Goal: Obtain resource: Obtain resource

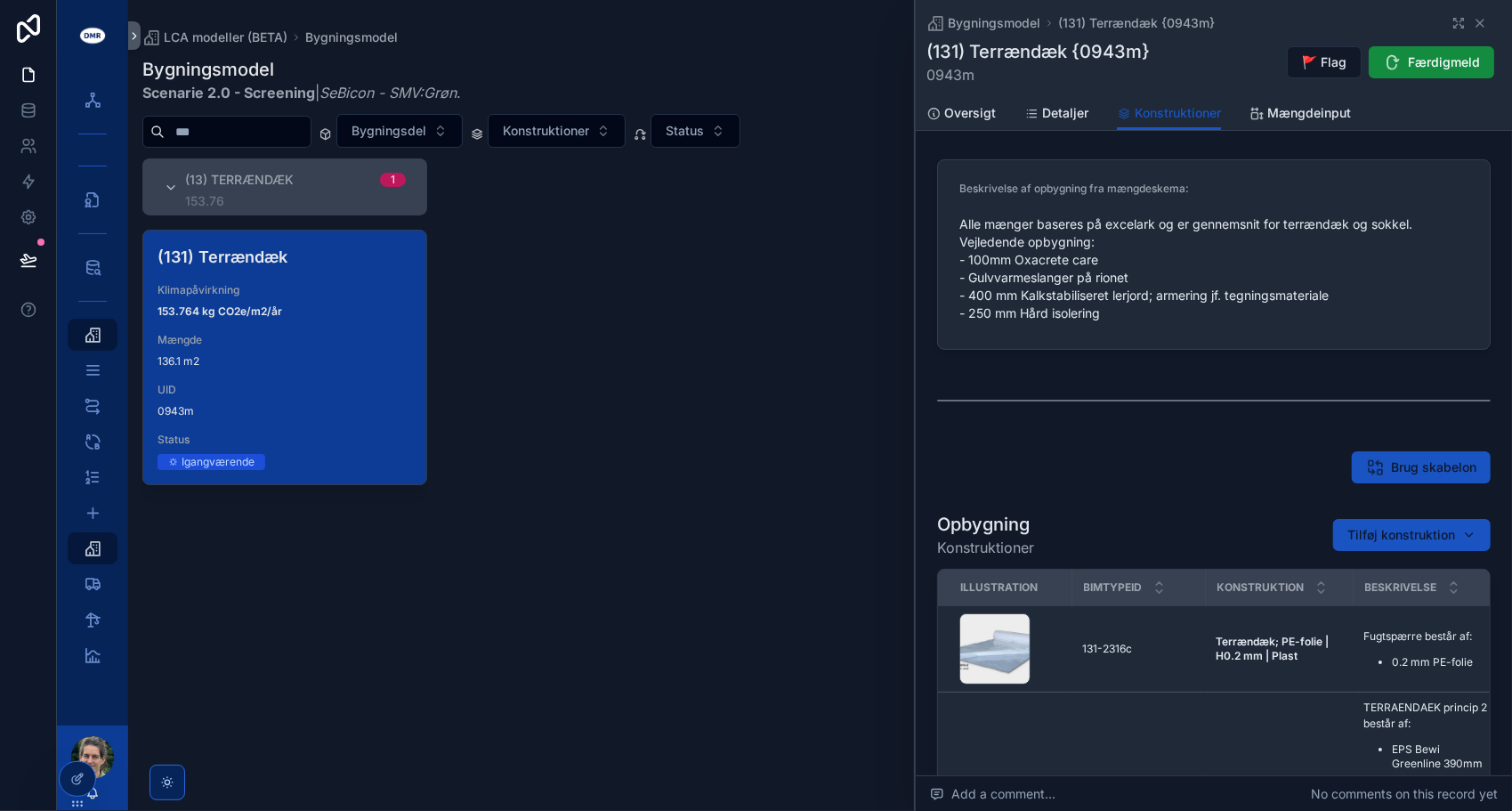
click at [282, 580] on div "(131) Terrændæk Klimapåvirkning 153.764 kg CO2e/m2/år Mængde 136.1 m2 UID 0943m…" at bounding box center [285, 509] width 285 height 560
click at [1473, 23] on icon "scrollable content" at bounding box center [1480, 22] width 15 height 15
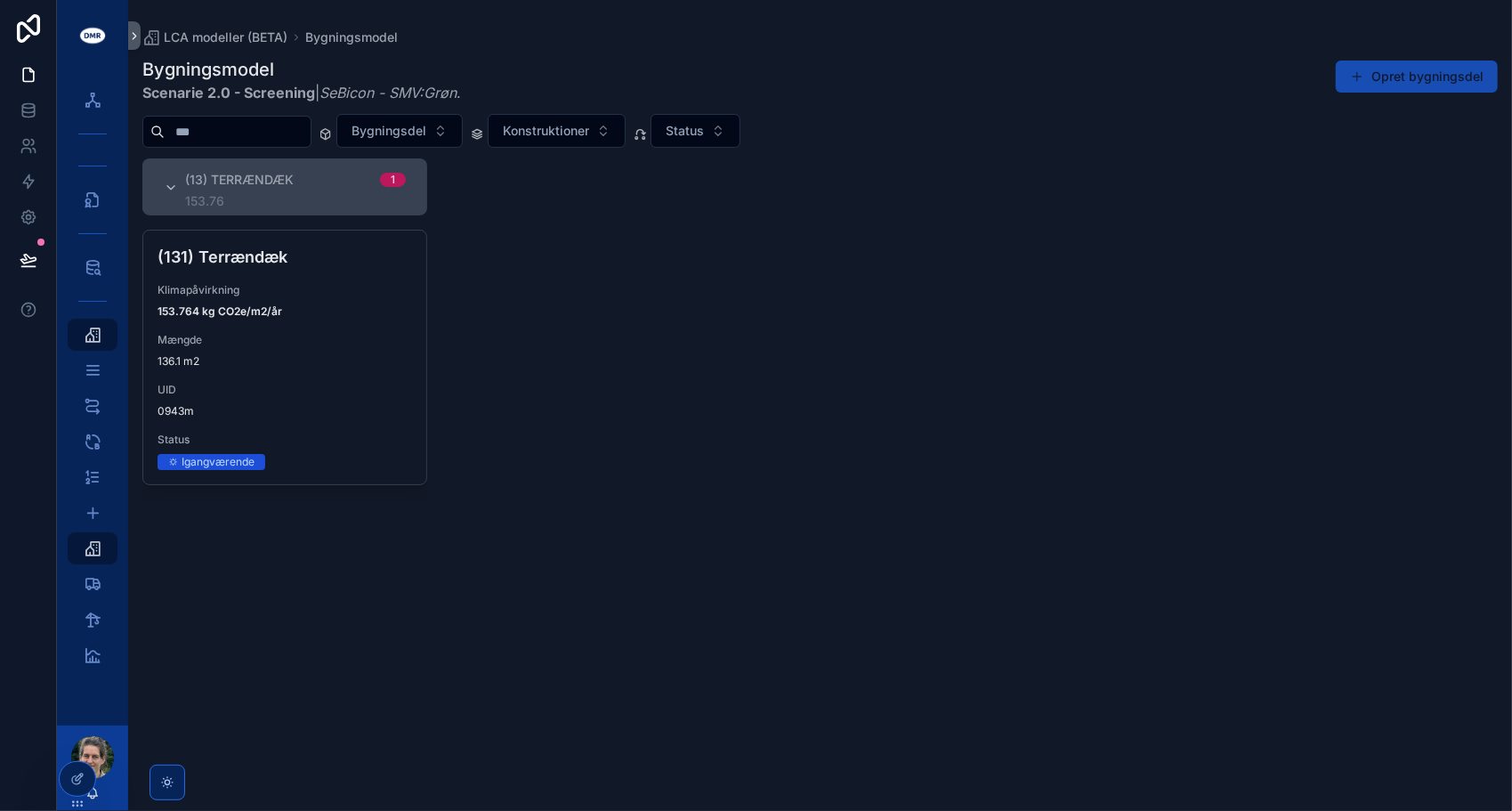
click at [1435, 70] on button "Opret bygningsdel" at bounding box center [1416, 76] width 162 height 32
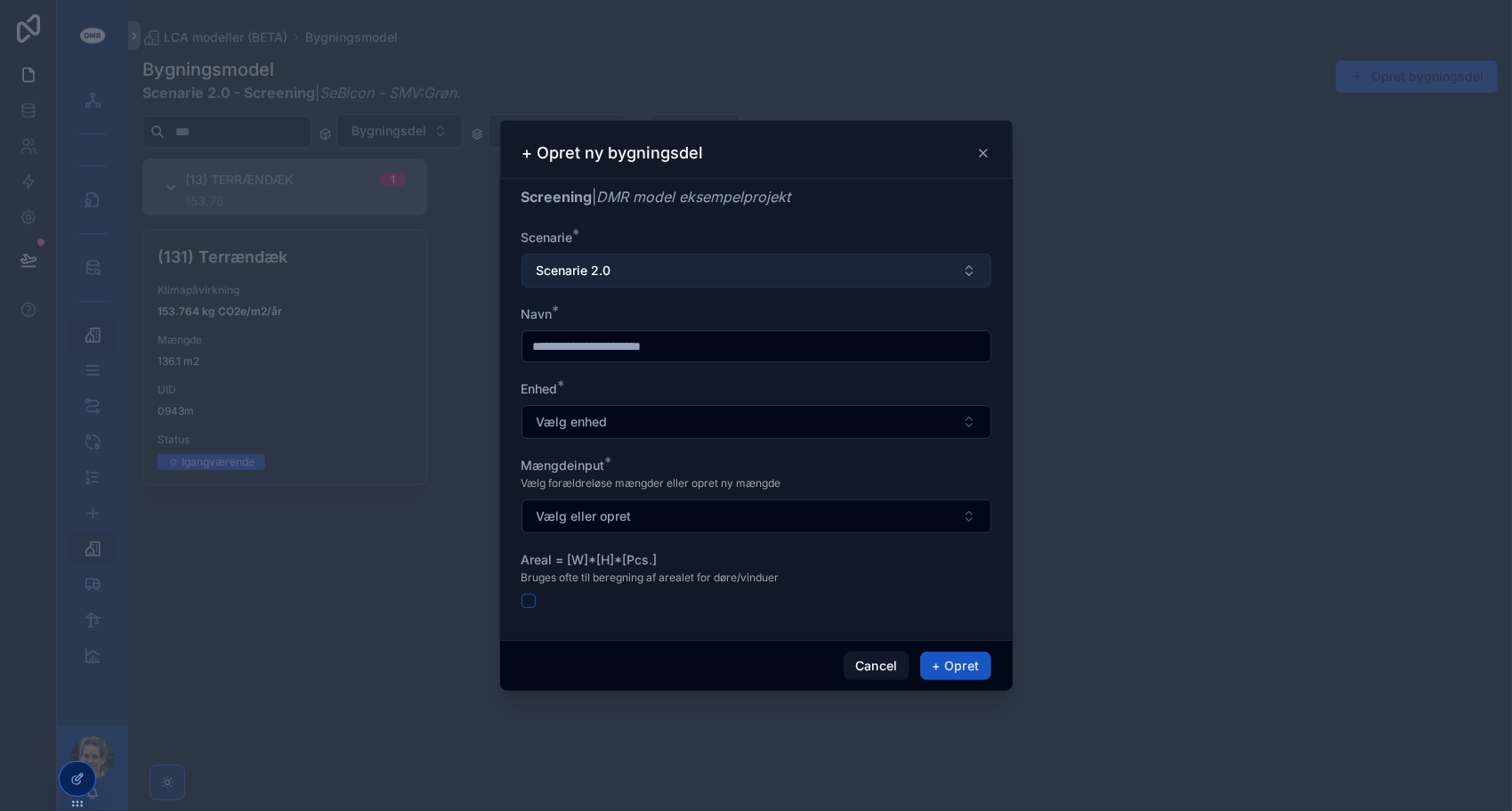
click at [674, 268] on button "Scenarie 2.0" at bounding box center [757, 270] width 470 height 34
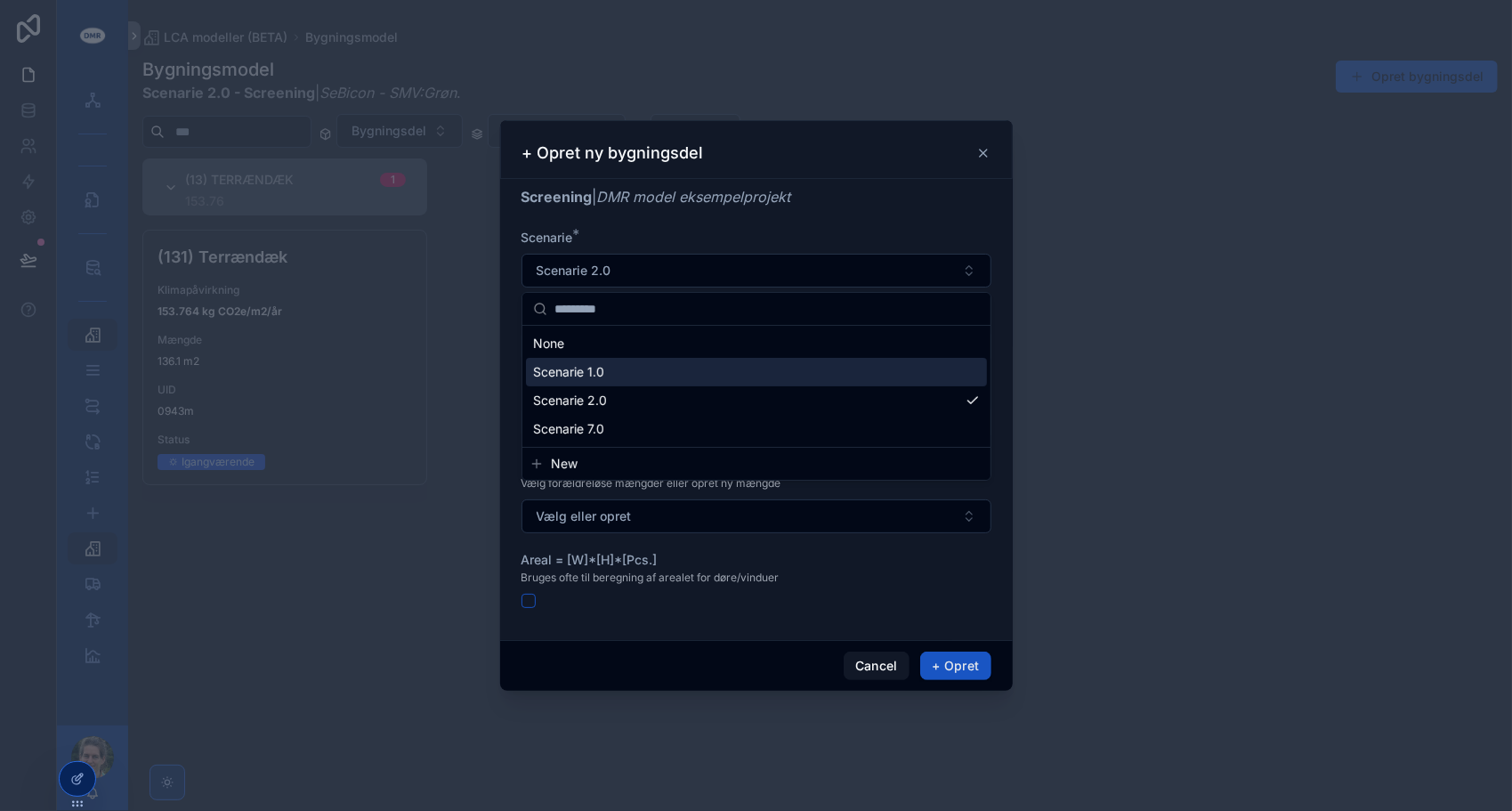
click at [630, 376] on div "Scenarie 1.0" at bounding box center [756, 372] width 461 height 28
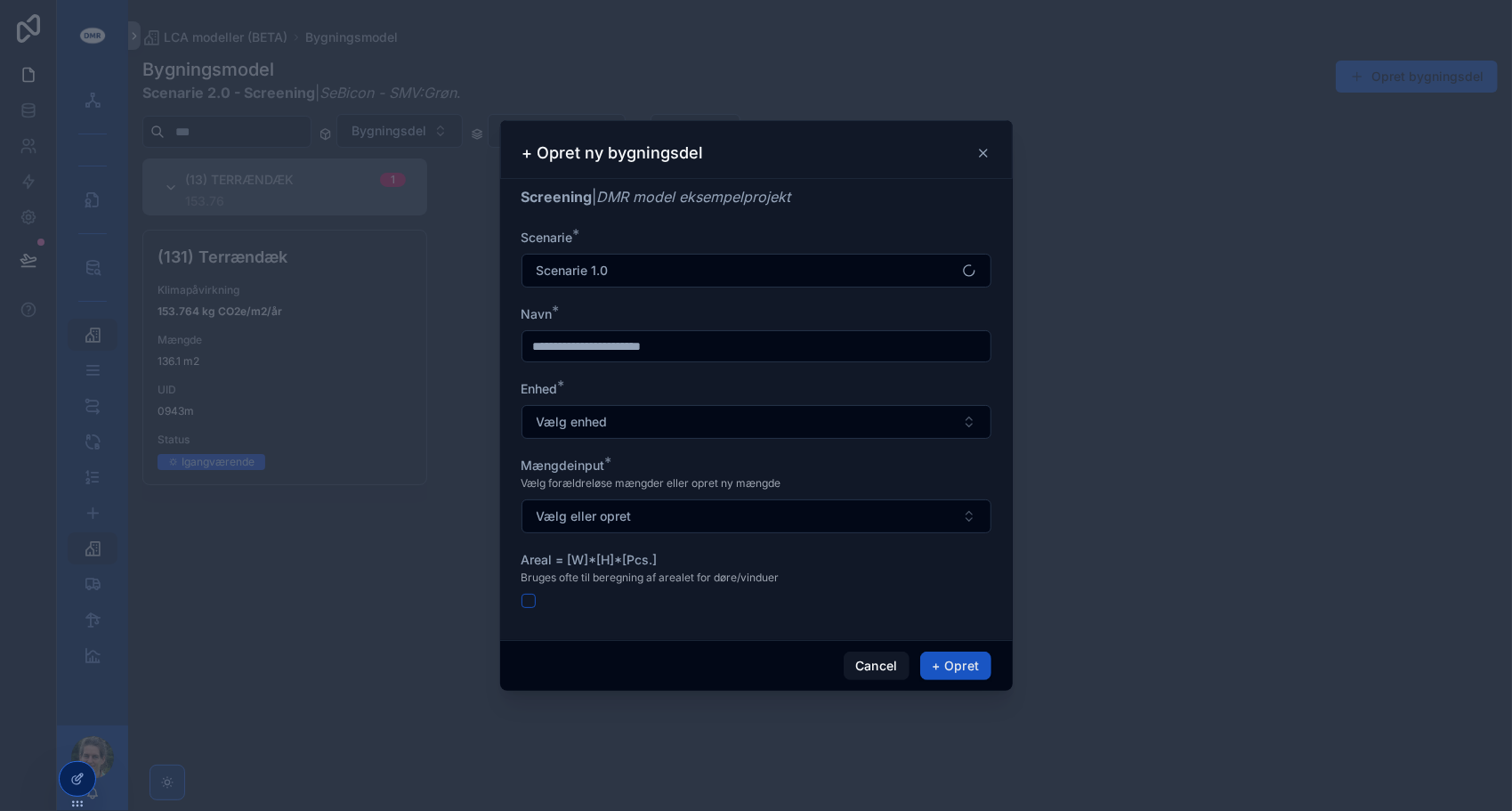
click at [654, 350] on input "scrollable content" at bounding box center [756, 346] width 468 height 25
type input "**********"
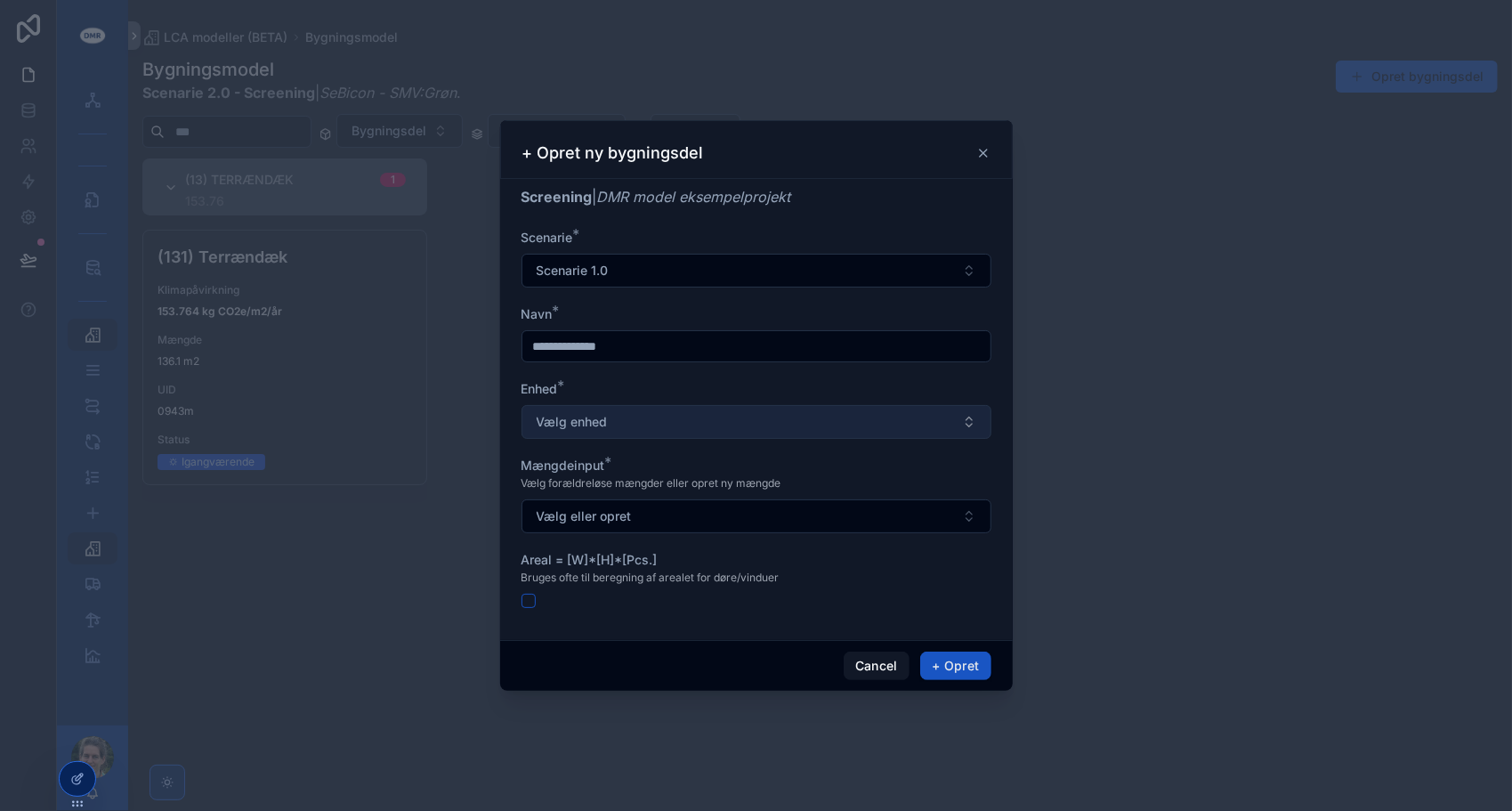
click at [677, 415] on button "Vælg enhed" at bounding box center [757, 422] width 470 height 34
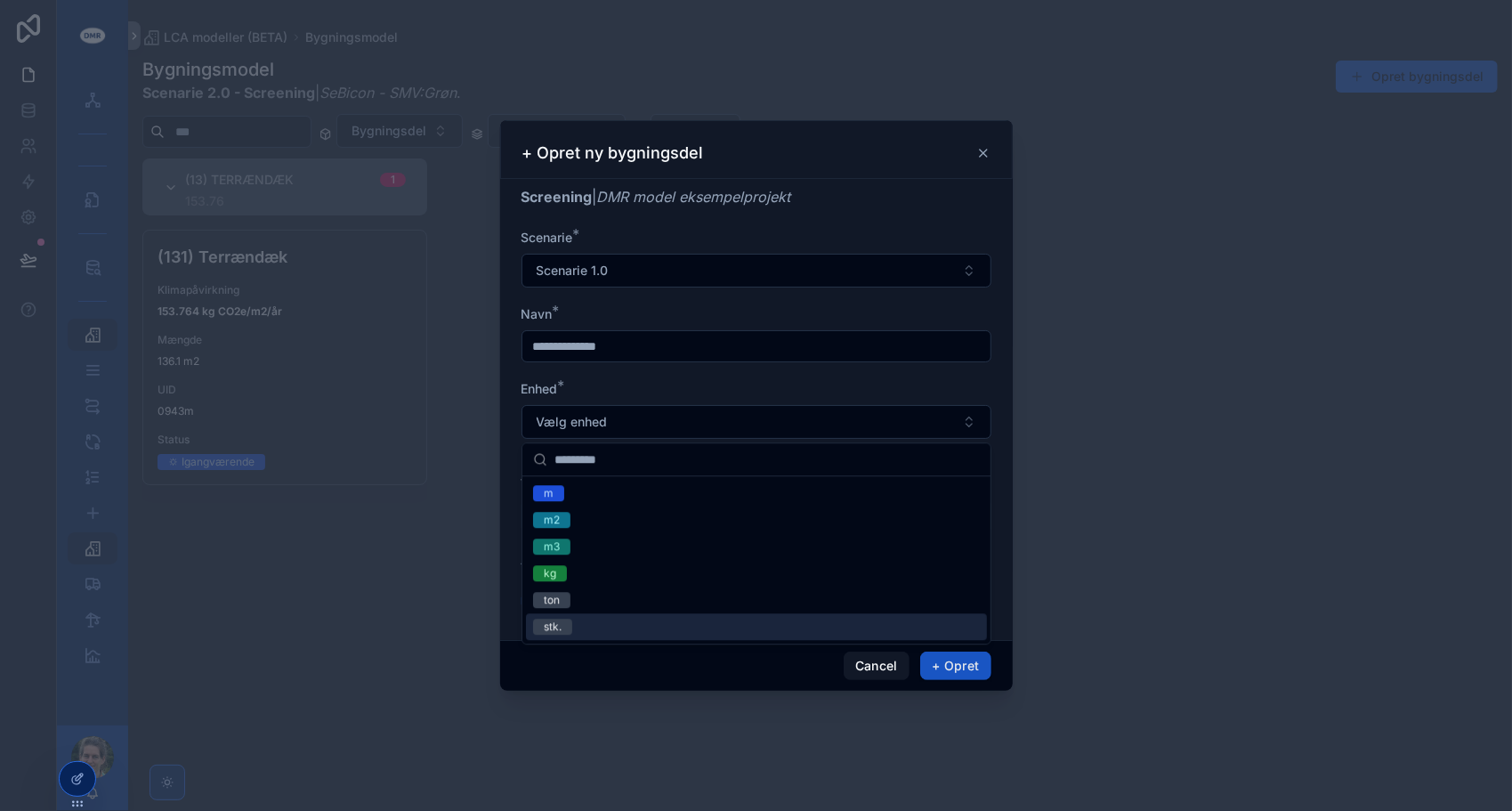
click at [624, 619] on div "stk." at bounding box center [756, 627] width 461 height 26
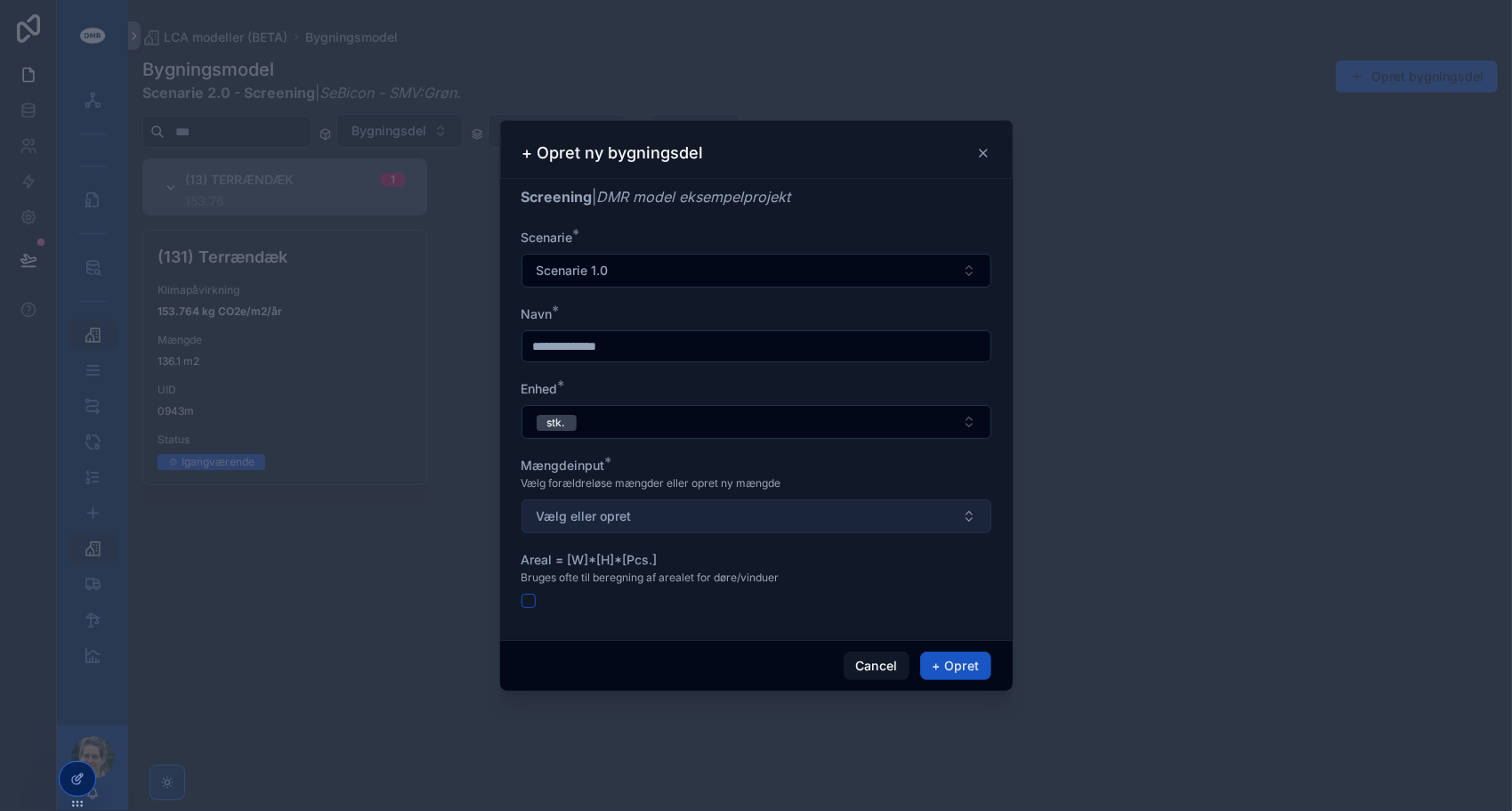
click at [657, 518] on button "Vælg eller opret" at bounding box center [757, 516] width 470 height 34
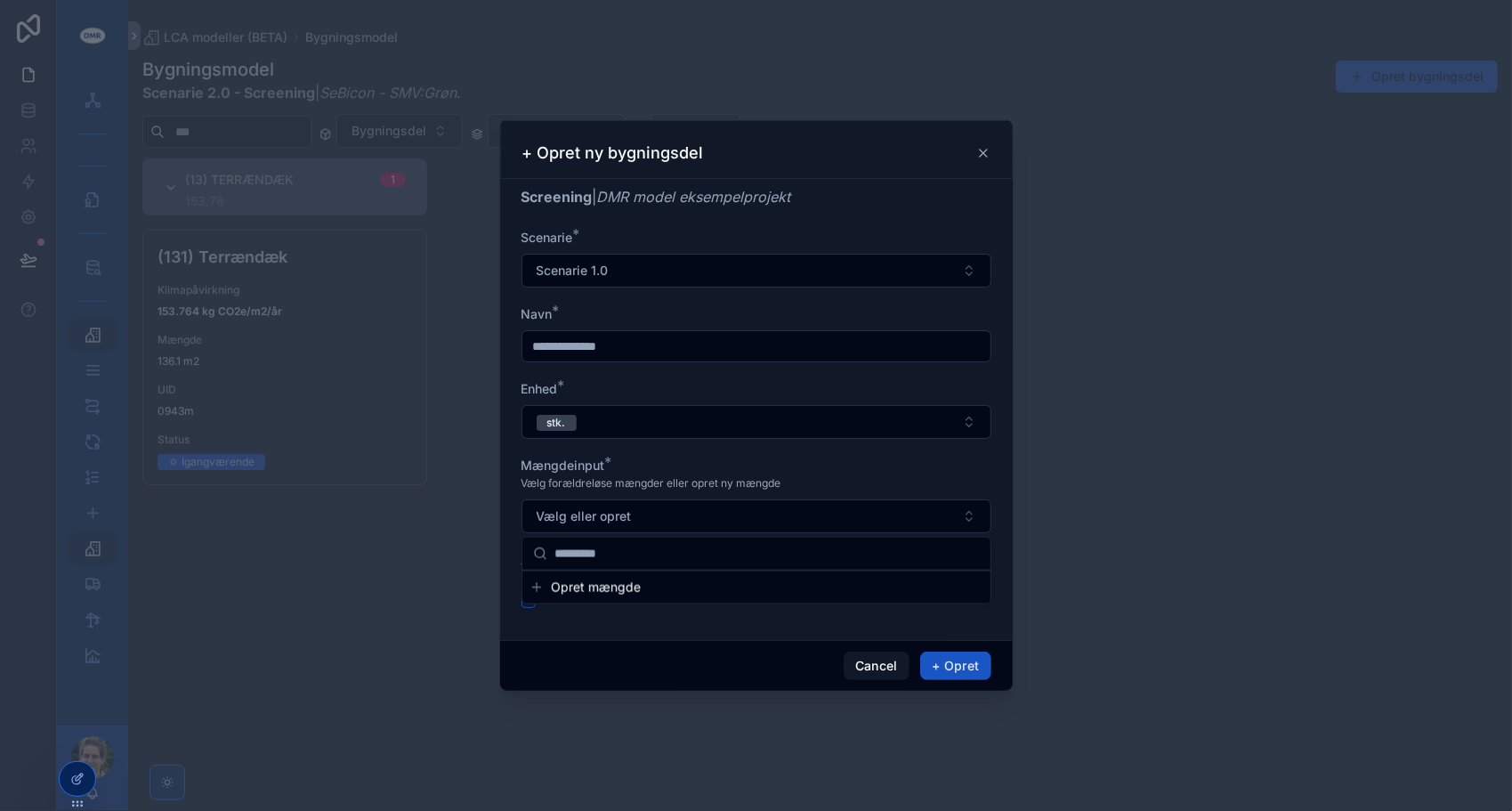
click at [641, 598] on div "Opret mængde" at bounding box center [756, 588] width 468 height 32
click at [644, 592] on button "Opret mængde" at bounding box center [756, 588] width 454 height 18
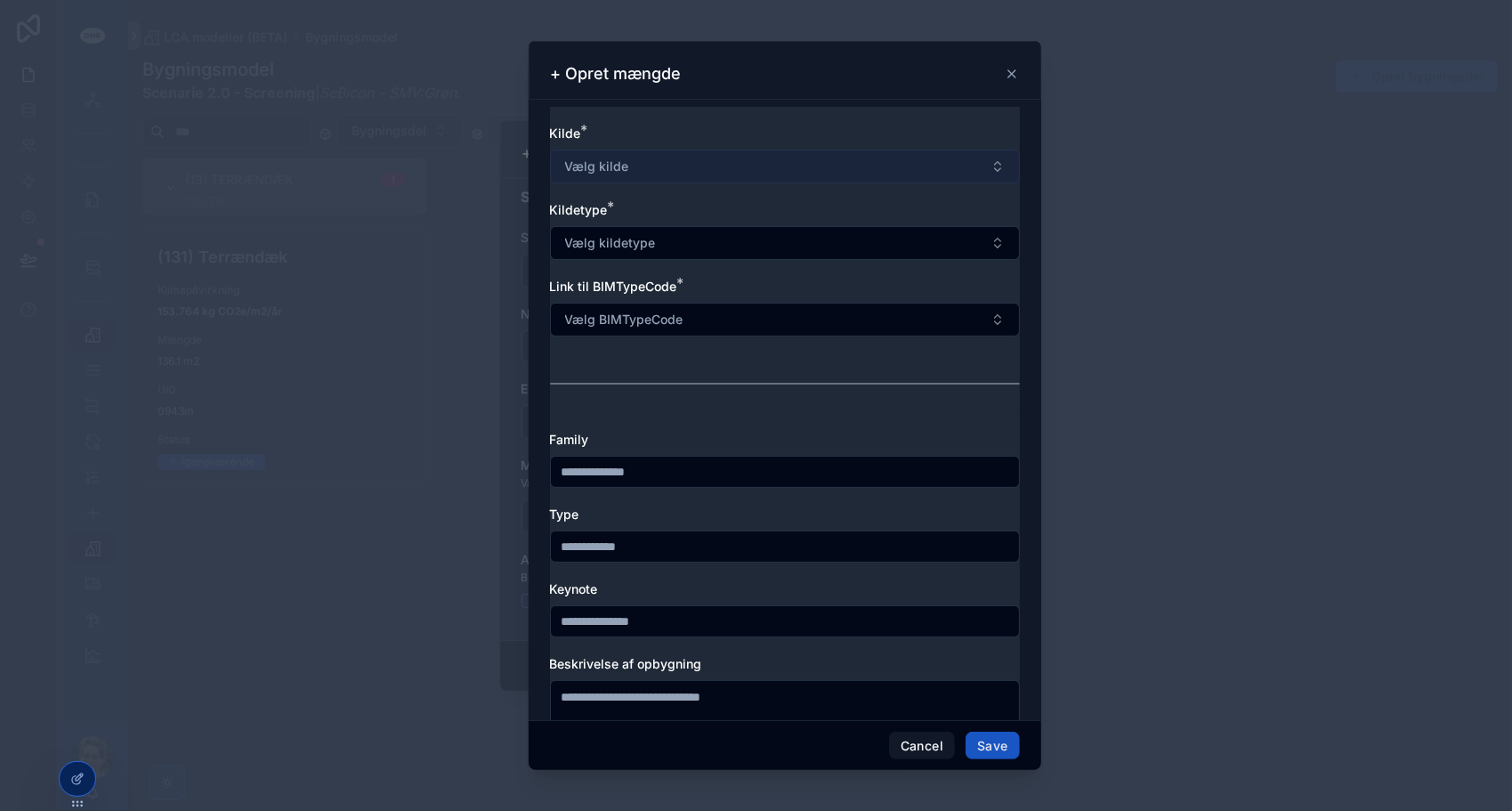
click at [697, 151] on button "Vælg kilde" at bounding box center [785, 166] width 470 height 34
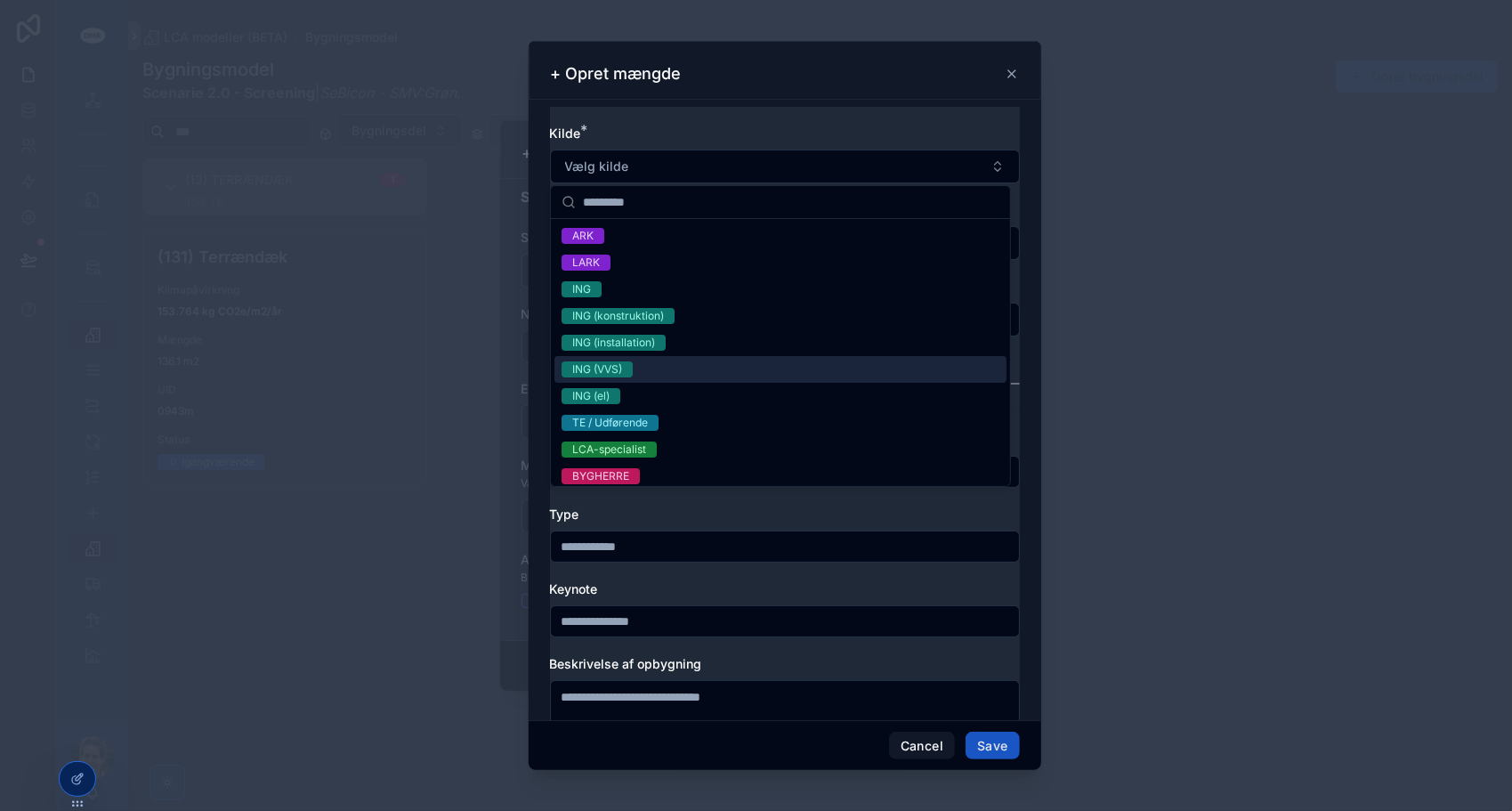
scroll to position [87, 0]
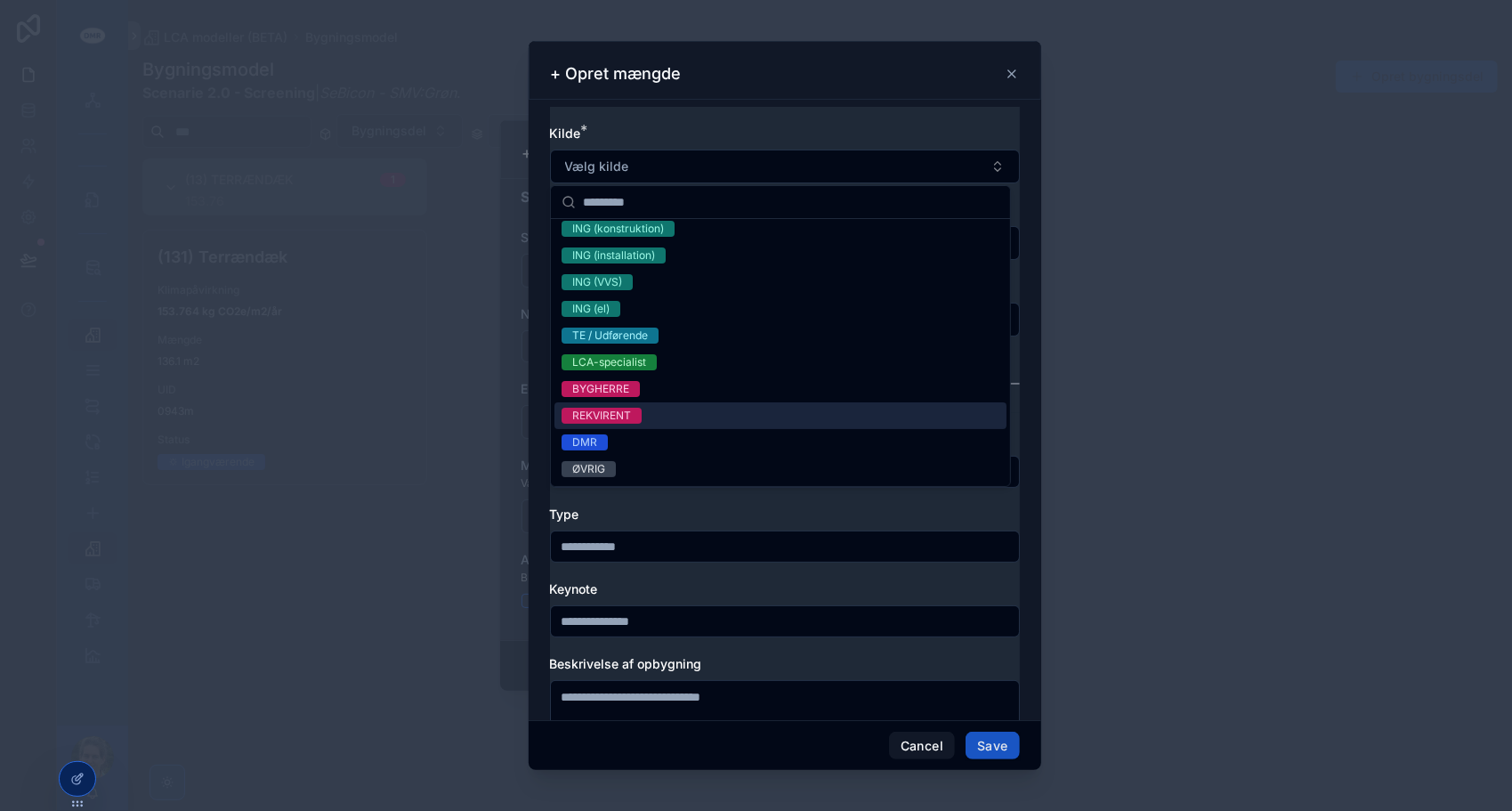
click at [657, 421] on div "REKVIRENT" at bounding box center [779, 415] width 452 height 26
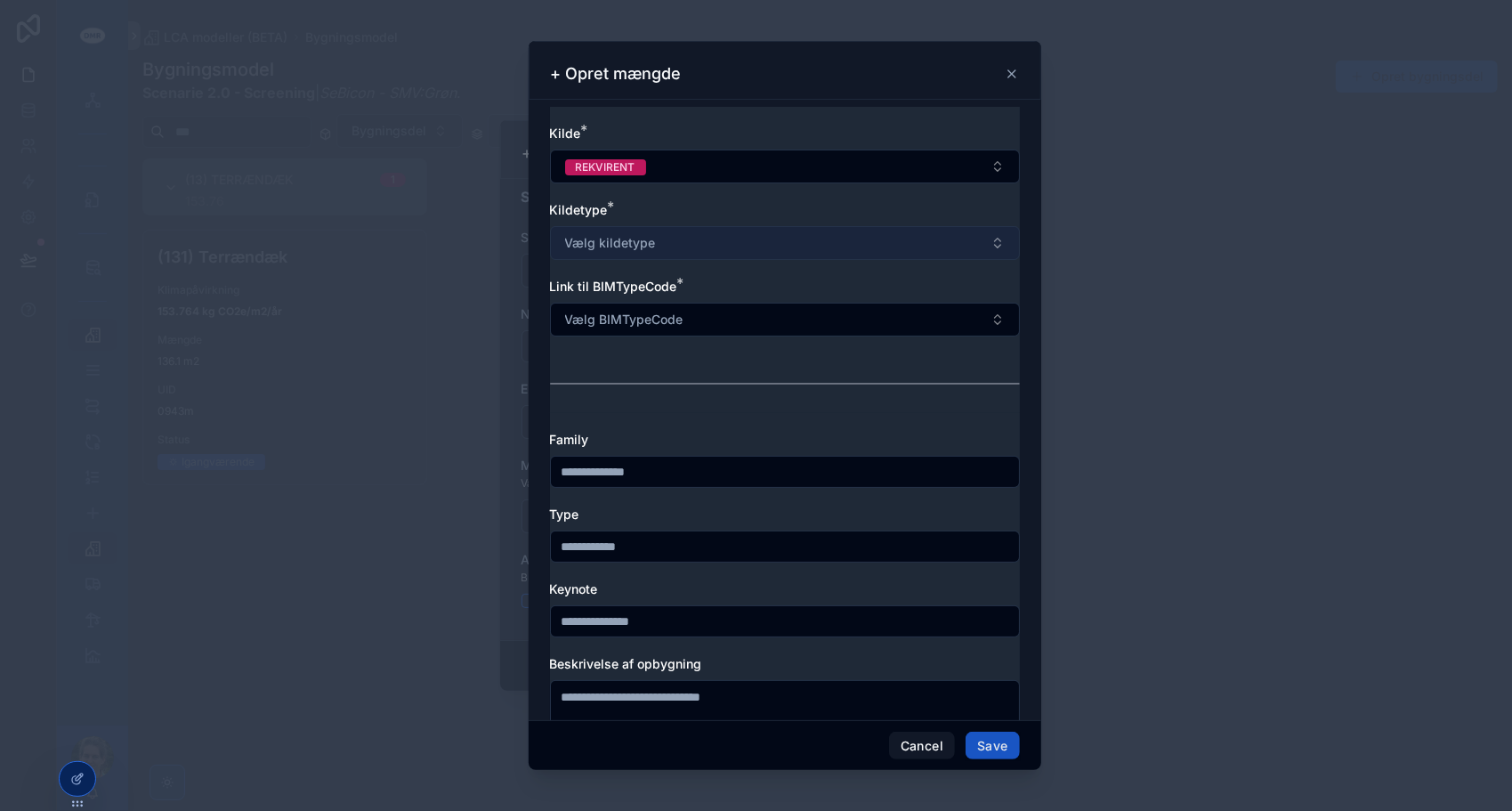
click at [683, 253] on button "Vælg kildetype" at bounding box center [785, 243] width 470 height 34
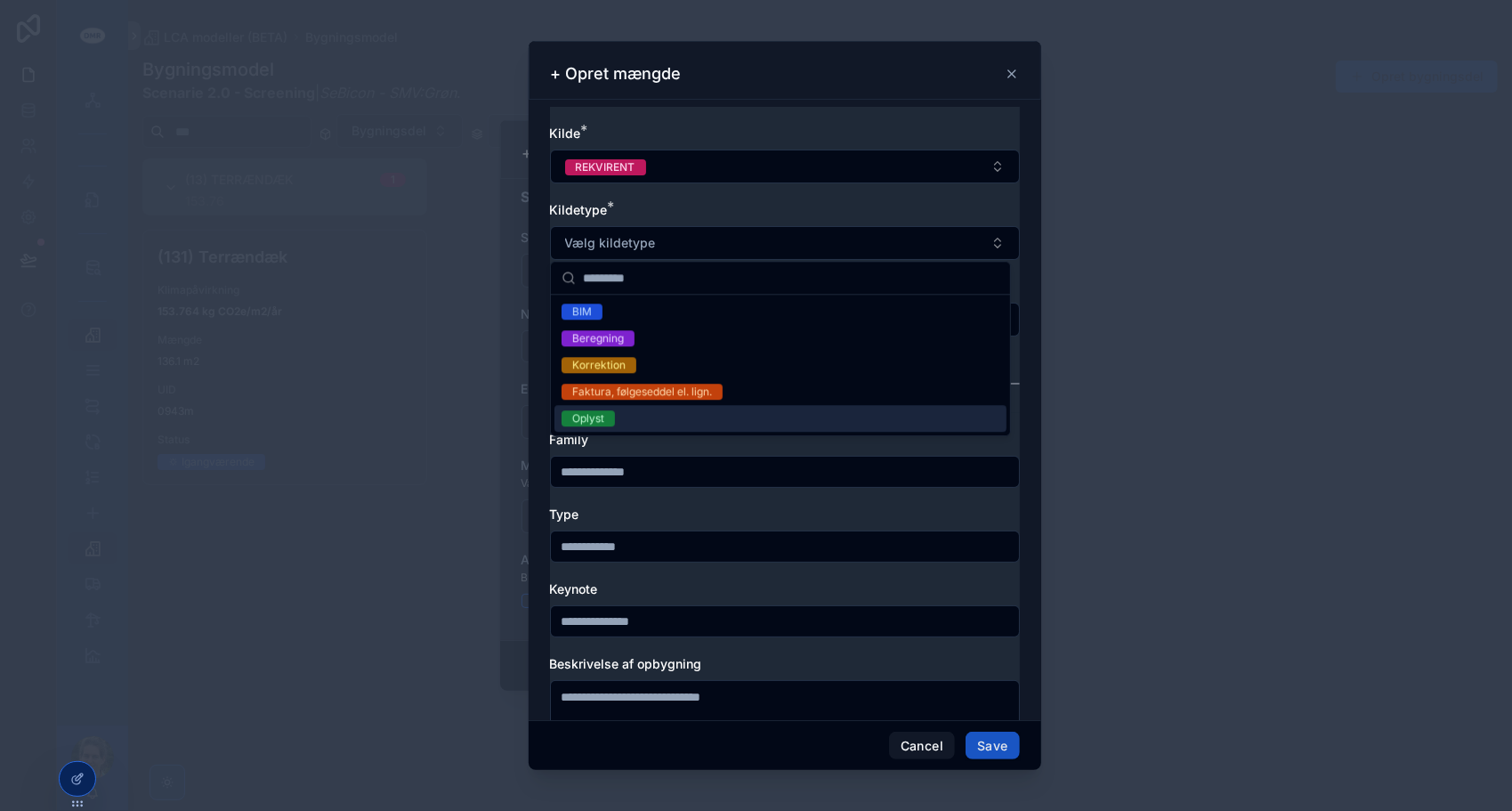
click at [636, 413] on div "Oplyst" at bounding box center [779, 418] width 452 height 26
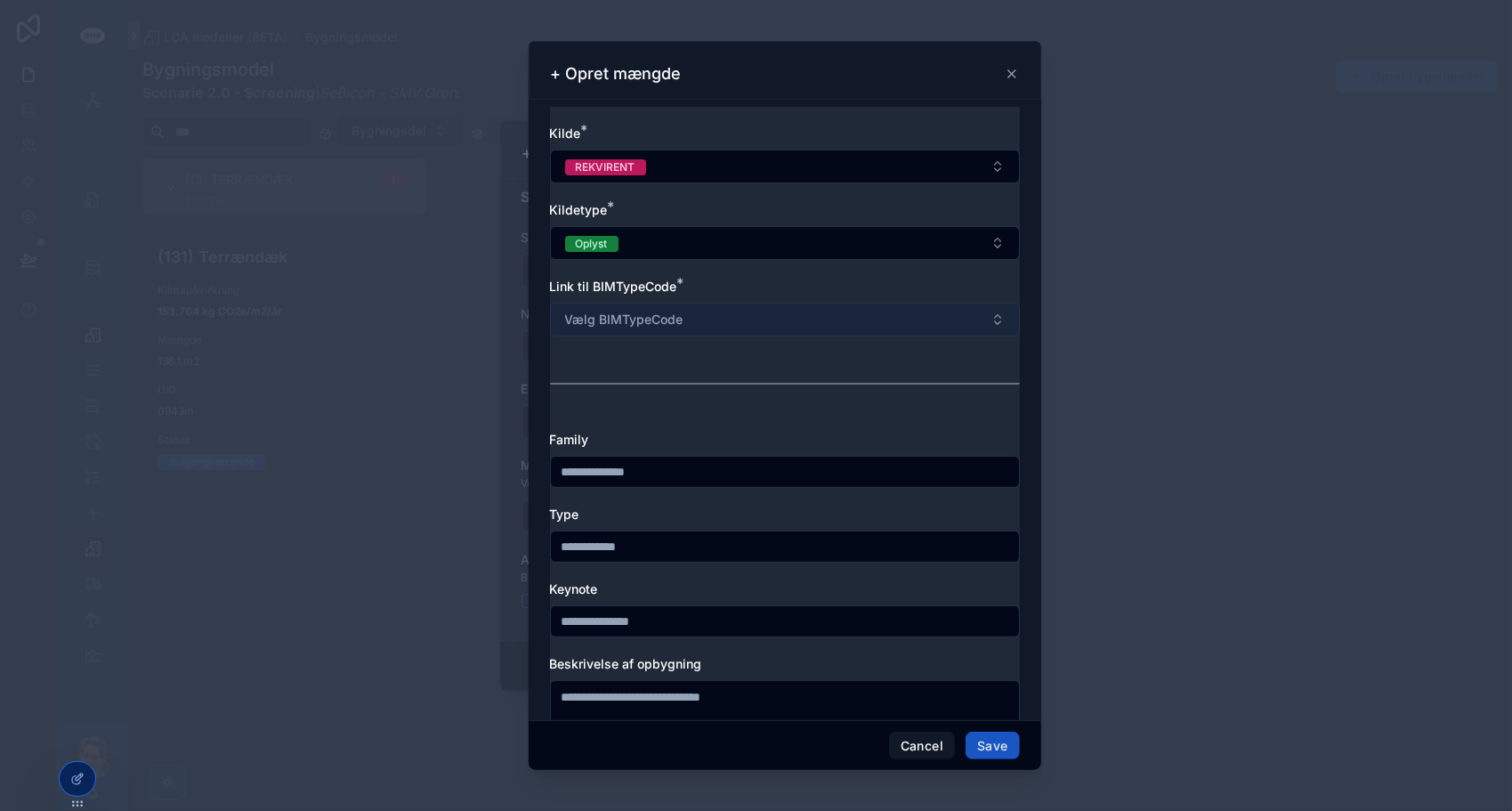
click at [663, 319] on span "Vælg BIMTypeCode" at bounding box center [623, 319] width 118 height 18
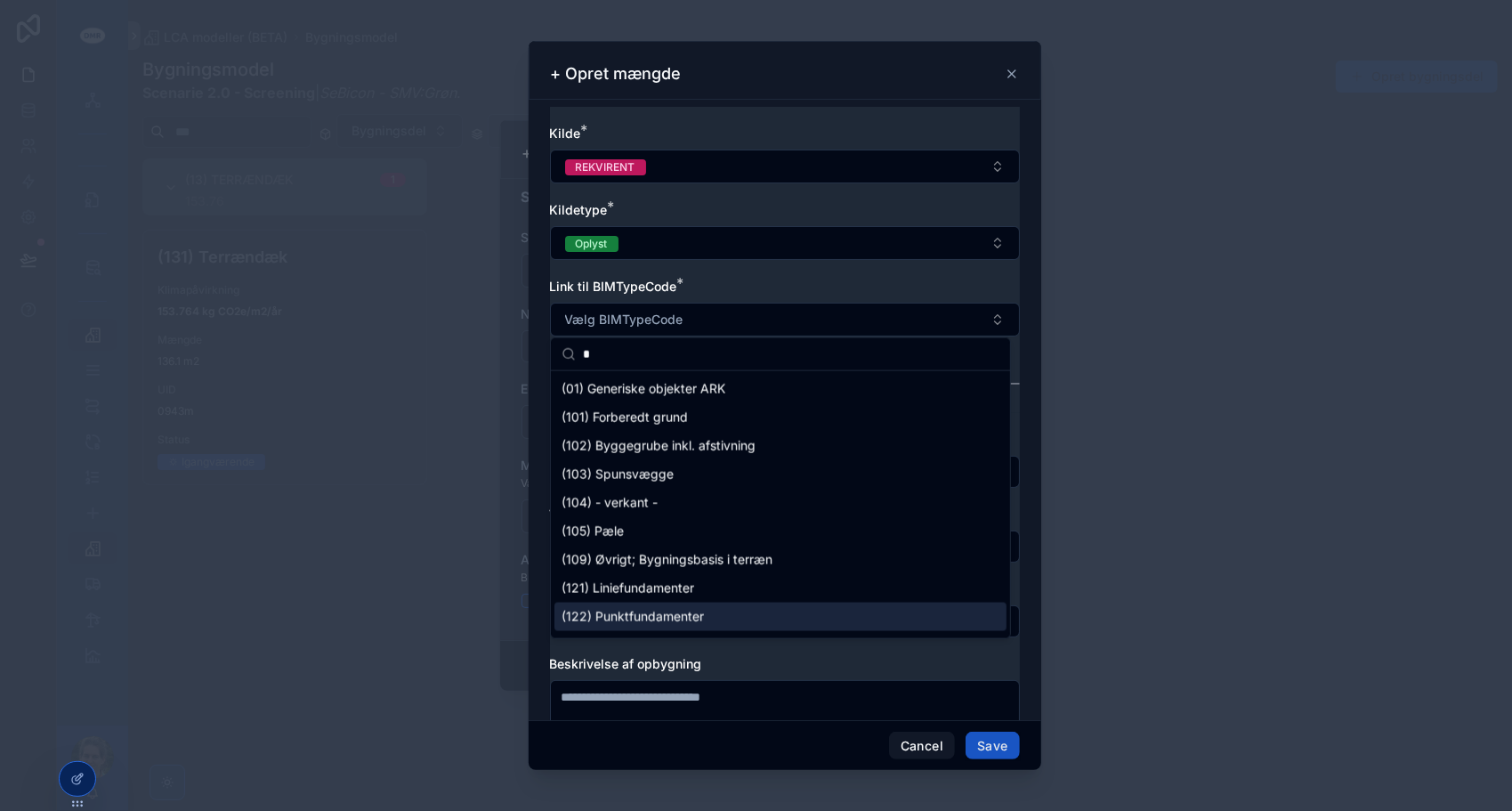
type input "*"
click at [643, 618] on span "(122) Punktfundamenter" at bounding box center [633, 617] width 142 height 18
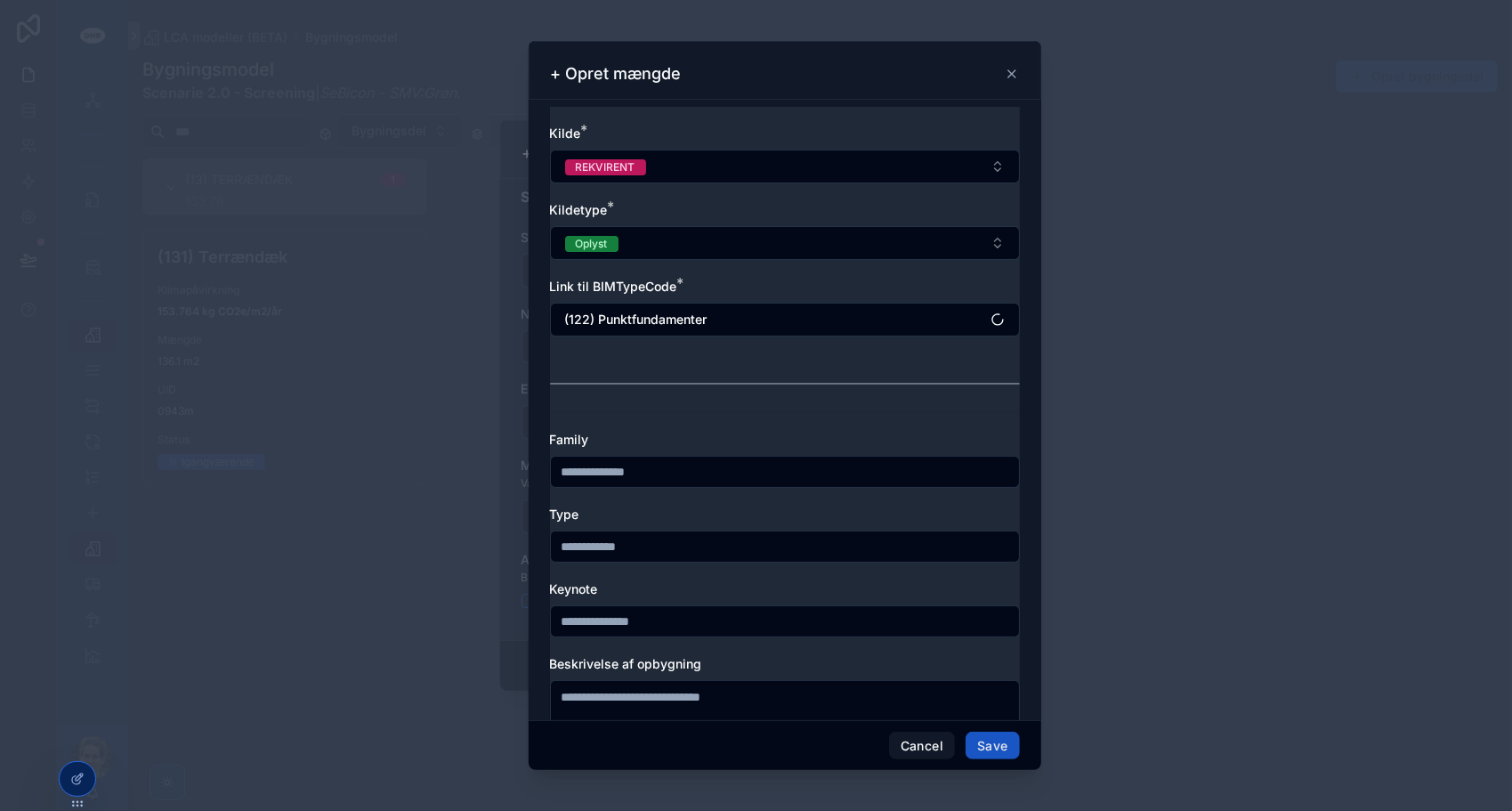
click at [657, 477] on input "scrollable content" at bounding box center [785, 472] width 468 height 25
type input "*"
type input "**********"
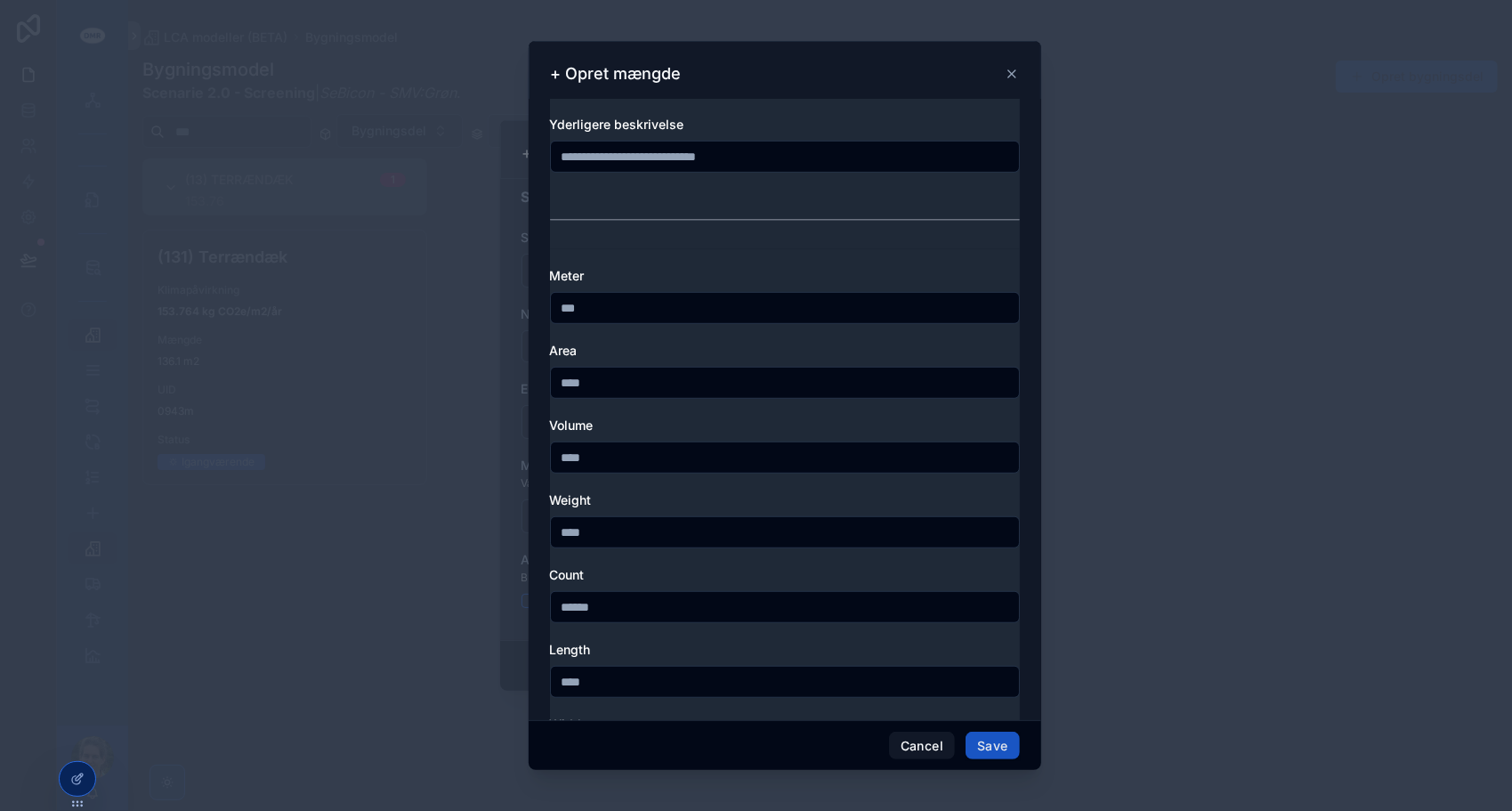
scroll to position [646, 0]
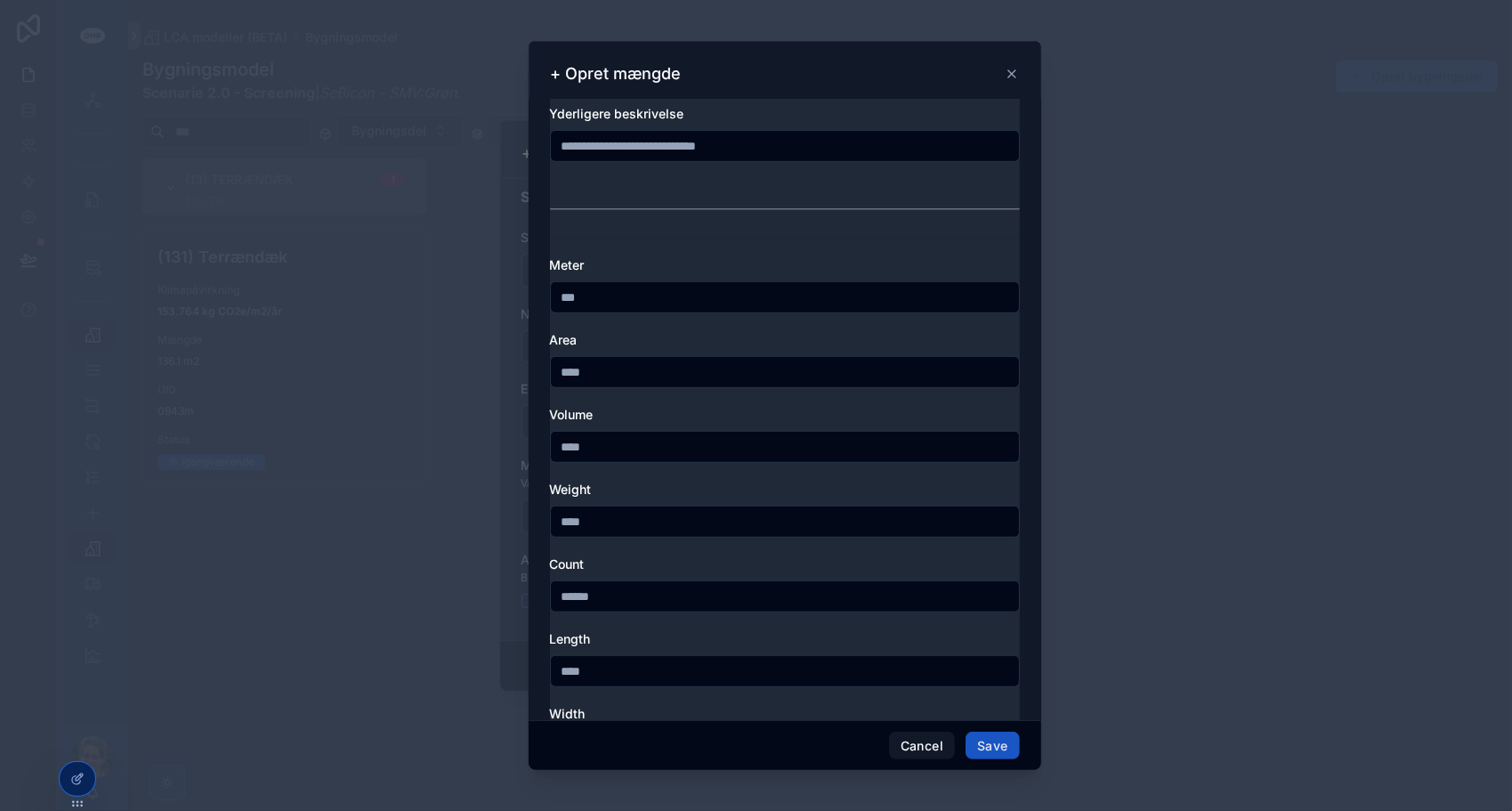
click at [628, 610] on div "Meter Area Volume Weight Count Length Width Height U-værdi Brandklasse R'w (lyd)" at bounding box center [785, 668] width 470 height 823
click at [644, 603] on input "scrollable content" at bounding box center [785, 596] width 468 height 25
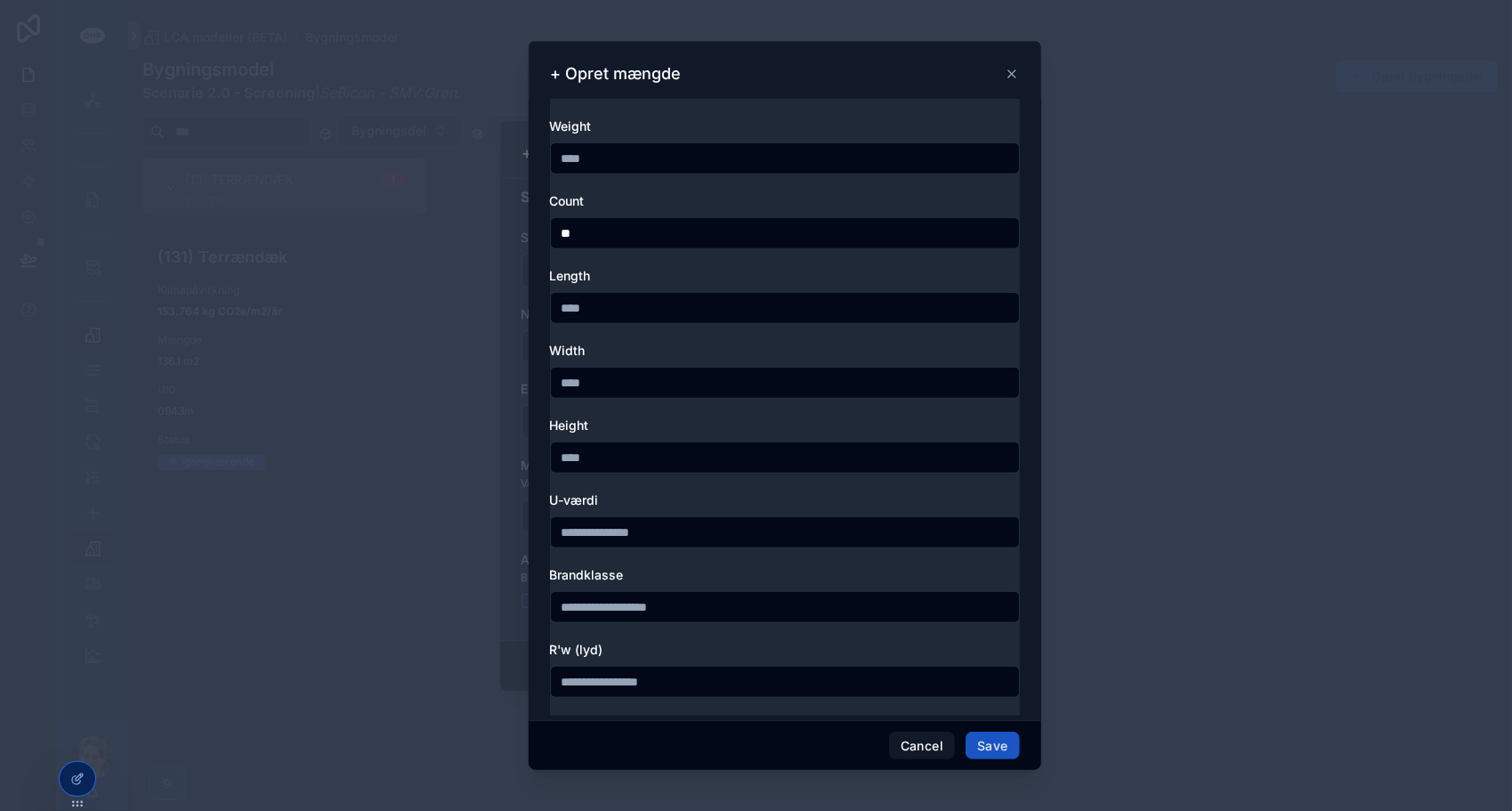
scroll to position [1015, 0]
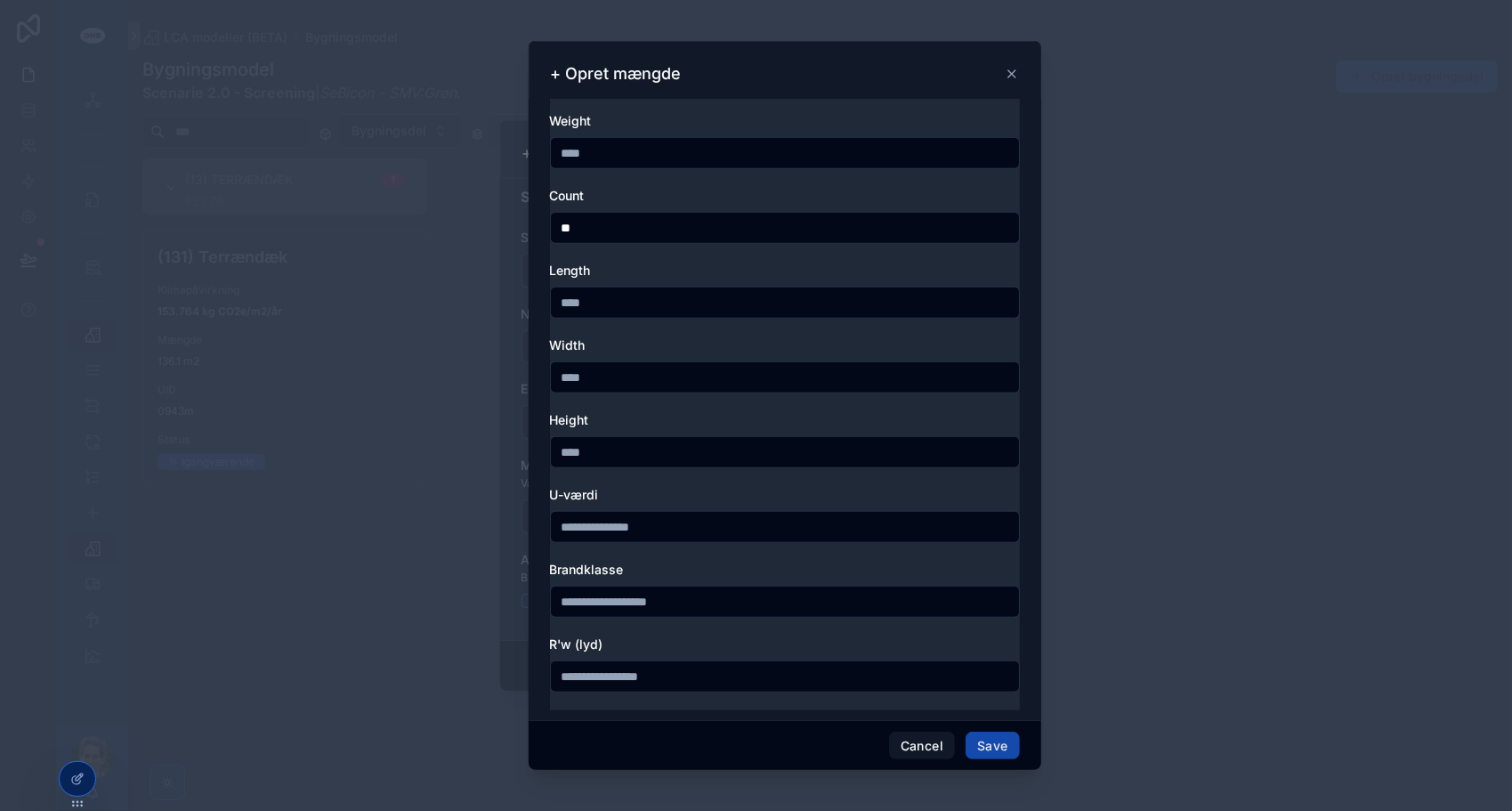
type input "**"
click at [991, 745] on button "Save" at bounding box center [992, 746] width 54 height 28
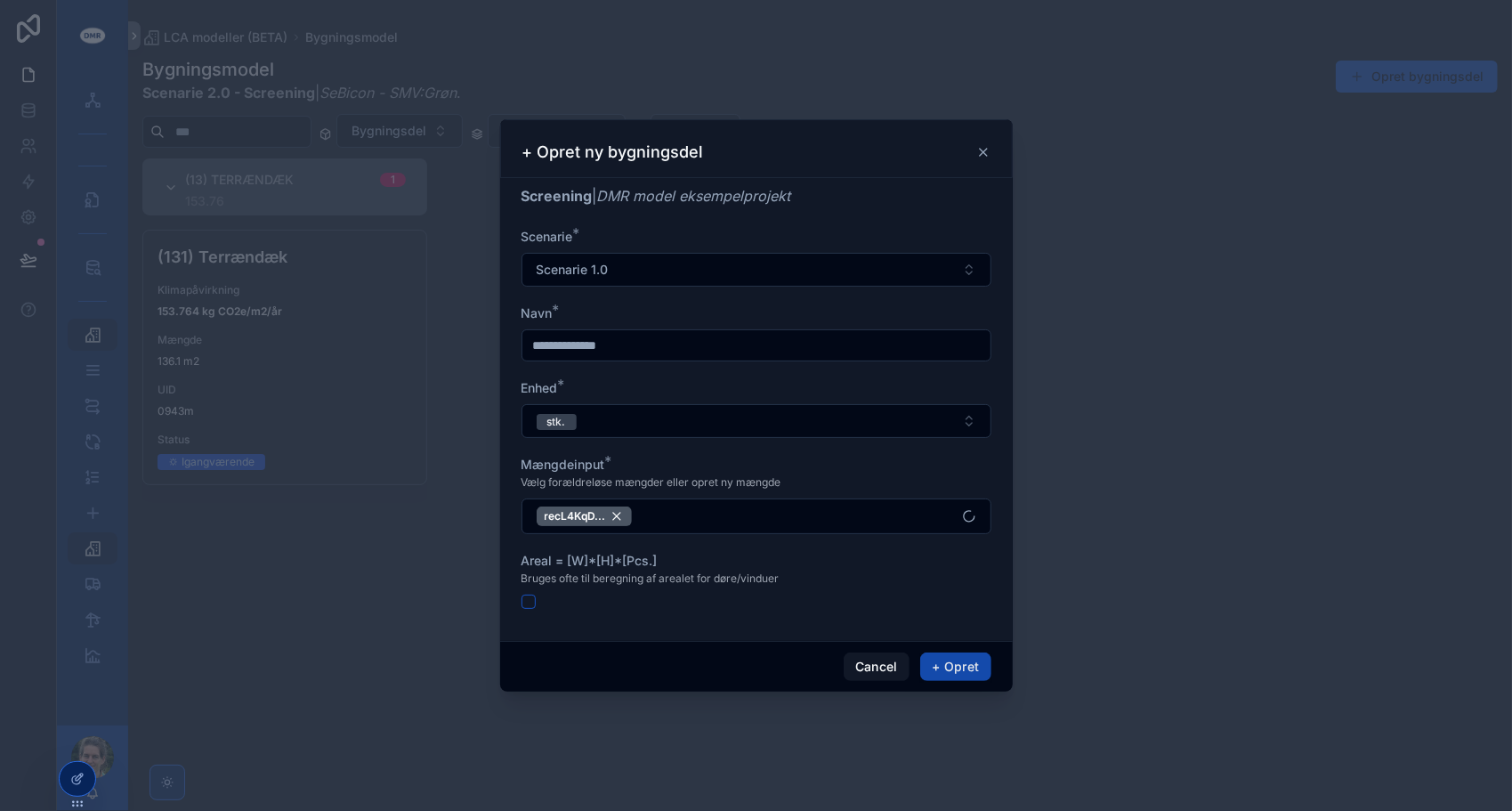
click at [959, 668] on button "+ Opret" at bounding box center [955, 667] width 70 height 28
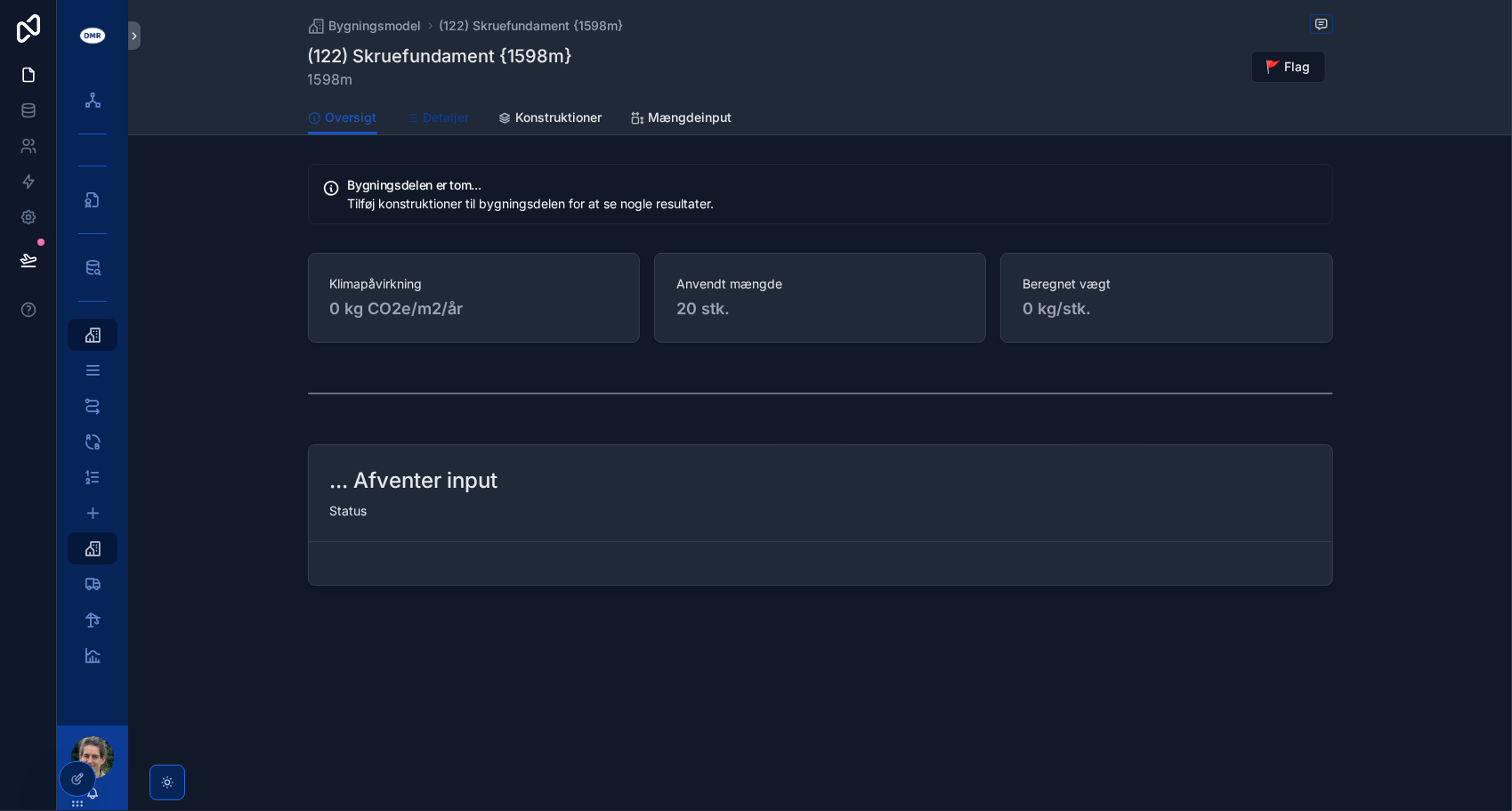
click at [447, 112] on span "Detaljer" at bounding box center [446, 117] width 46 height 18
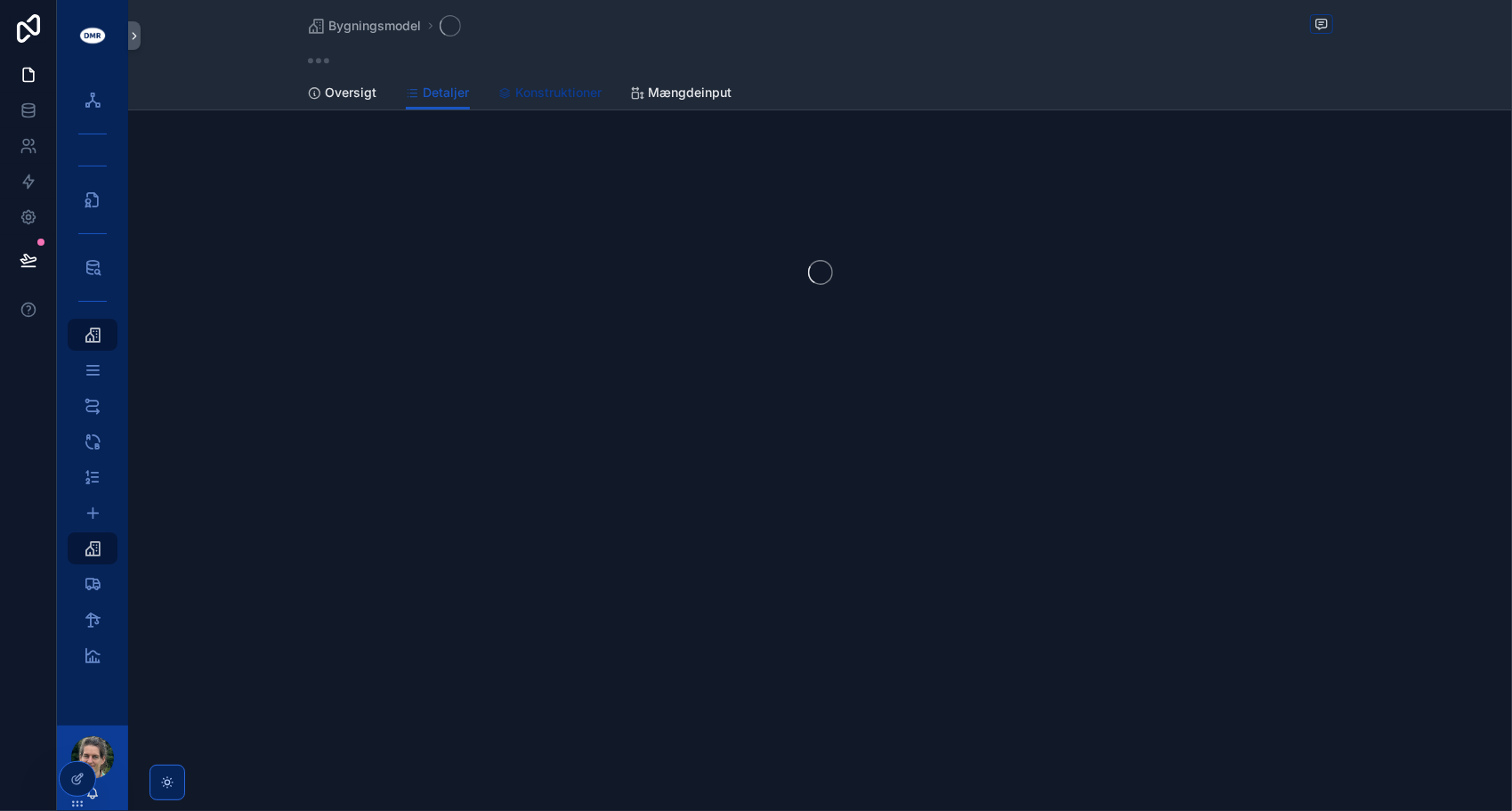
click at [565, 97] on span "Konstruktioner" at bounding box center [559, 93] width 86 height 18
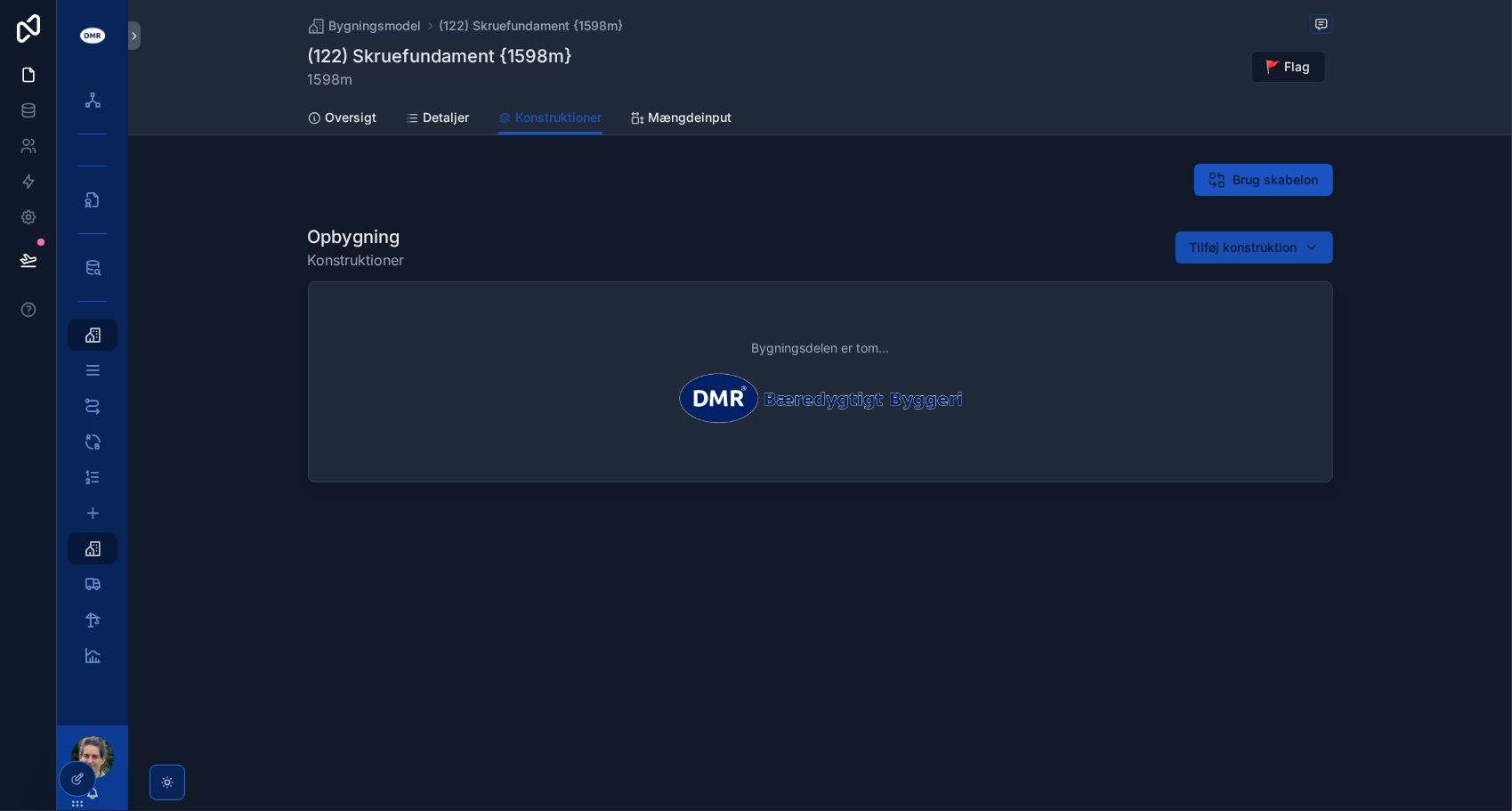
click at [1253, 246] on span "Tilføj konstruktion" at bounding box center [1244, 247] width 107 height 18
type input "*********"
click at [1230, 322] on span "Kopi af: Punktfundamenter; Krinner V-type | L3.6xW76xH1000 mm | Stål {122-2740c}" at bounding box center [1244, 318] width 178 height 18
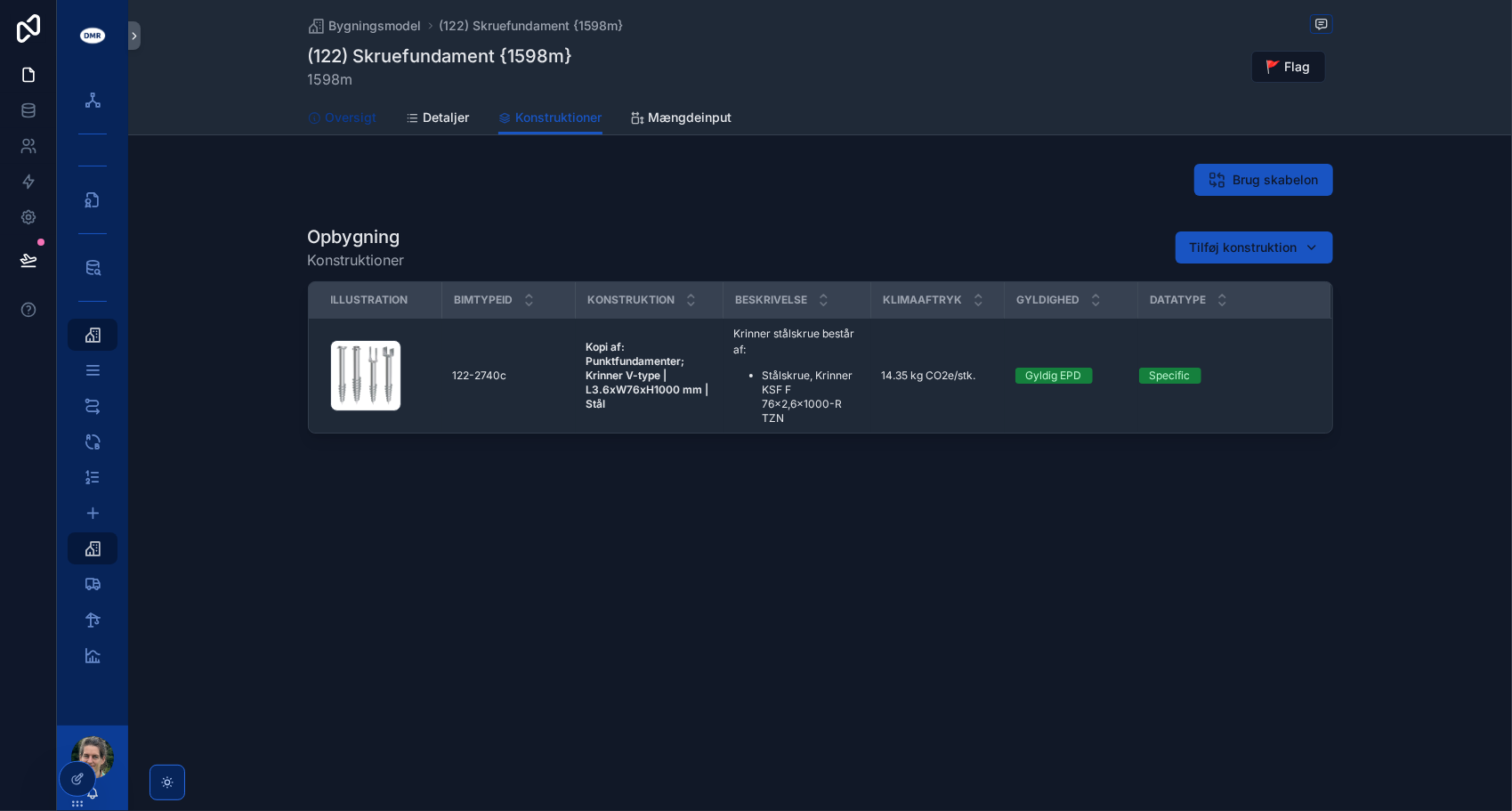
click at [338, 116] on span "Oversigt" at bounding box center [351, 117] width 52 height 18
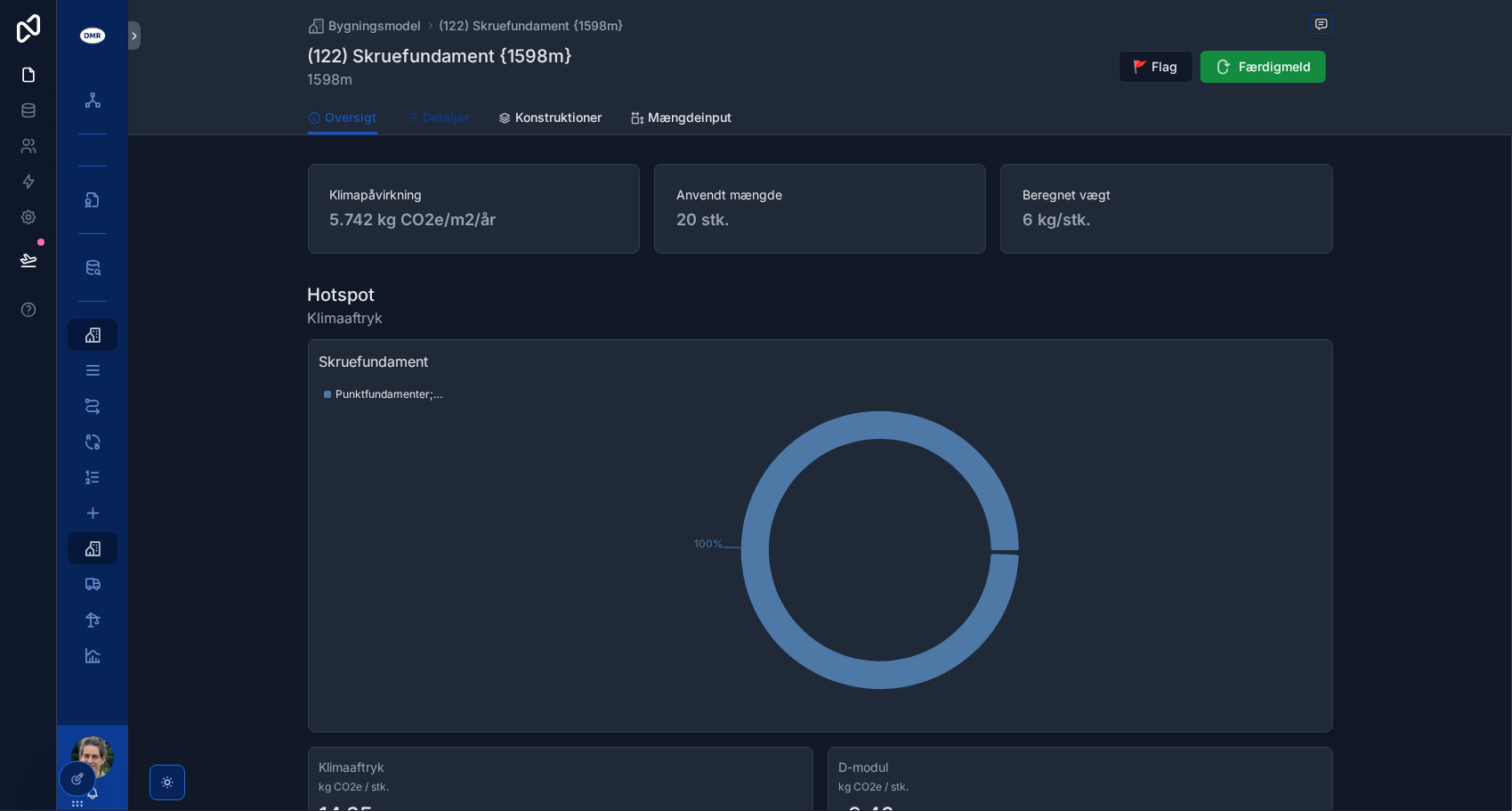
click at [426, 114] on span "Detaljer" at bounding box center [446, 117] width 46 height 18
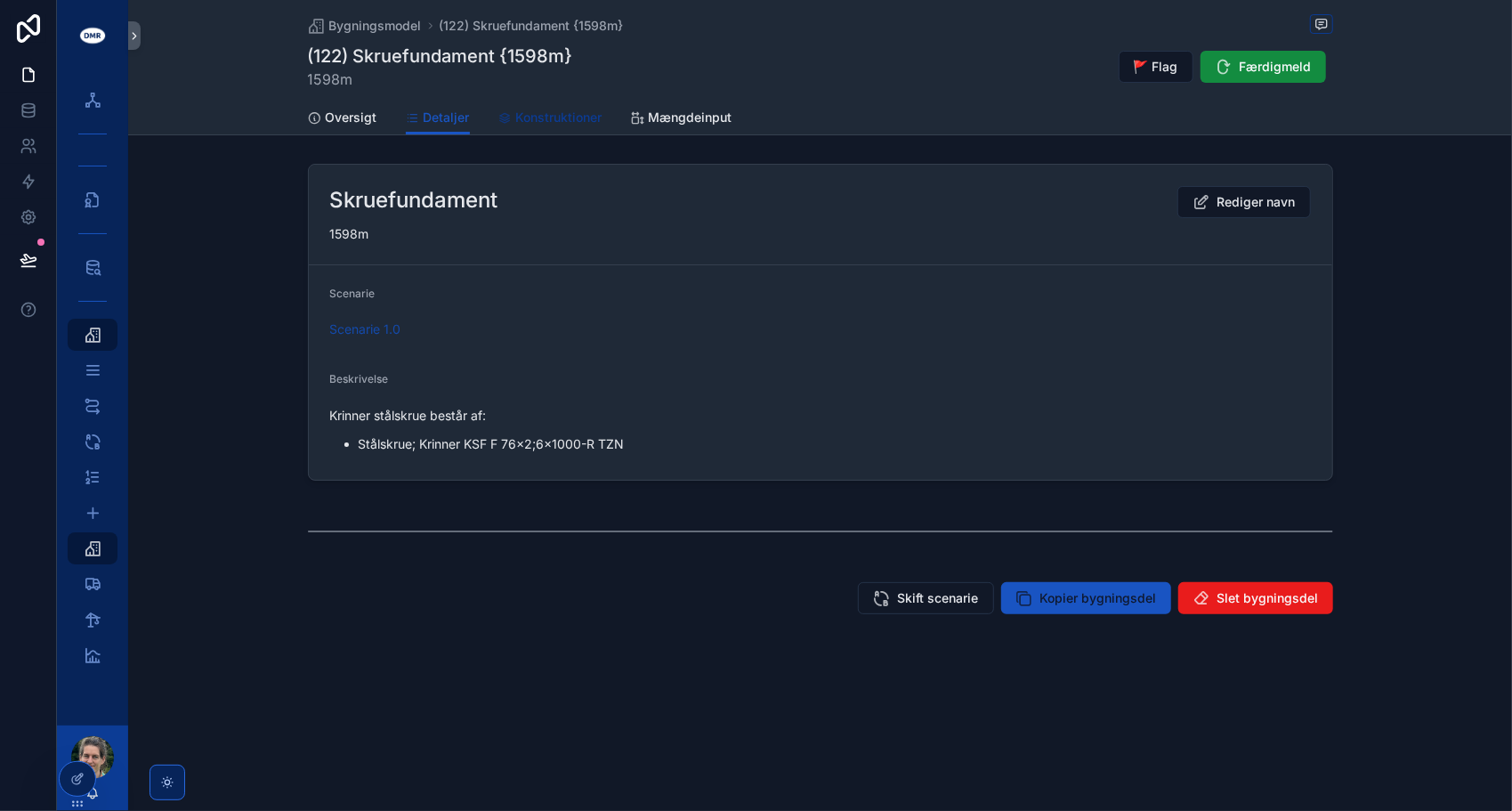
click at [520, 127] on span "Konstruktioner" at bounding box center [559, 117] width 86 height 18
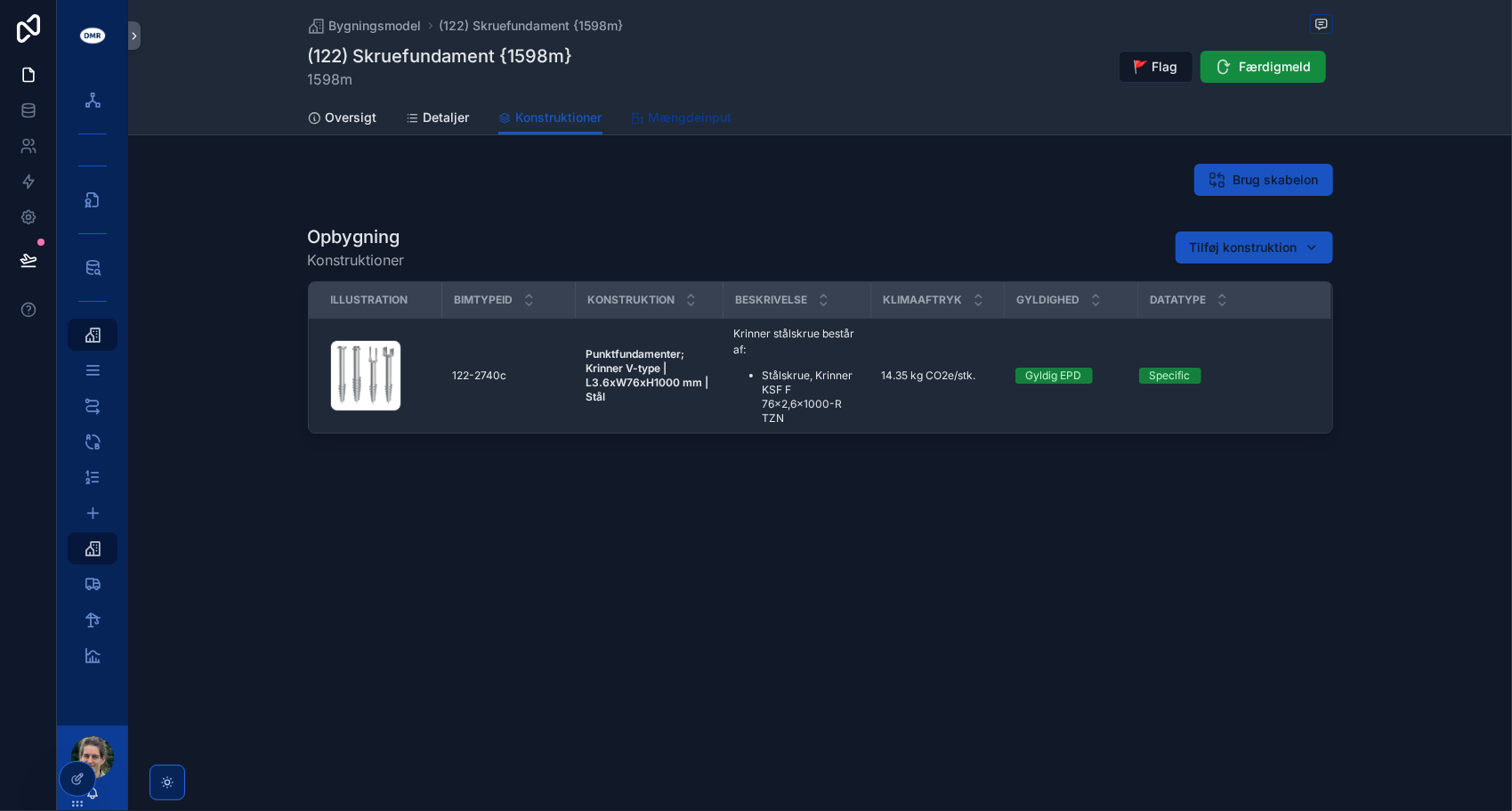
click at [666, 116] on span "Mængdeinput" at bounding box center [691, 117] width 84 height 18
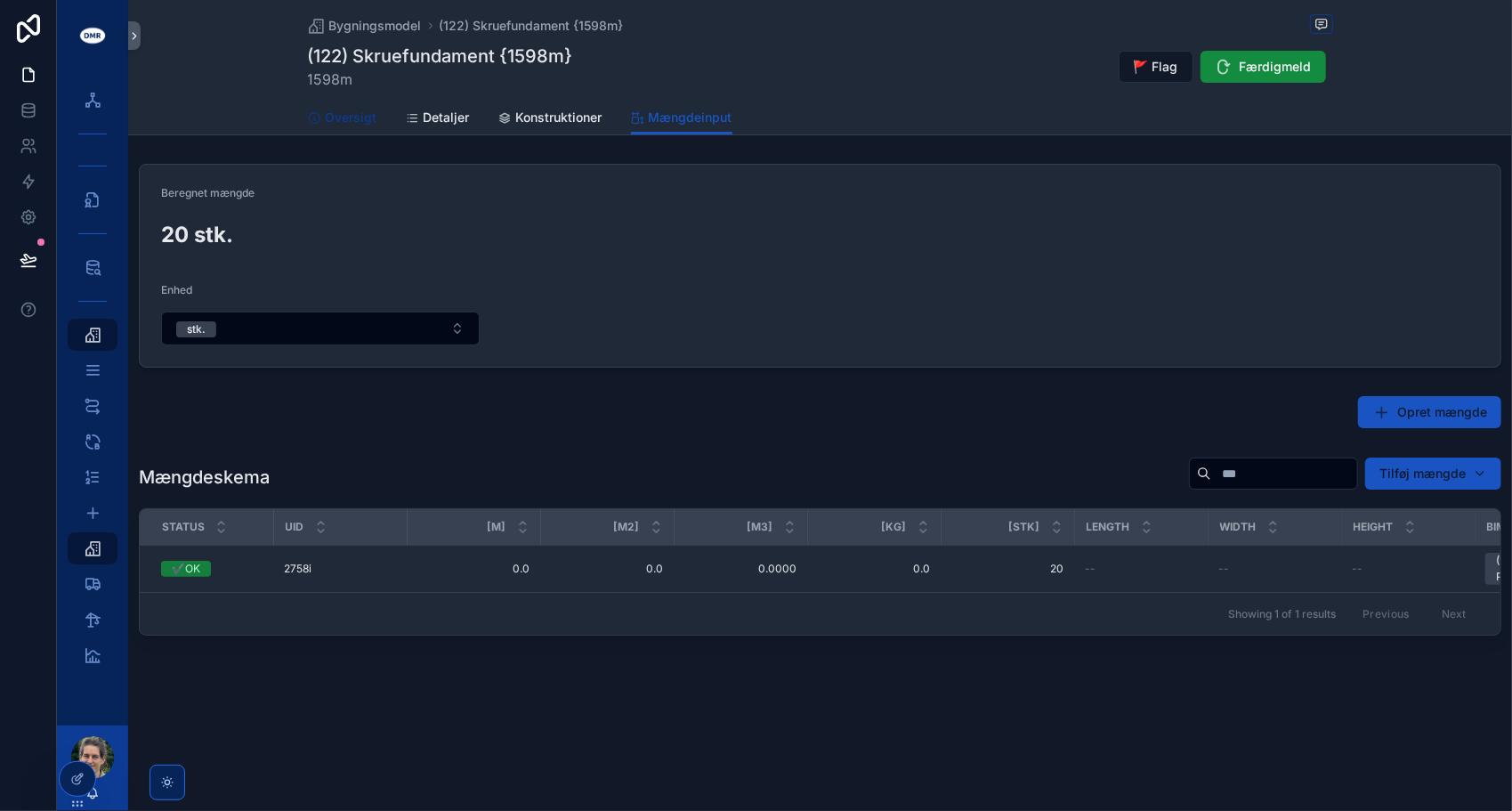
click at [358, 119] on span "Oversigt" at bounding box center [351, 117] width 52 height 18
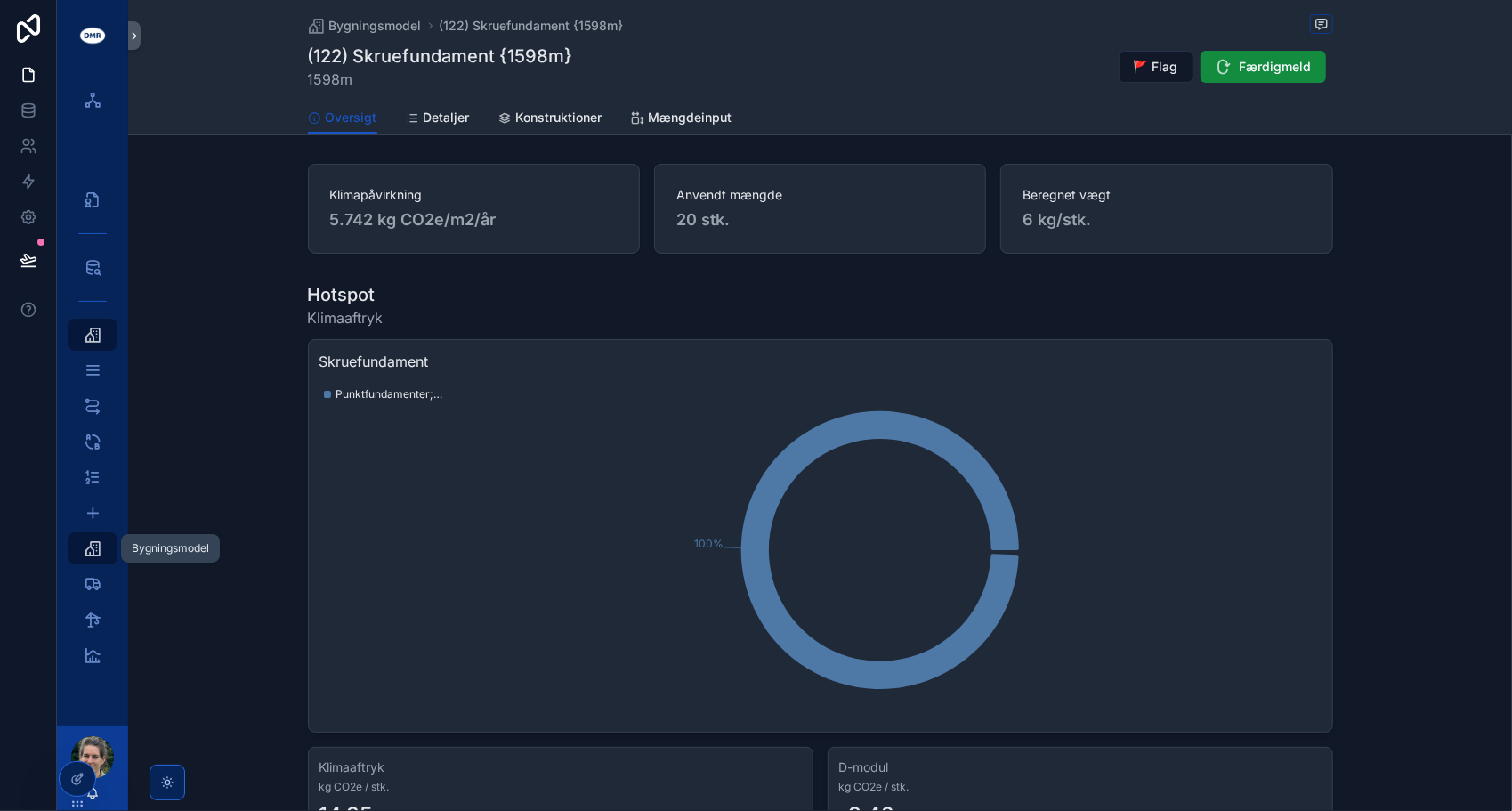
click at [92, 549] on icon "scrollable content" at bounding box center [93, 548] width 18 height 18
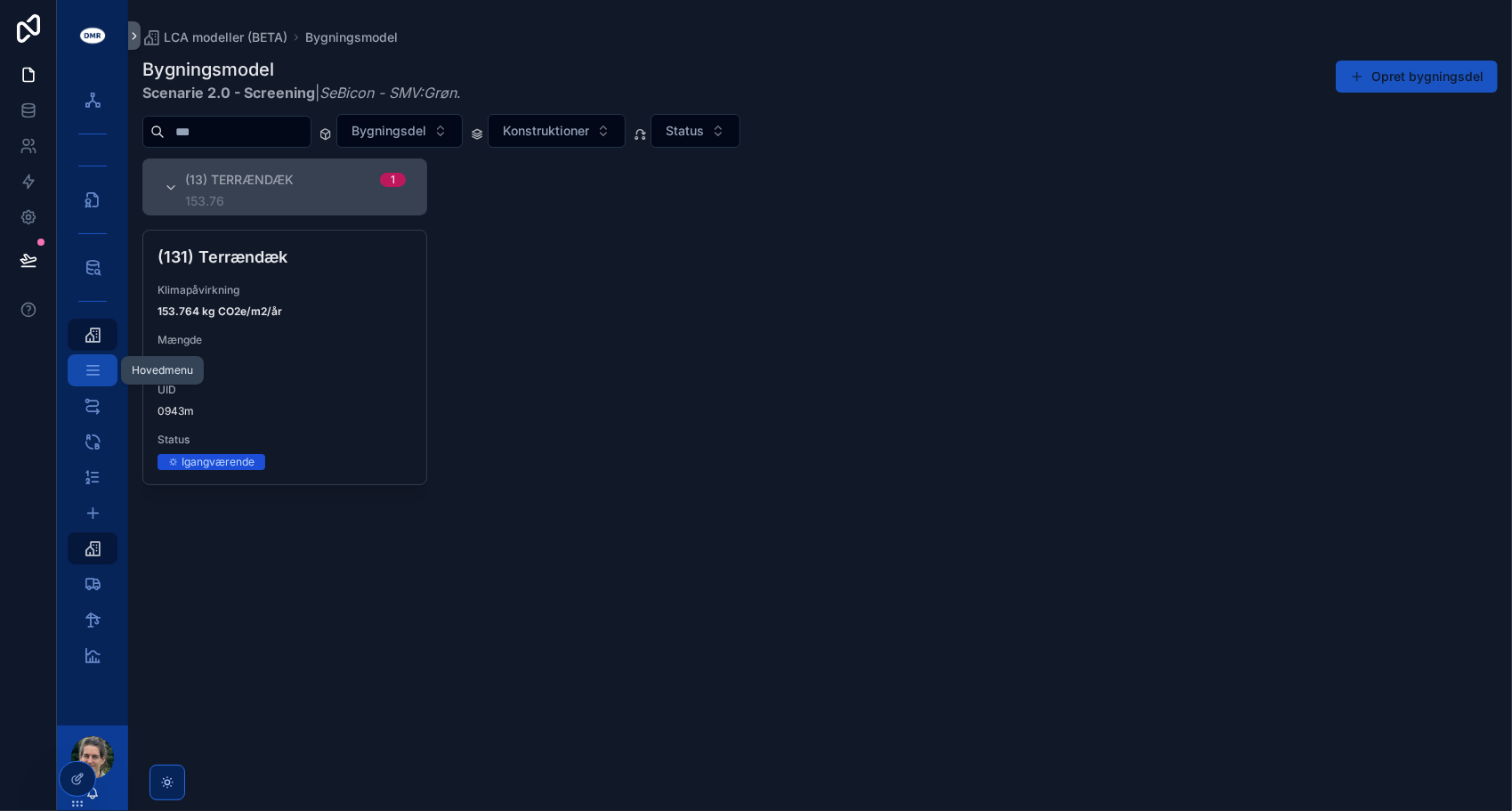
click at [87, 378] on icon "scrollable content" at bounding box center [93, 370] width 19 height 18
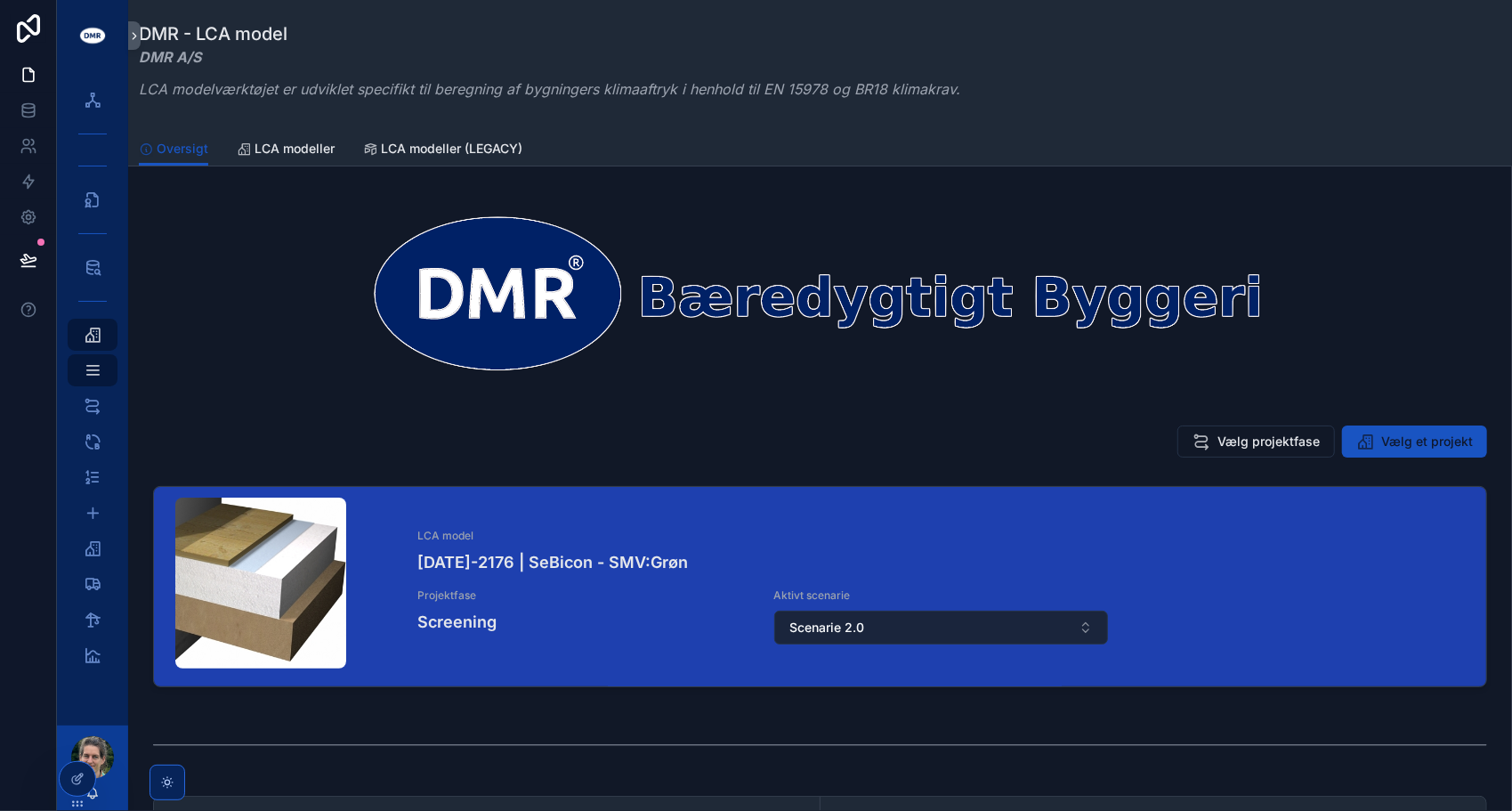
click at [1005, 629] on button "Scenarie 2.0" at bounding box center [940, 628] width 333 height 34
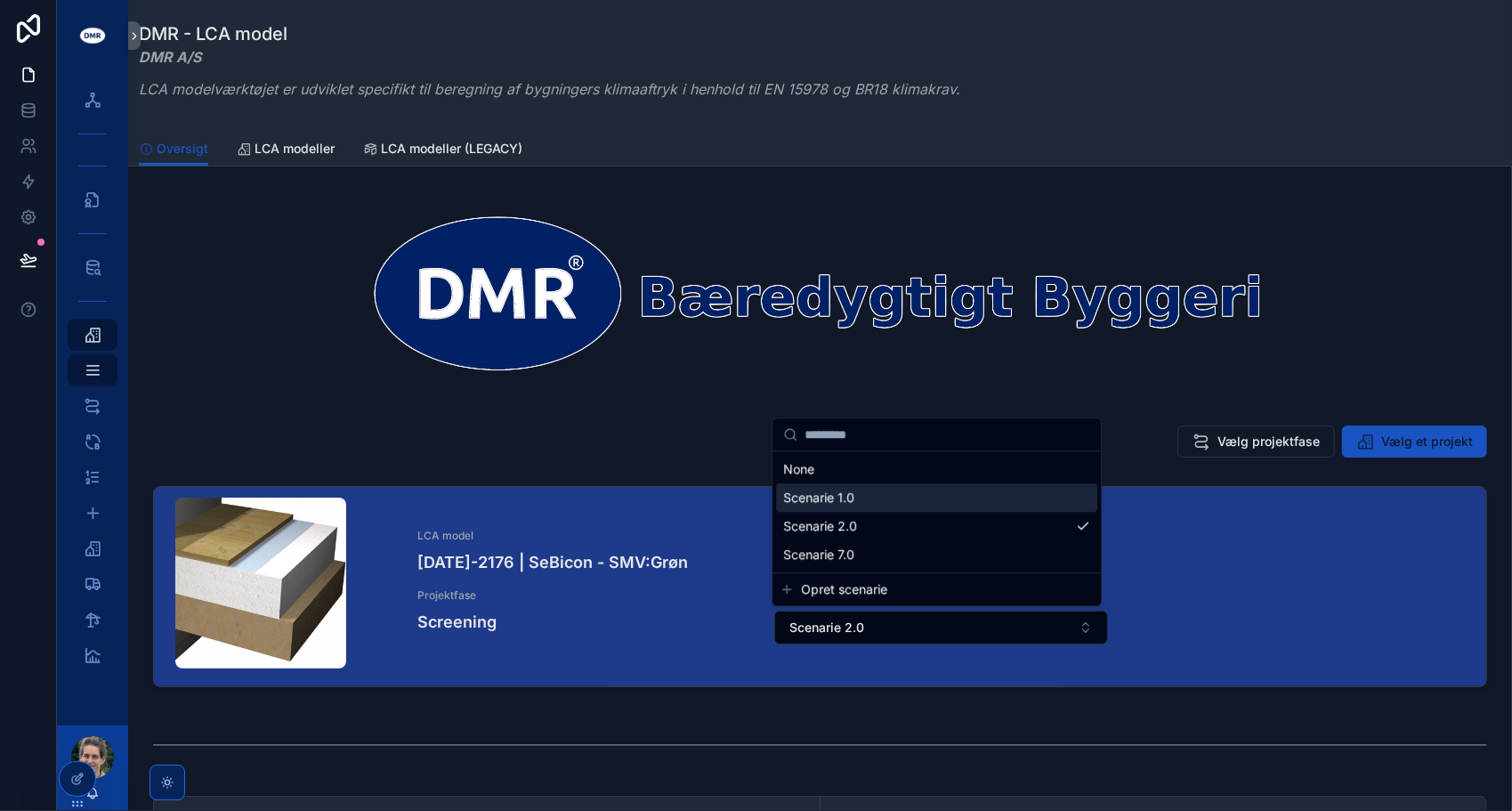
click at [835, 501] on span "Scenarie 1.0" at bounding box center [818, 498] width 71 height 18
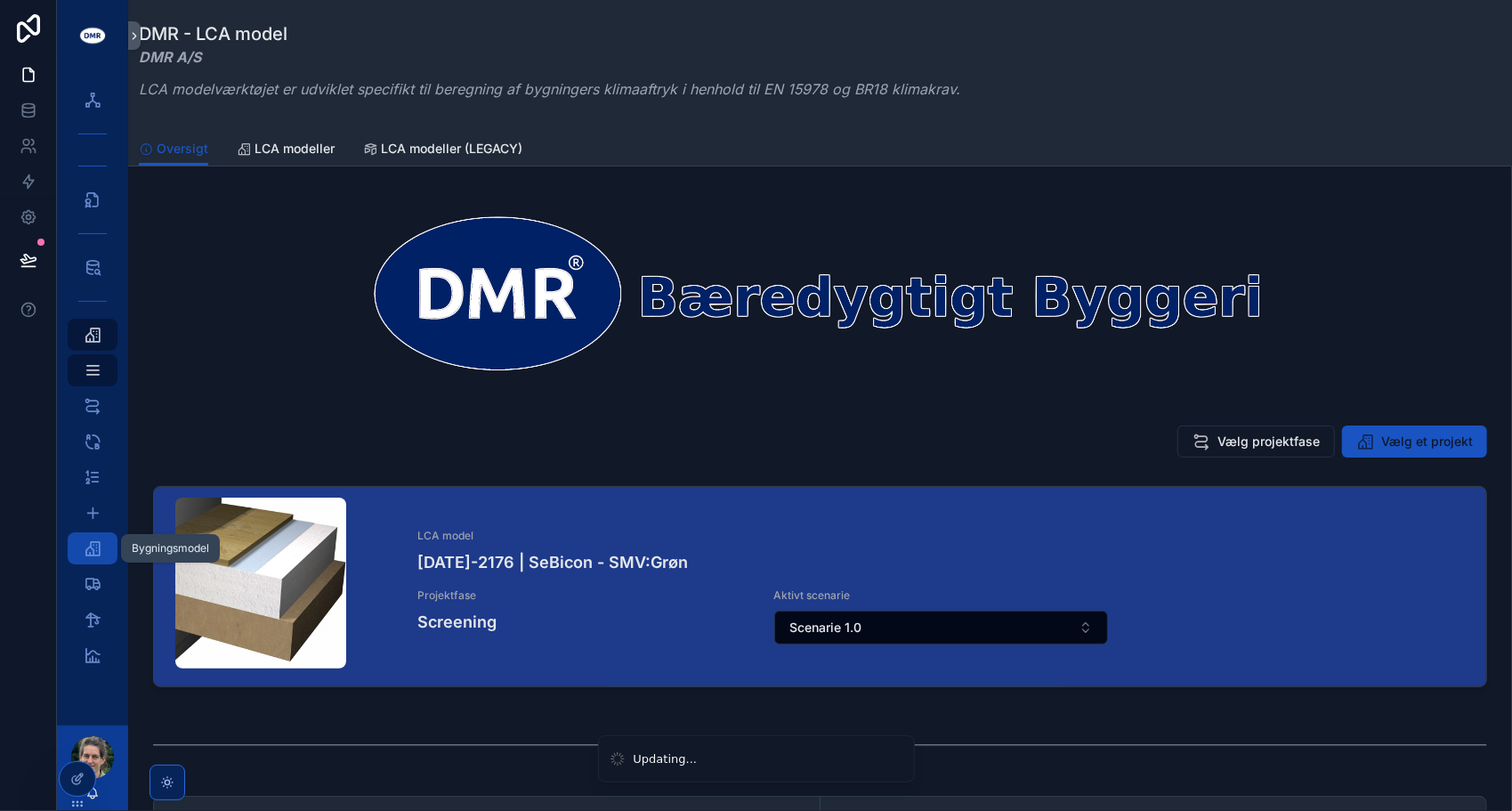
click at [92, 547] on icon "scrollable content" at bounding box center [93, 548] width 18 height 18
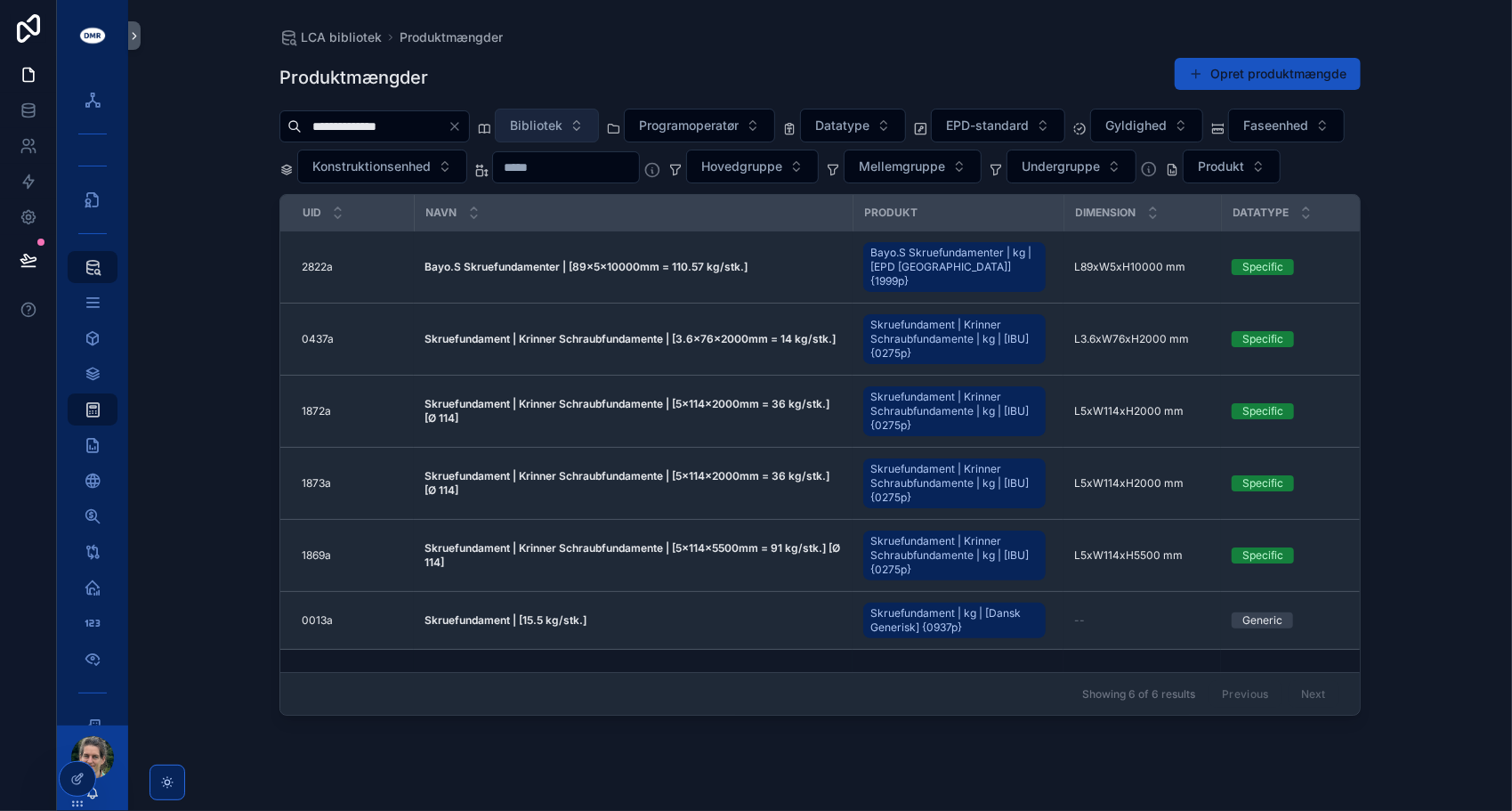
click at [599, 128] on button "Bibliotek" at bounding box center [546, 125] width 104 height 34
click at [593, 70] on div "Produktmængder Opret produktmængde" at bounding box center [819, 77] width 1081 height 41
click at [76, 740] on icon at bounding box center [77, 741] width 15 height 15
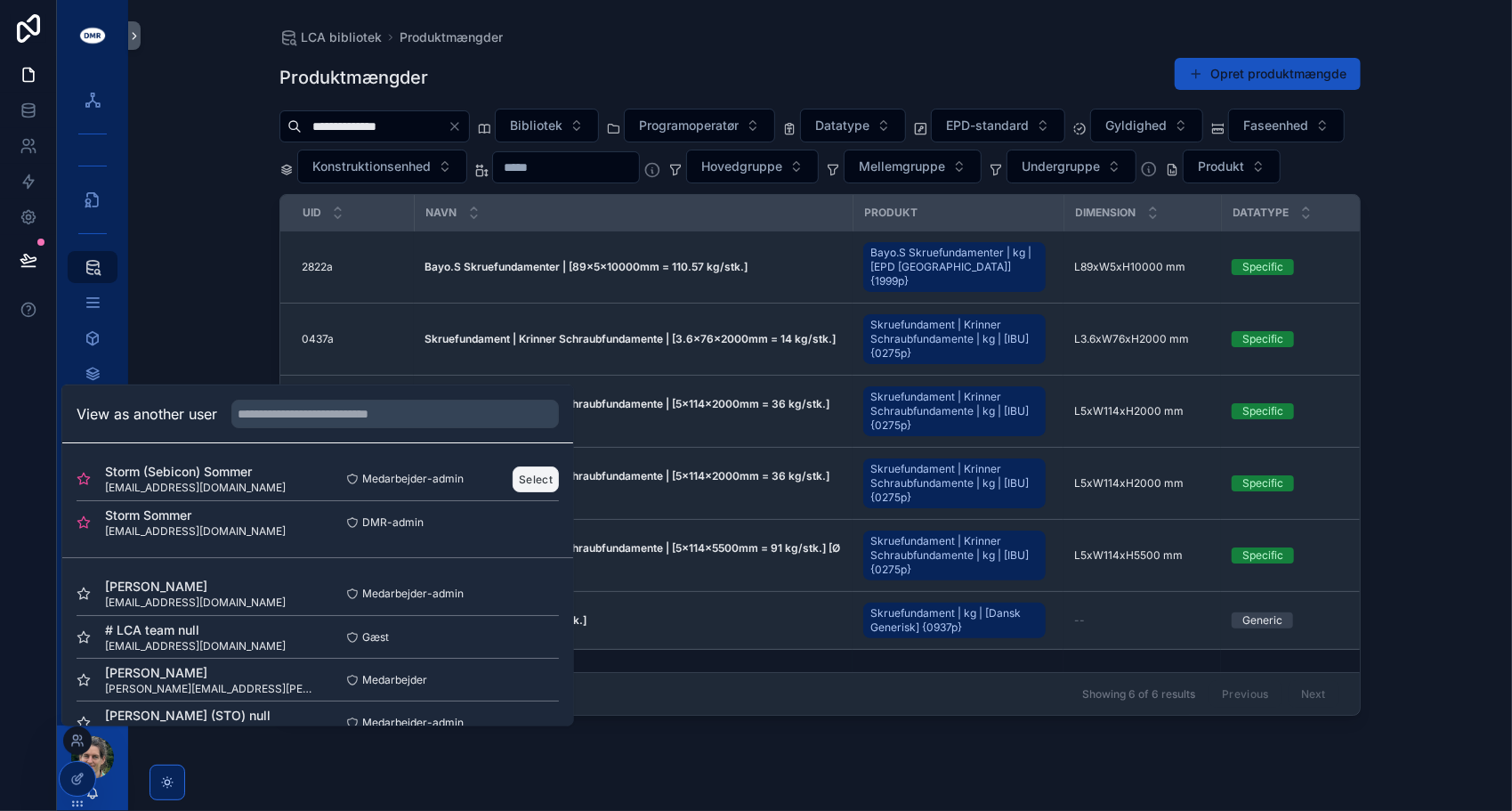
click at [533, 480] on button "Select" at bounding box center [535, 478] width 46 height 25
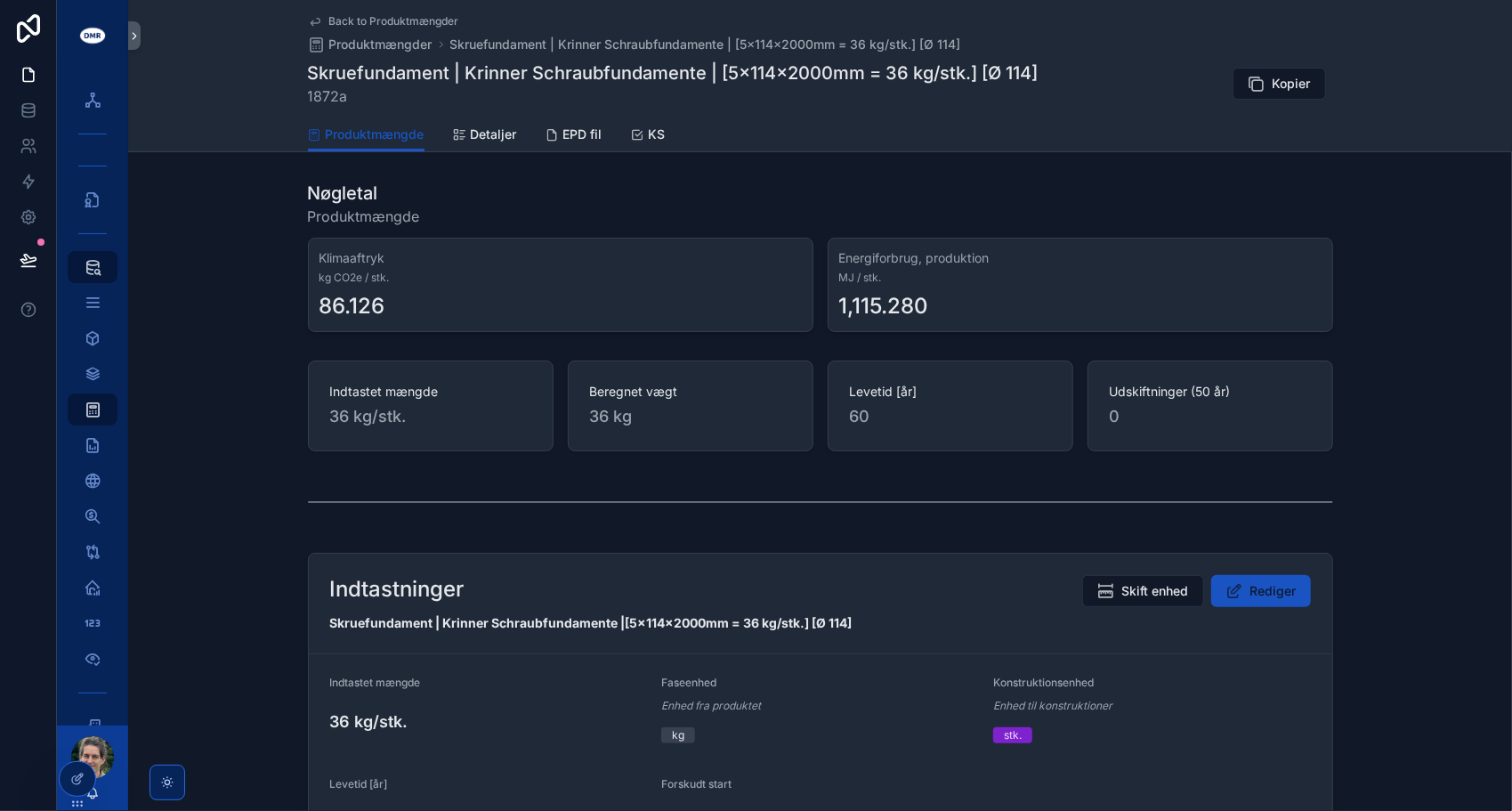
click at [403, 22] on span "Back to Produktmængder" at bounding box center [394, 21] width 130 height 15
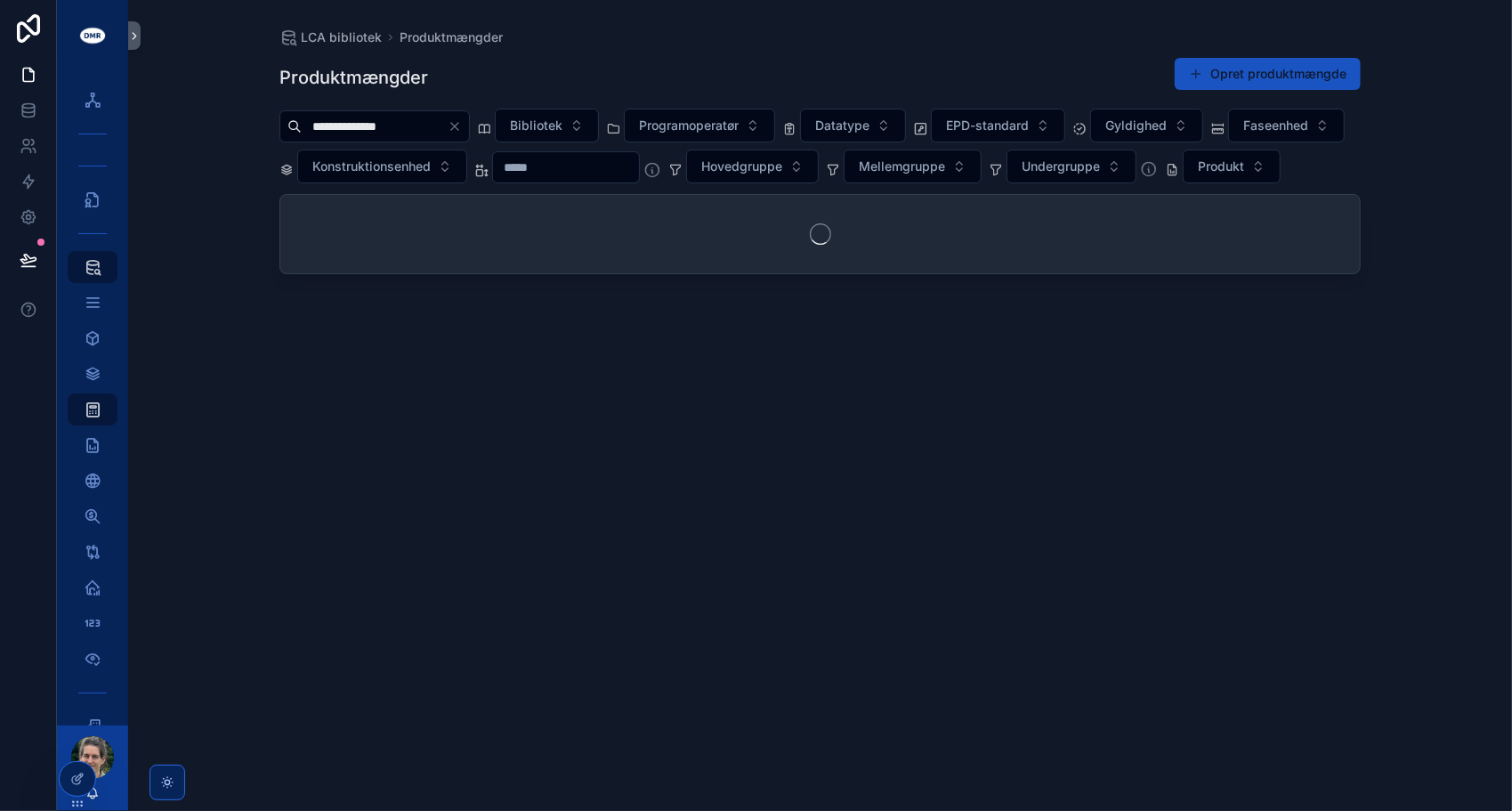
click at [441, 123] on input "**********" at bounding box center [375, 127] width 146 height 25
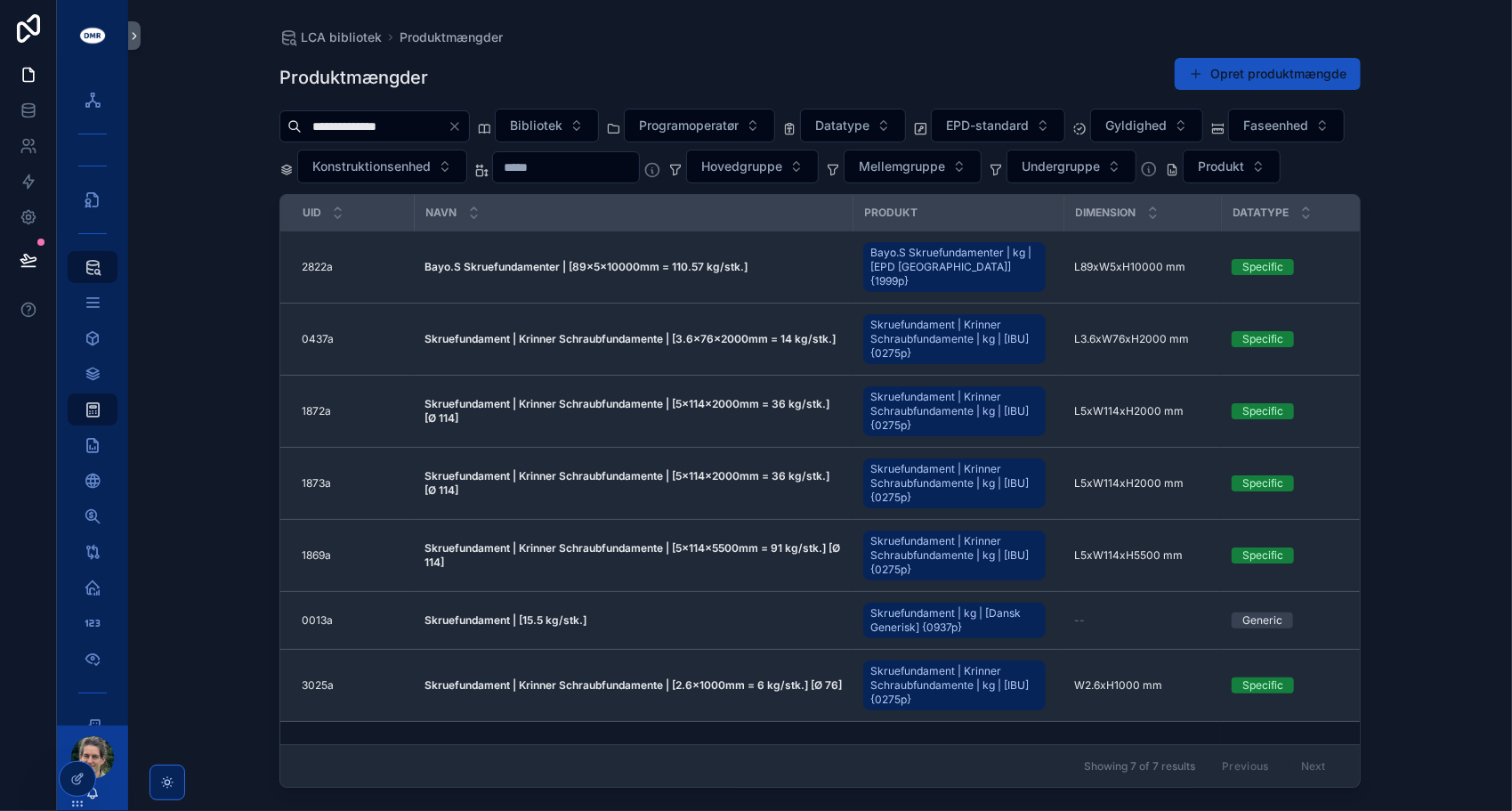
click at [203, 365] on div "**********" at bounding box center [819, 405] width 1383 height 811
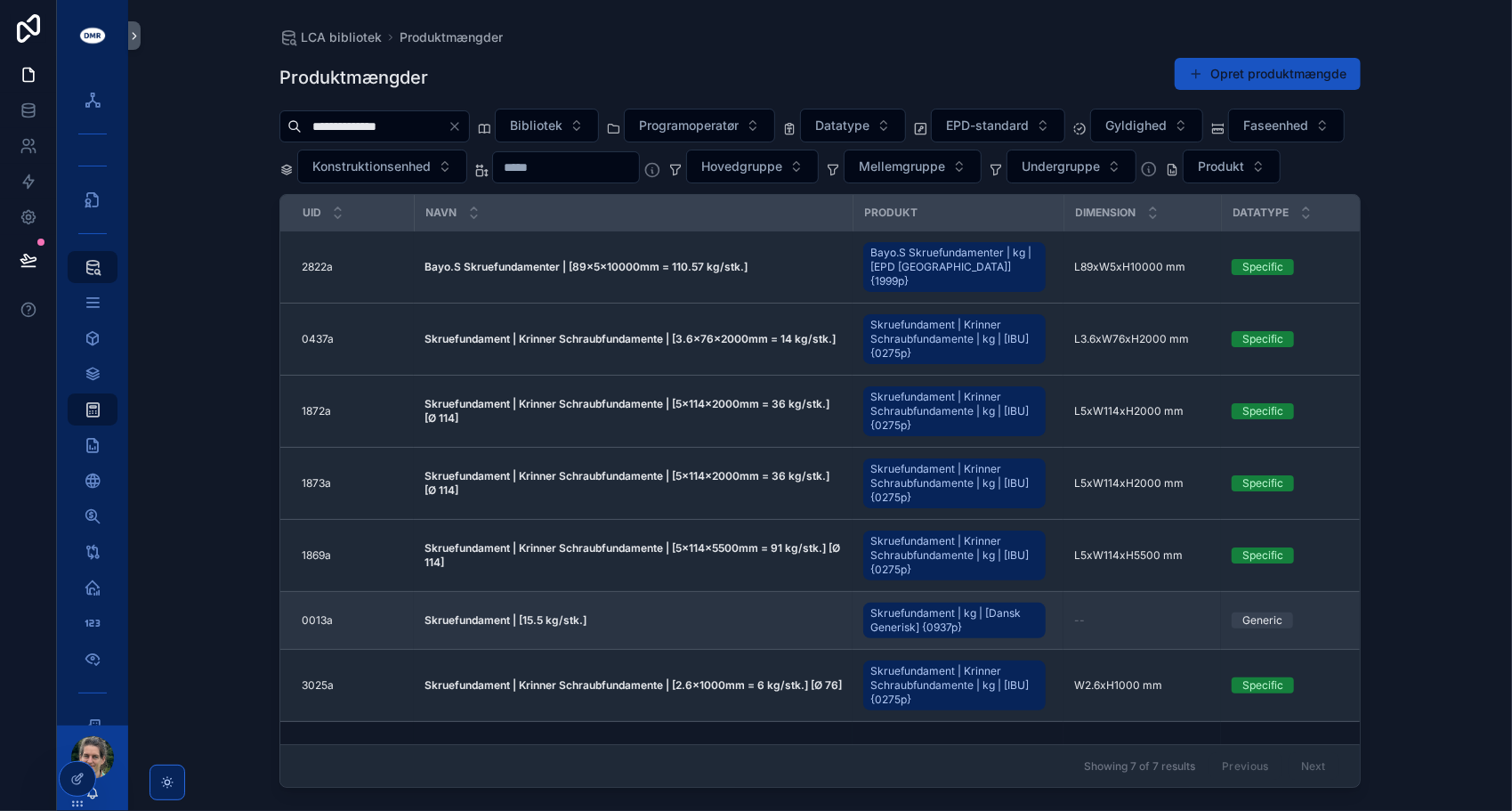
scroll to position [26, 0]
click at [481, 614] on strong "Skruefundament | [15.5 kg/stk.]" at bounding box center [505, 621] width 162 height 14
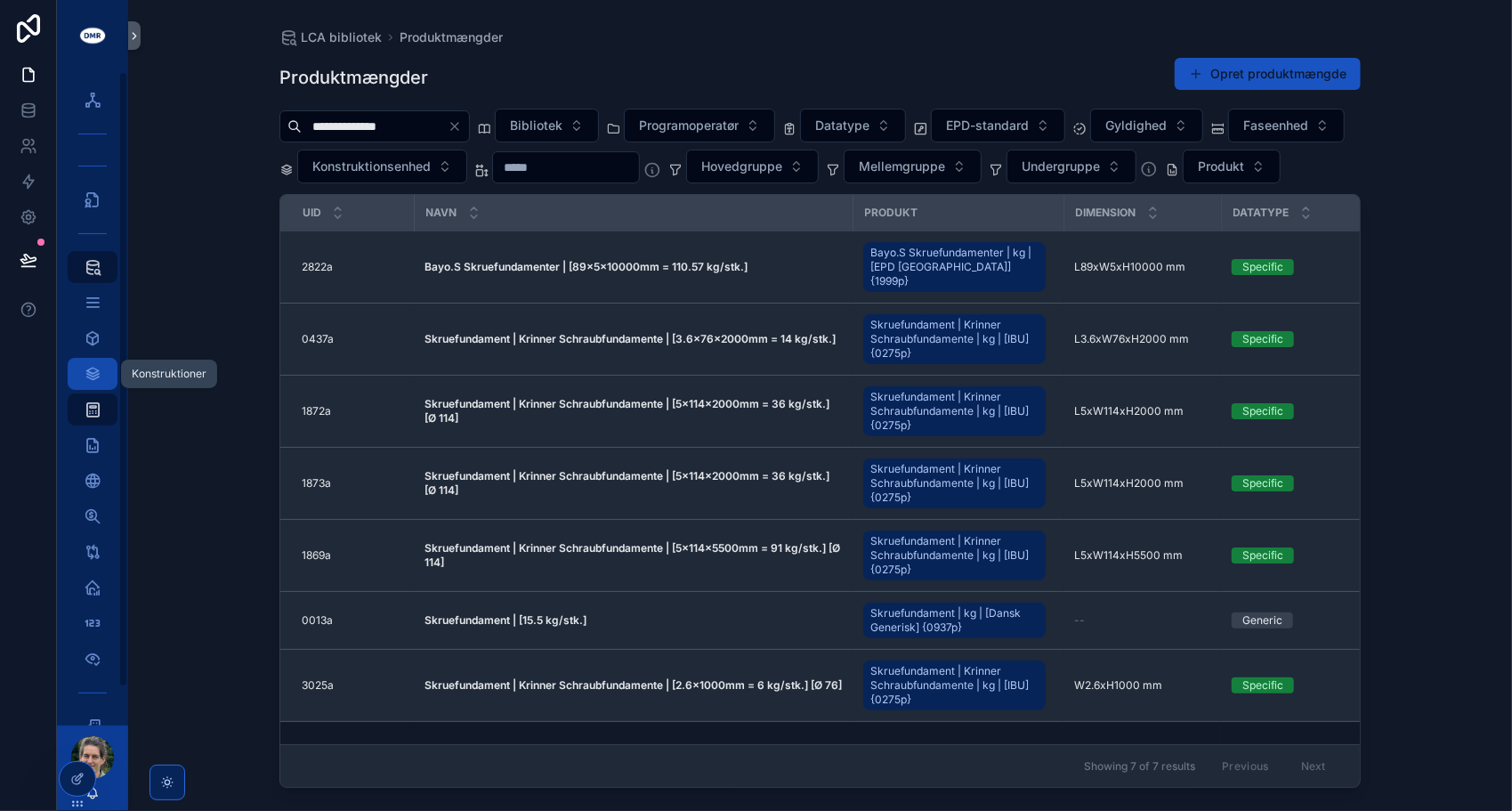
click at [100, 374] on icon "scrollable content" at bounding box center [93, 374] width 18 height 18
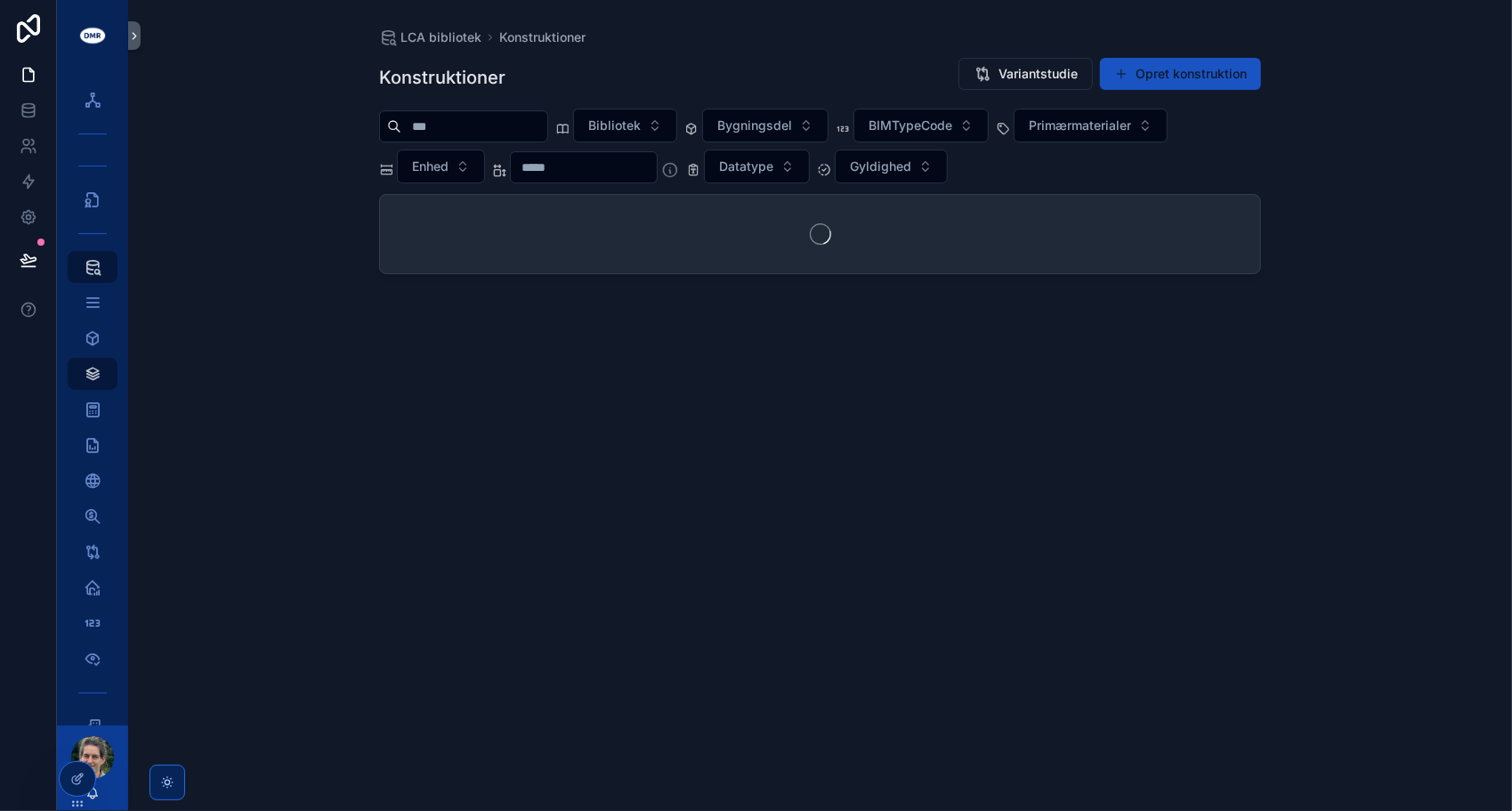
click at [493, 127] on input "scrollable content" at bounding box center [474, 127] width 146 height 25
type input "**********"
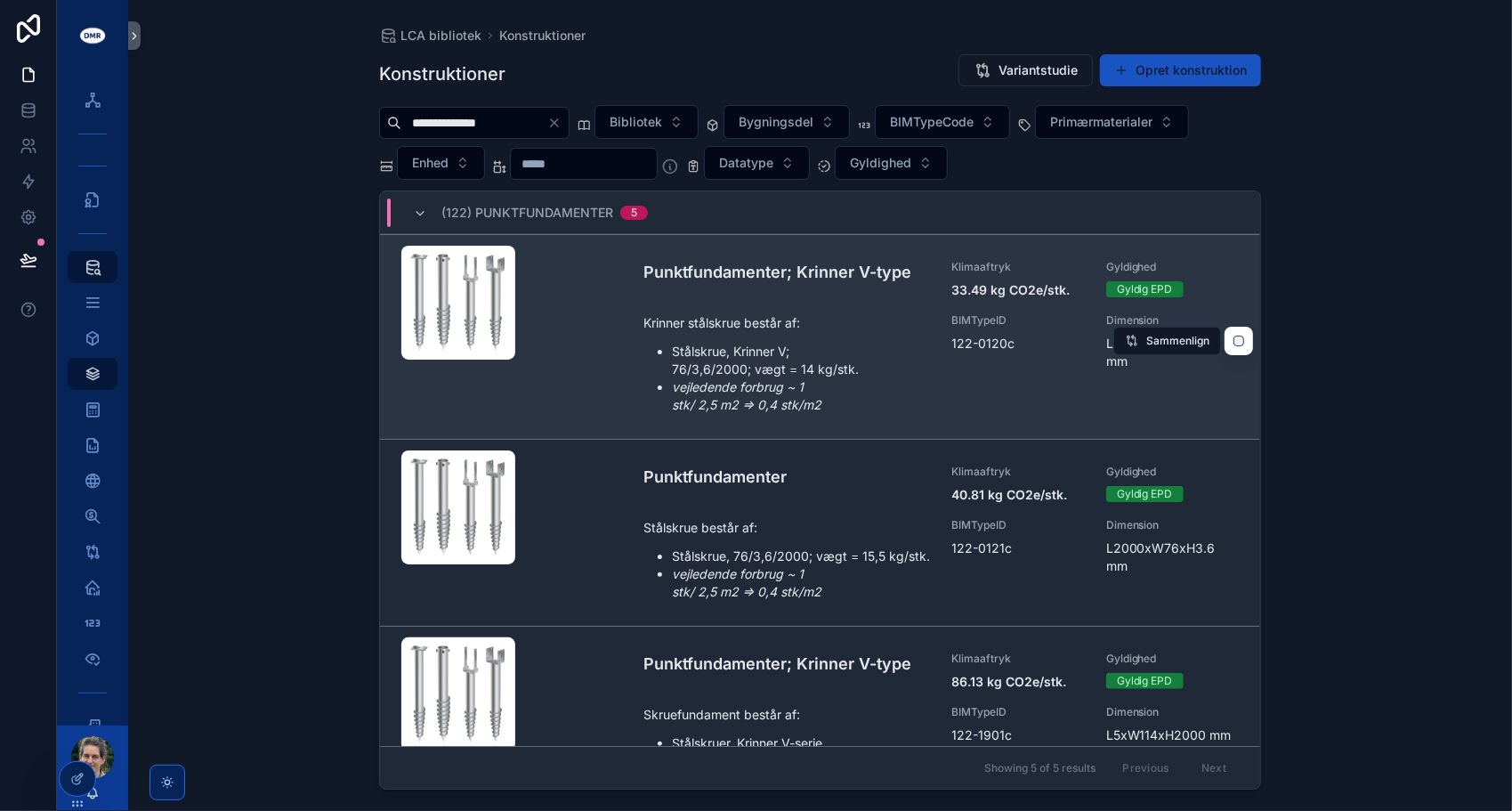
click at [560, 312] on div "scrollable content" at bounding box center [515, 337] width 228 height 182
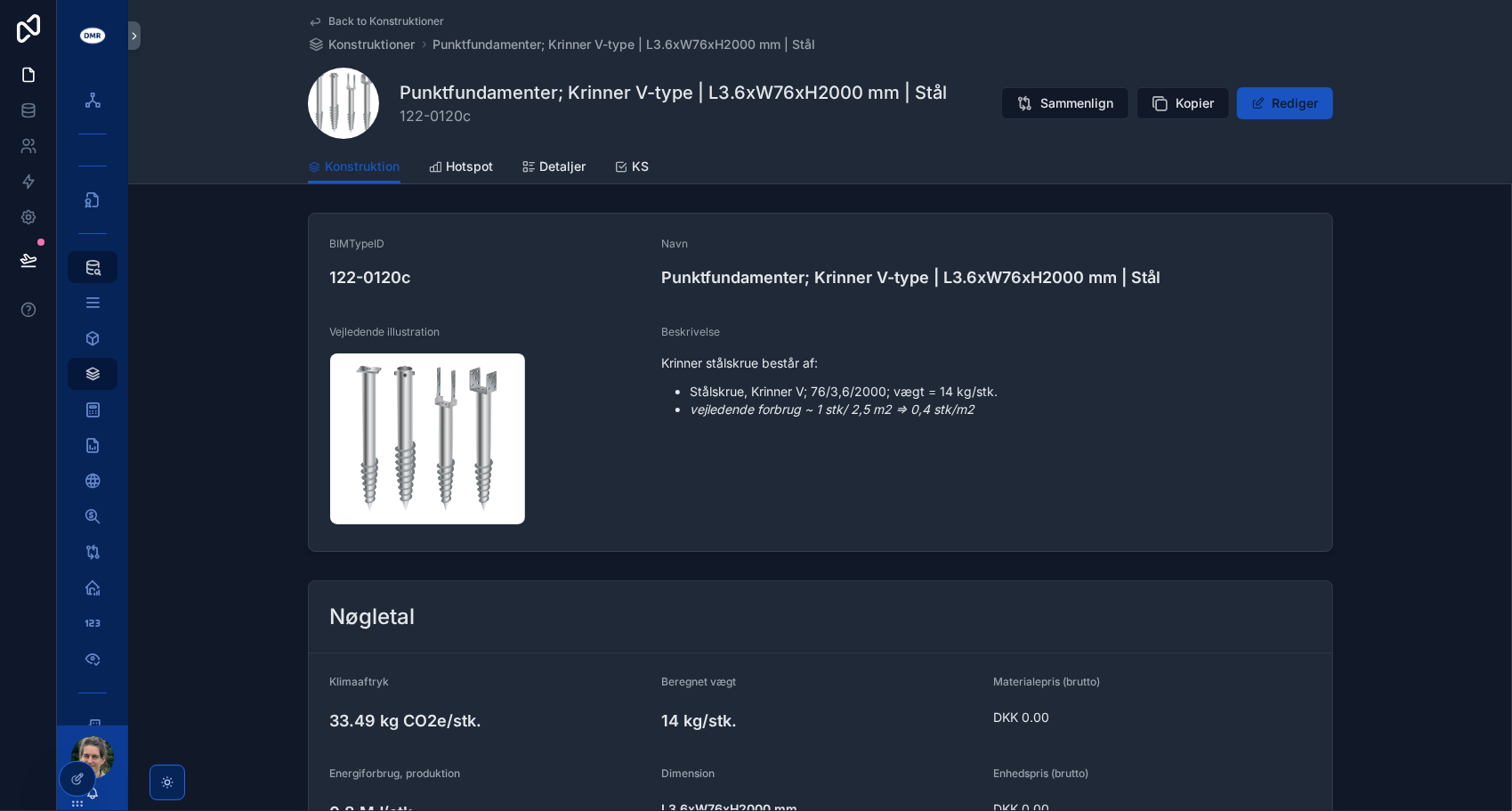
click at [360, 21] on span "Back to Konstruktioner" at bounding box center [387, 21] width 116 height 15
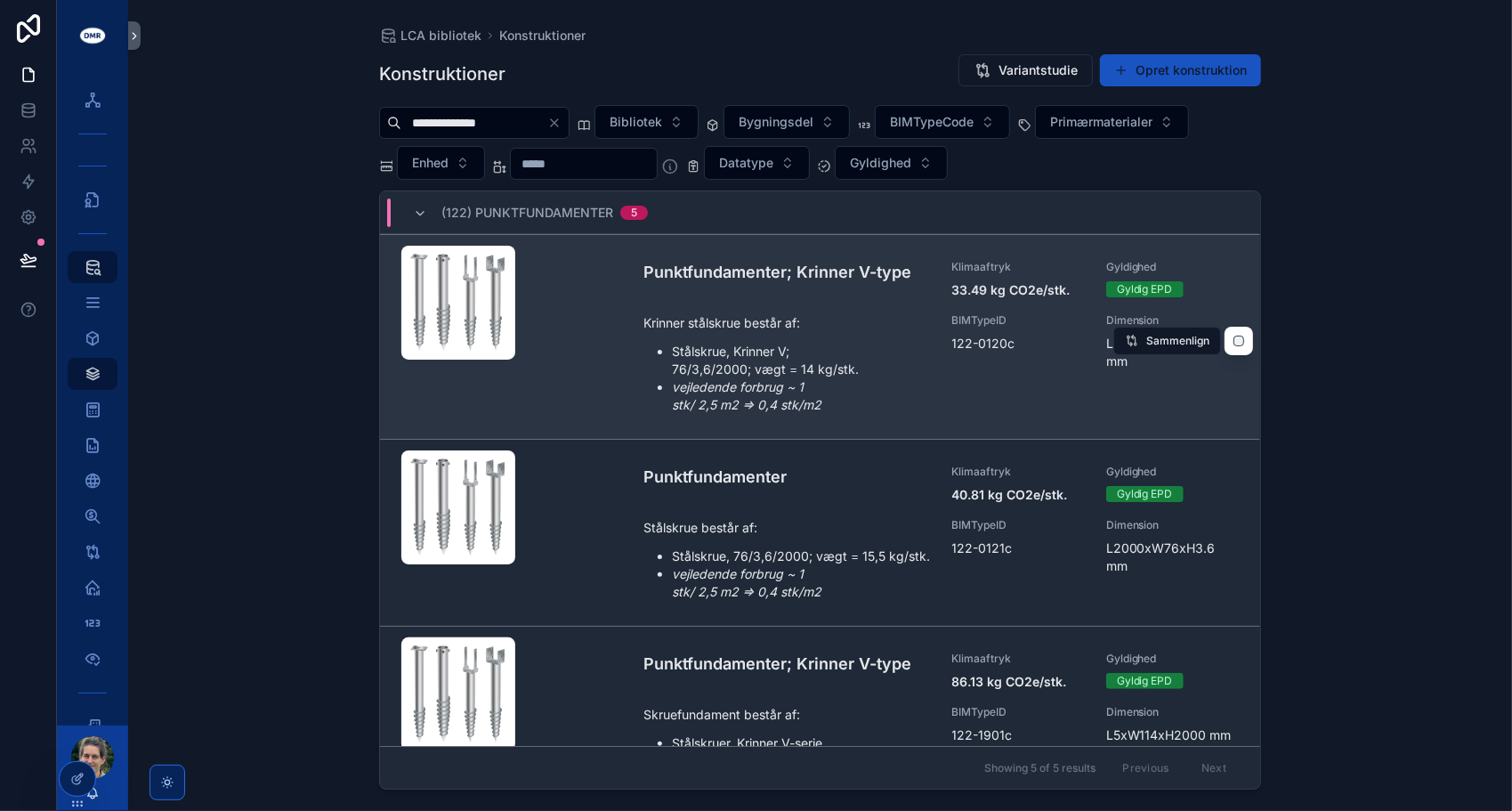
click at [596, 320] on div "scrollable content" at bounding box center [515, 337] width 228 height 182
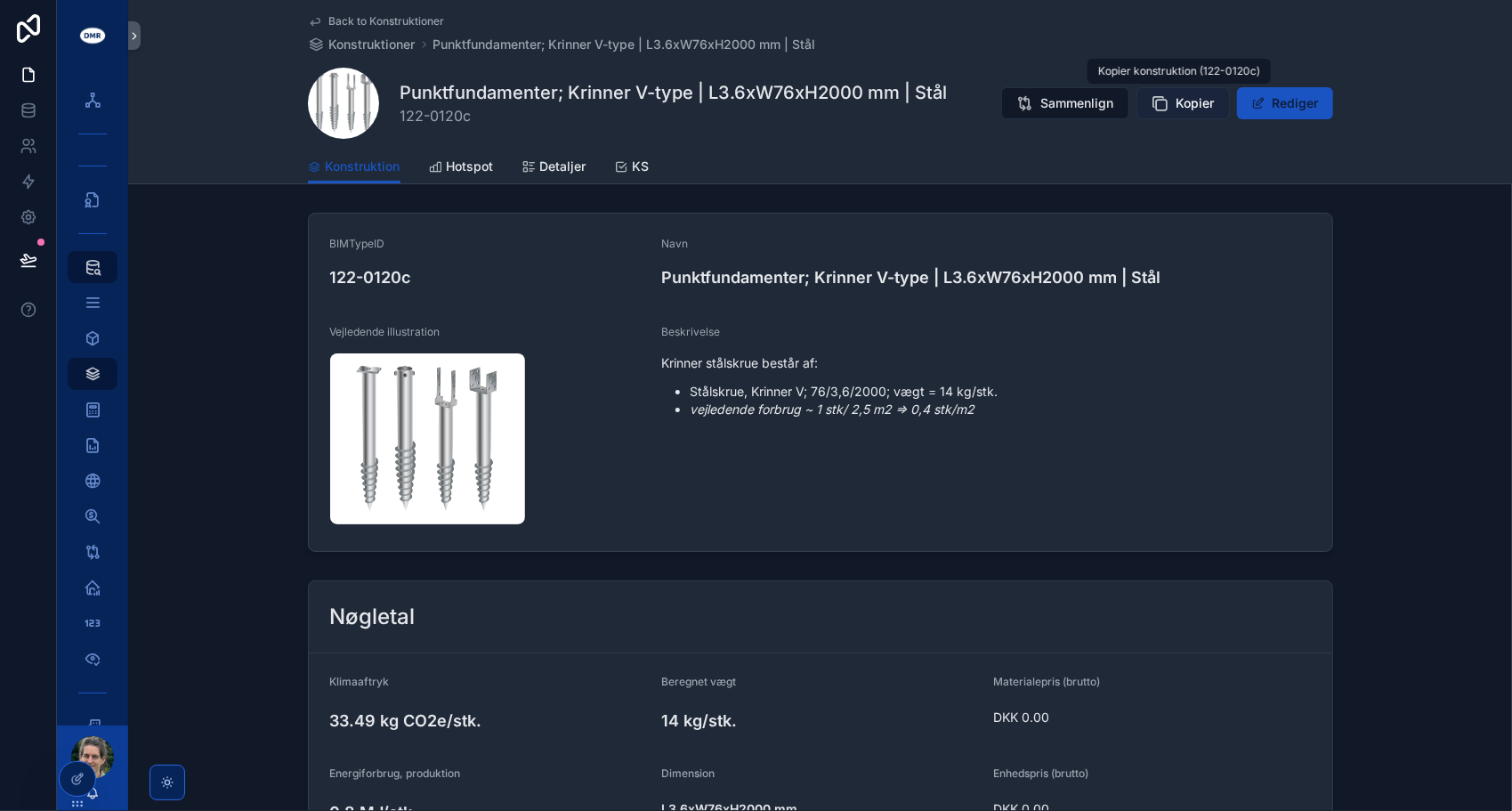
click at [1178, 106] on span "Kopier" at bounding box center [1195, 103] width 38 height 18
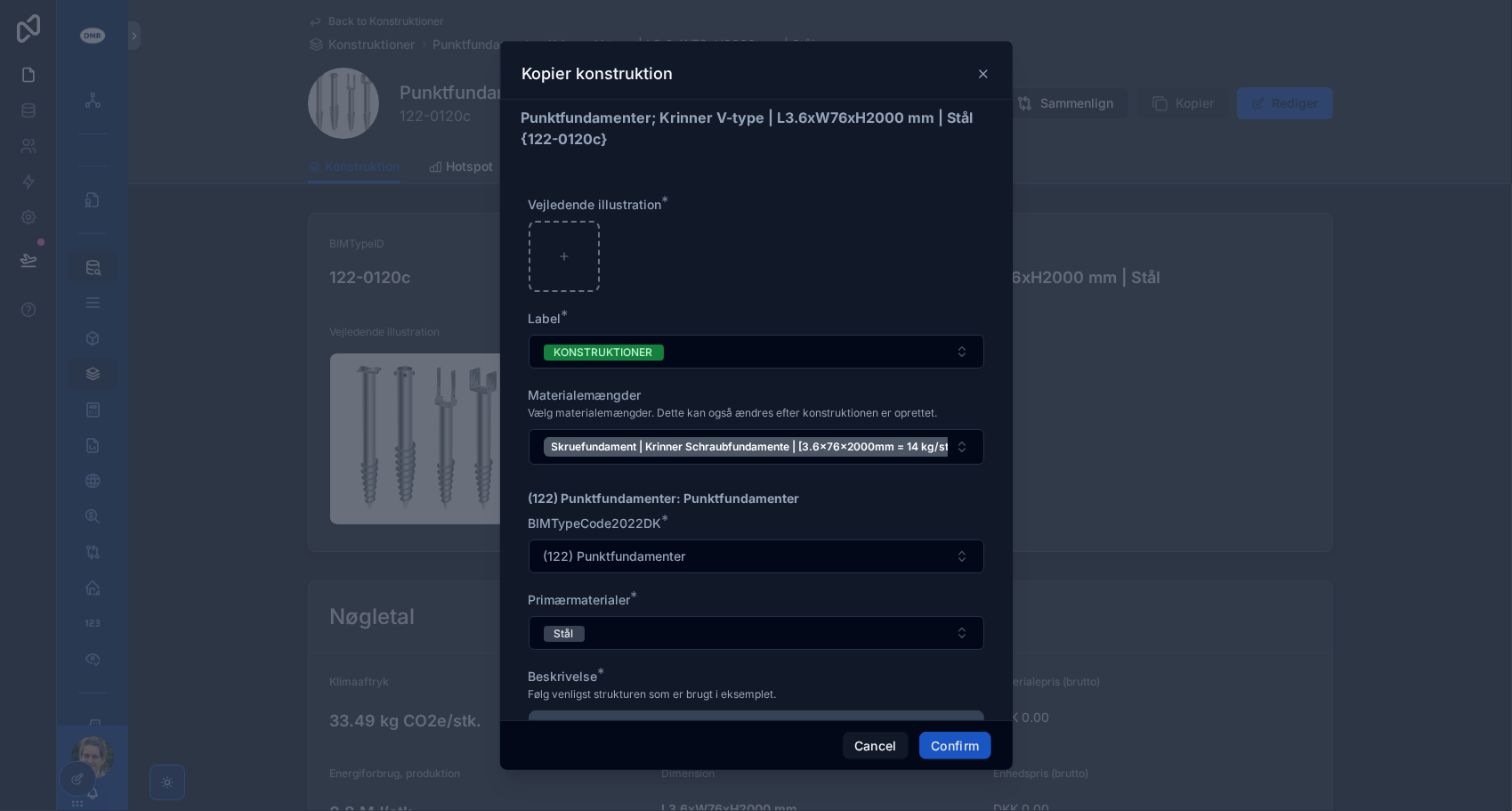
click at [978, 69] on icon at bounding box center [983, 73] width 15 height 15
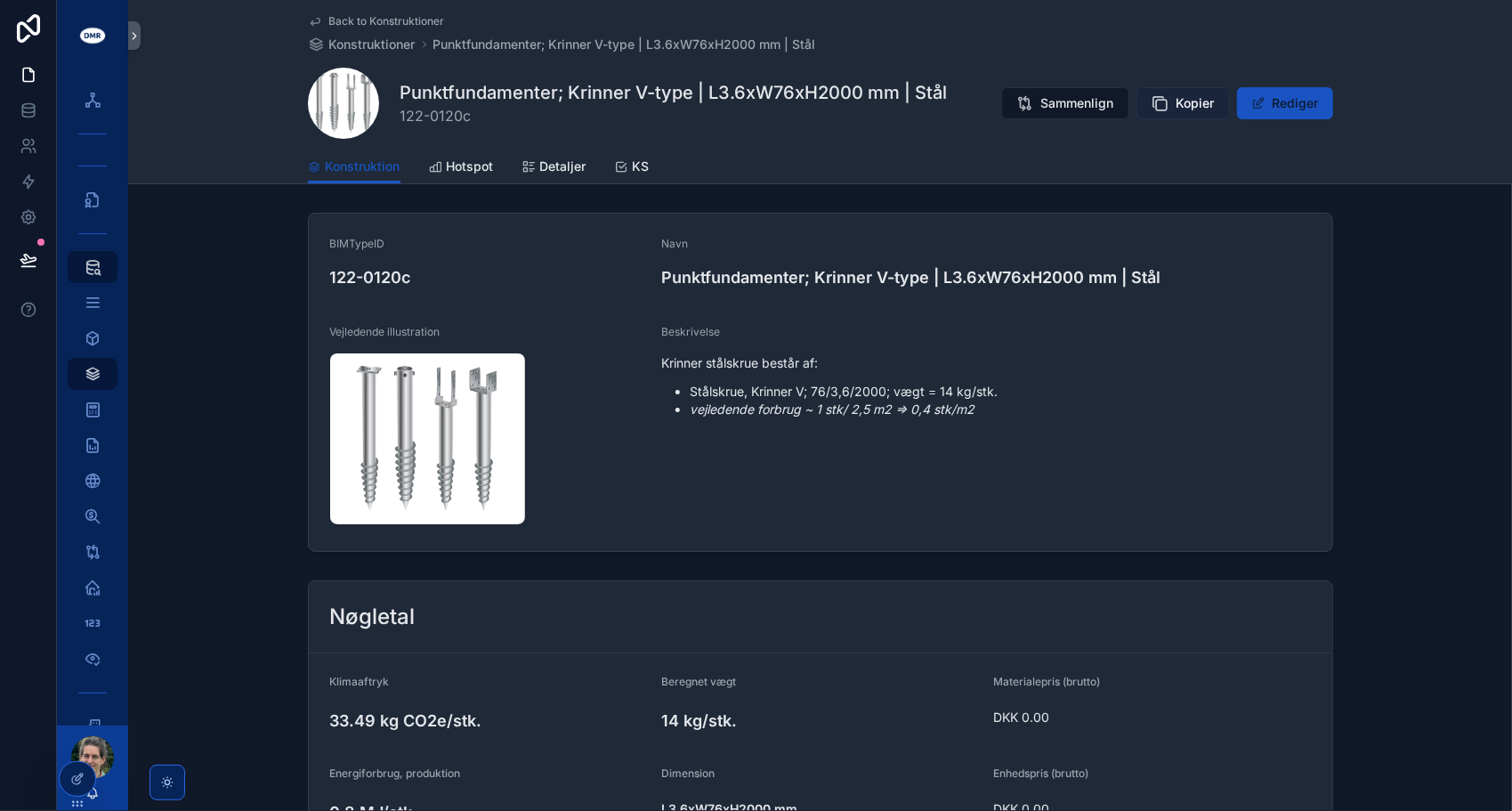
click at [1188, 108] on span "Kopier" at bounding box center [1195, 103] width 38 height 18
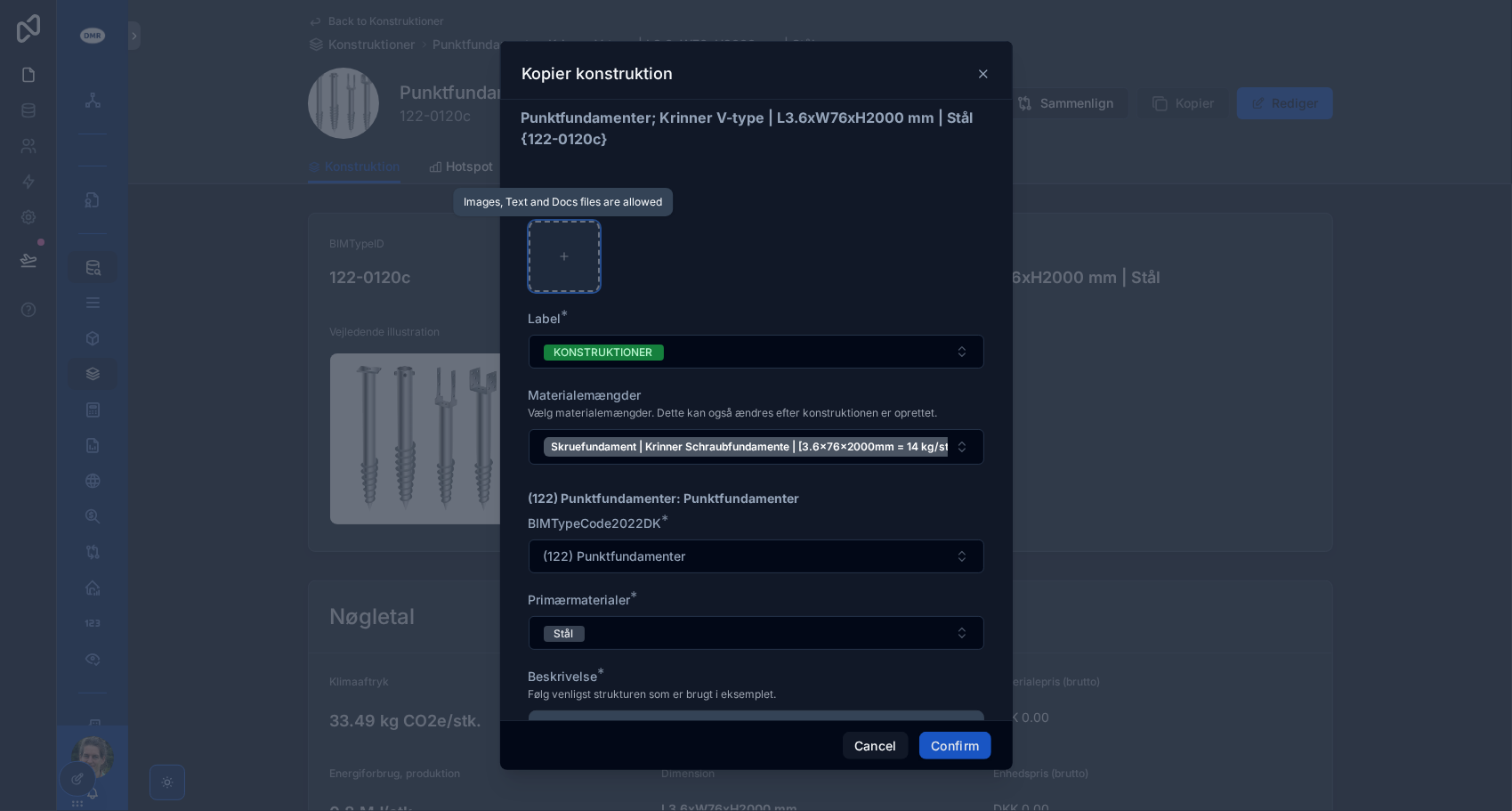
click at [552, 268] on div at bounding box center [564, 256] width 71 height 71
type input "**********"
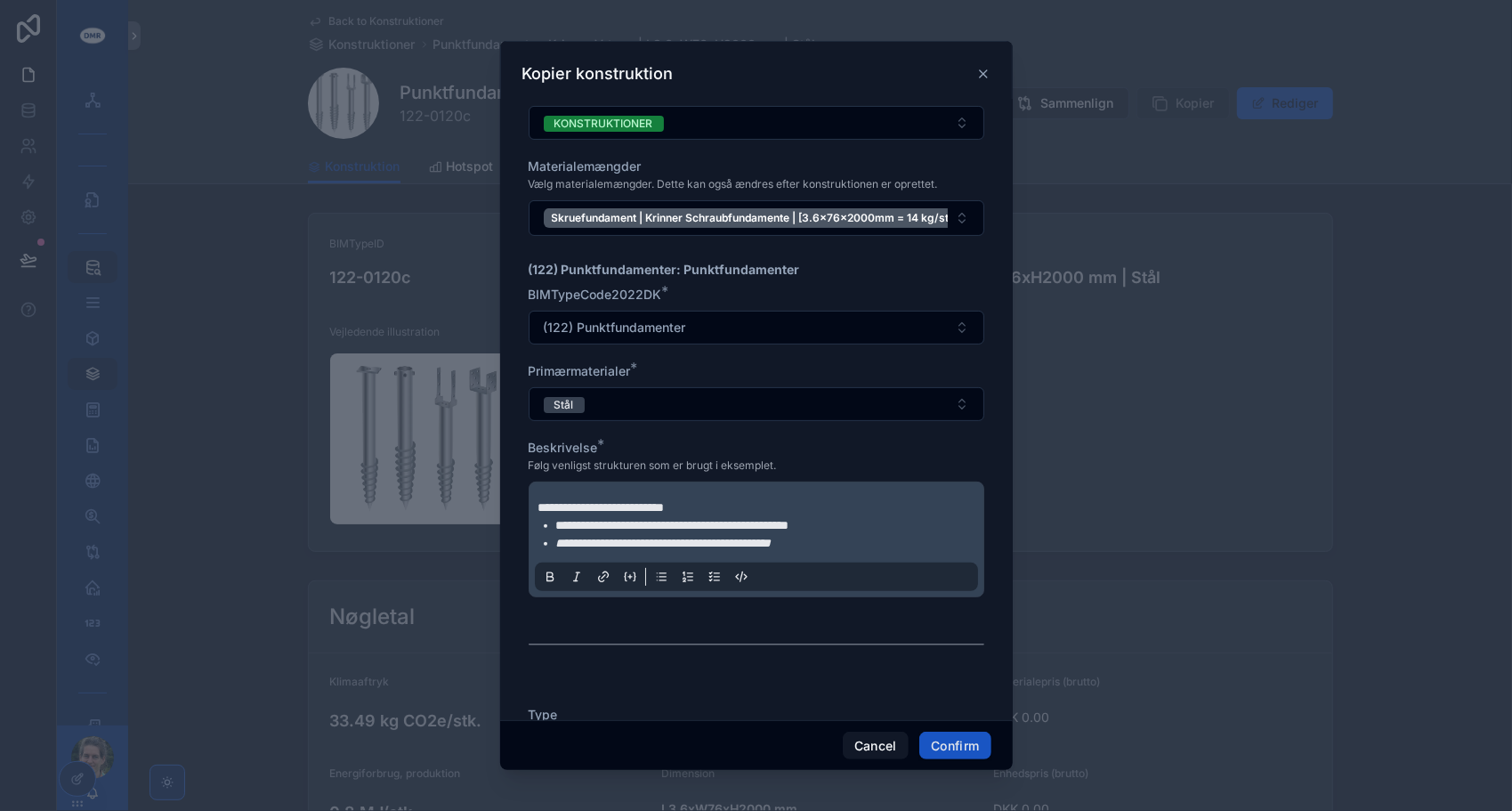
scroll to position [267, 0]
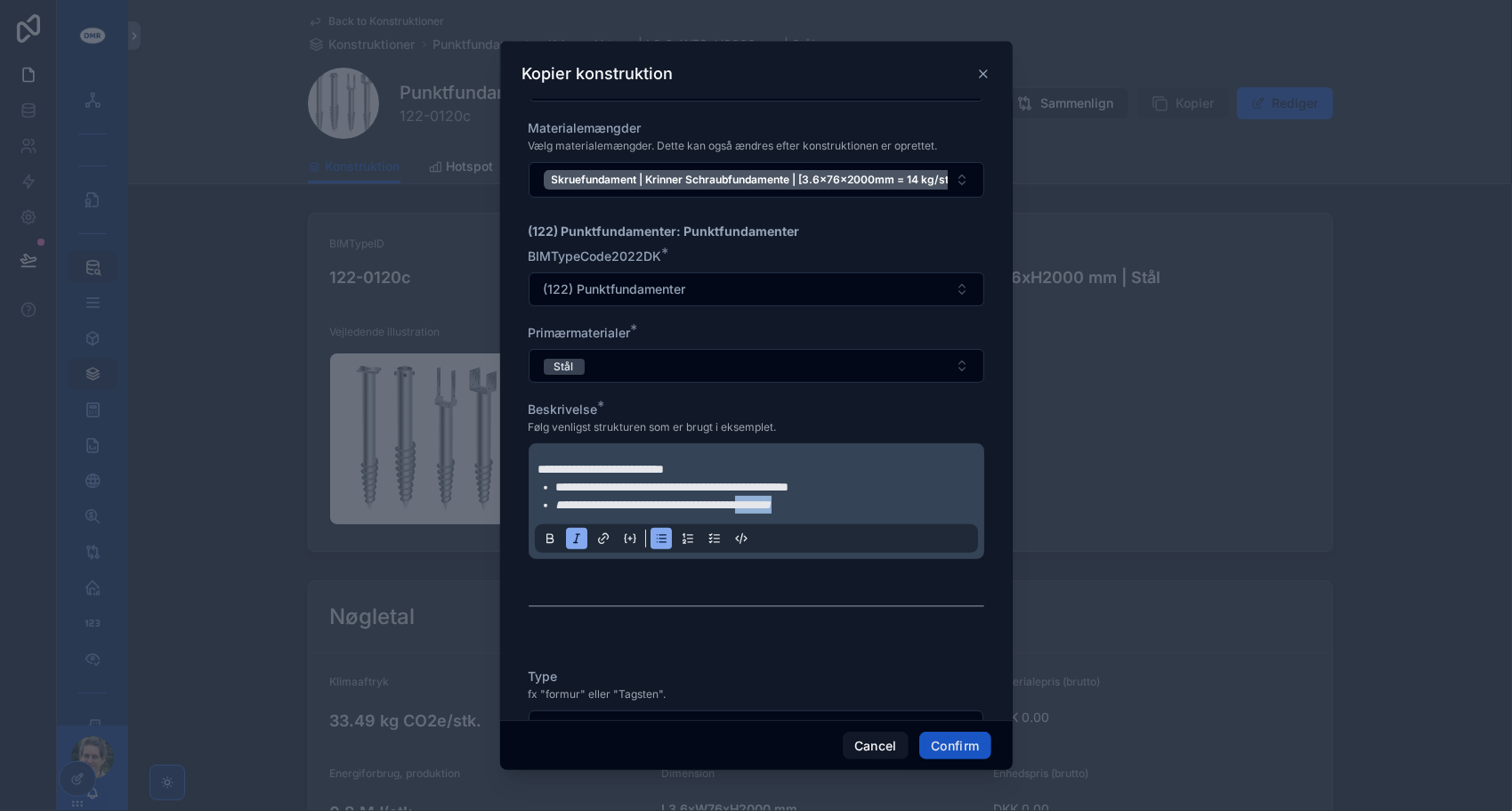
drag, startPoint x: 858, startPoint y: 503, endPoint x: 788, endPoint y: 499, distance: 70.1
click at [788, 499] on li "**********" at bounding box center [769, 505] width 425 height 18
drag, startPoint x: 872, startPoint y: 473, endPoint x: 555, endPoint y: 481, distance: 317.1
click at [556, 481] on li "**********" at bounding box center [769, 487] width 425 height 18
click at [662, 483] on span "**********" at bounding box center [672, 487] width 233 height 13
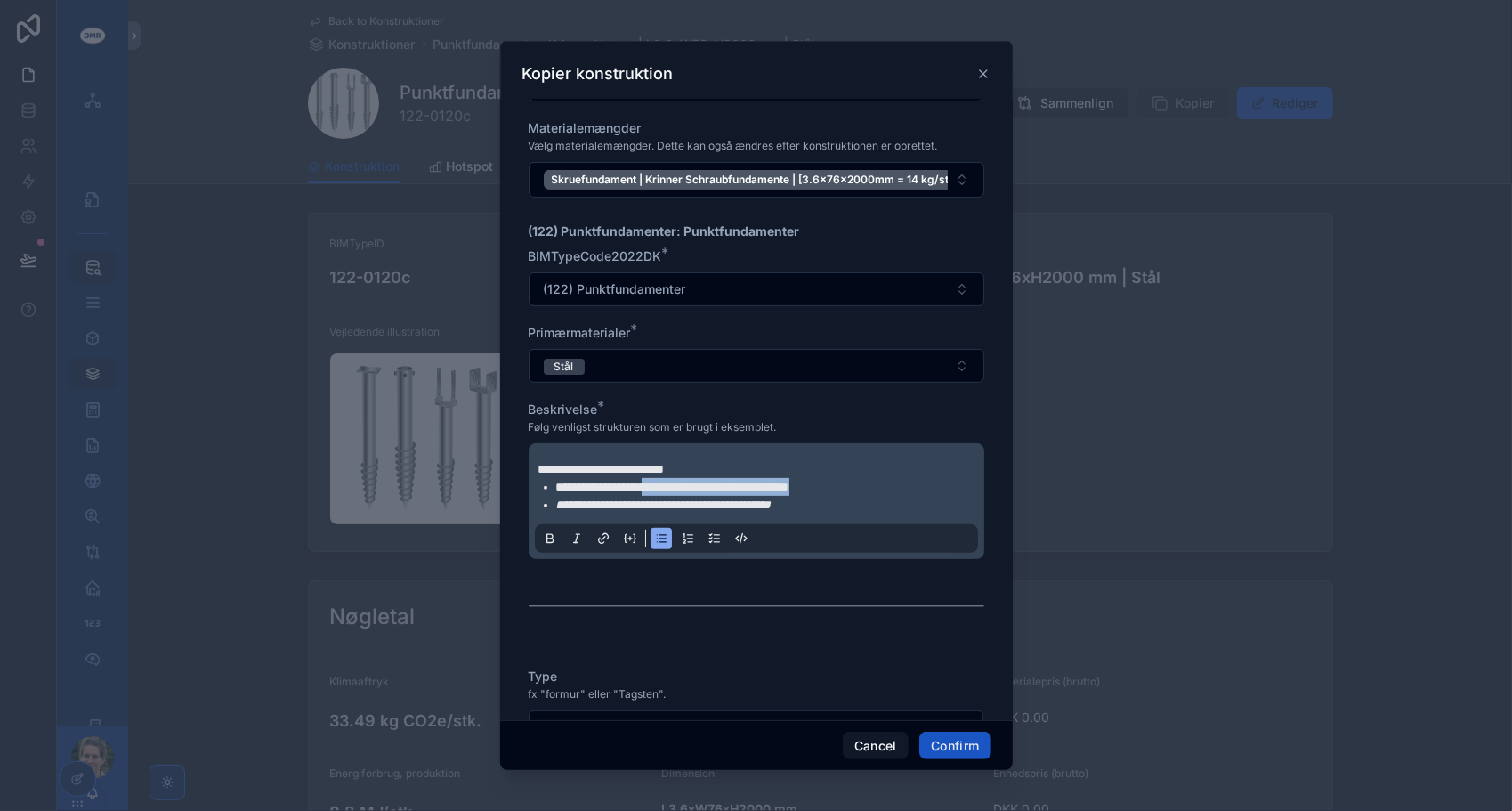
drag, startPoint x: 665, startPoint y: 482, endPoint x: 875, endPoint y: 480, distance: 210.0
click at [875, 480] on li "**********" at bounding box center [769, 487] width 425 height 18
drag, startPoint x: 558, startPoint y: 502, endPoint x: 846, endPoint y: 504, distance: 288.0
click at [846, 504] on li "**********" at bounding box center [769, 505] width 425 height 18
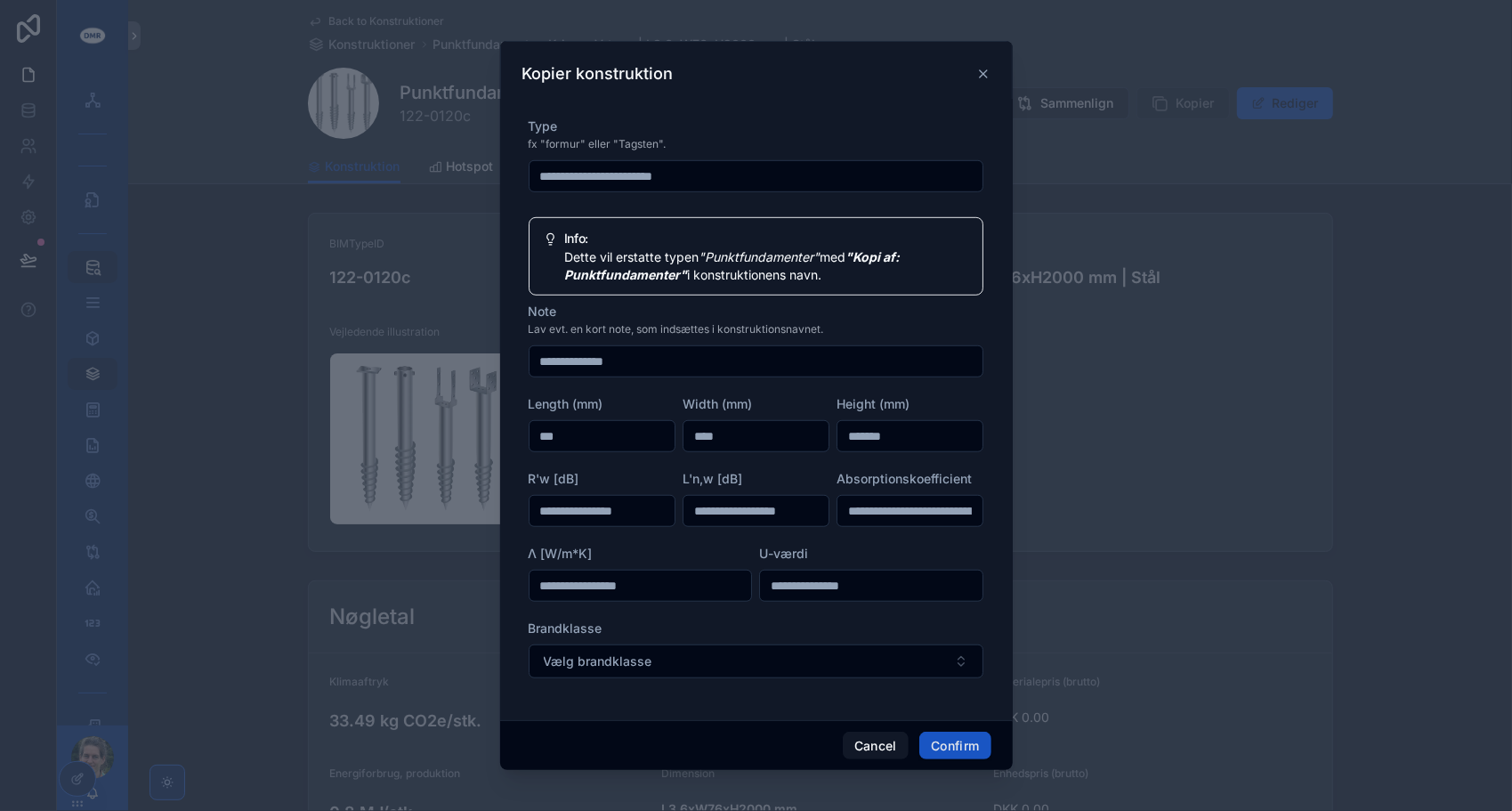
scroll to position [801, 0]
drag, startPoint x: 913, startPoint y: 431, endPoint x: 813, endPoint y: 422, distance: 100.4
click at [813, 422] on div "**********" at bounding box center [756, 434] width 456 height 637
type input "*******"
click at [939, 745] on button "Confirm" at bounding box center [954, 746] width 71 height 28
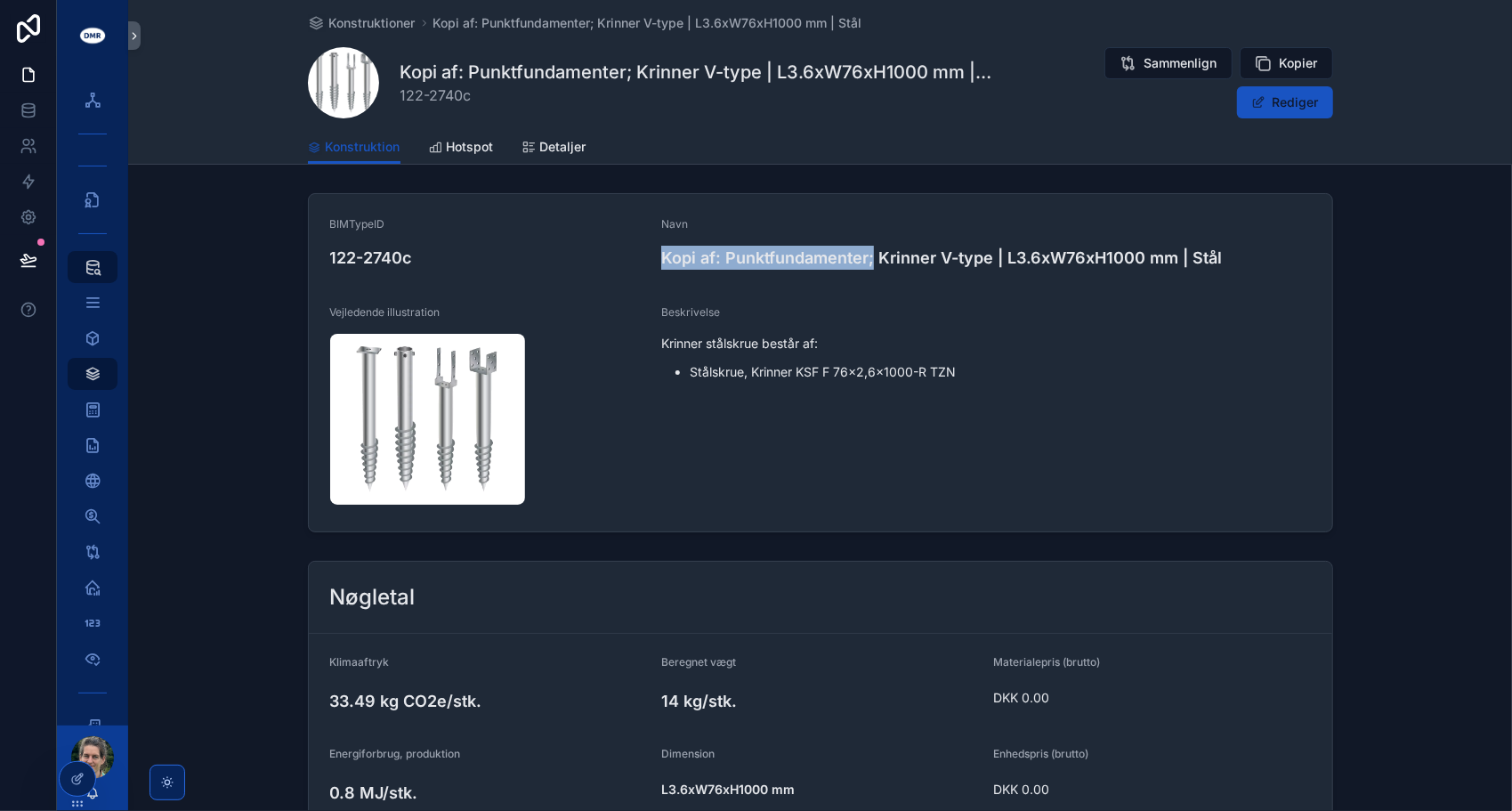
drag, startPoint x: 657, startPoint y: 253, endPoint x: 868, endPoint y: 259, distance: 211.1
click at [868, 259] on h4 "Kopi af: Punktfundamenter; Krinner V-type | L3.6xW76xH1000 mm | Stål" at bounding box center [985, 258] width 649 height 24
drag, startPoint x: 874, startPoint y: 253, endPoint x: 996, endPoint y: 256, distance: 122.0
click at [996, 256] on h4 "Kopi af: Punktfundamenter; Krinner V-type | L3.6xW76xH1000 mm | Stål" at bounding box center [985, 258] width 649 height 24
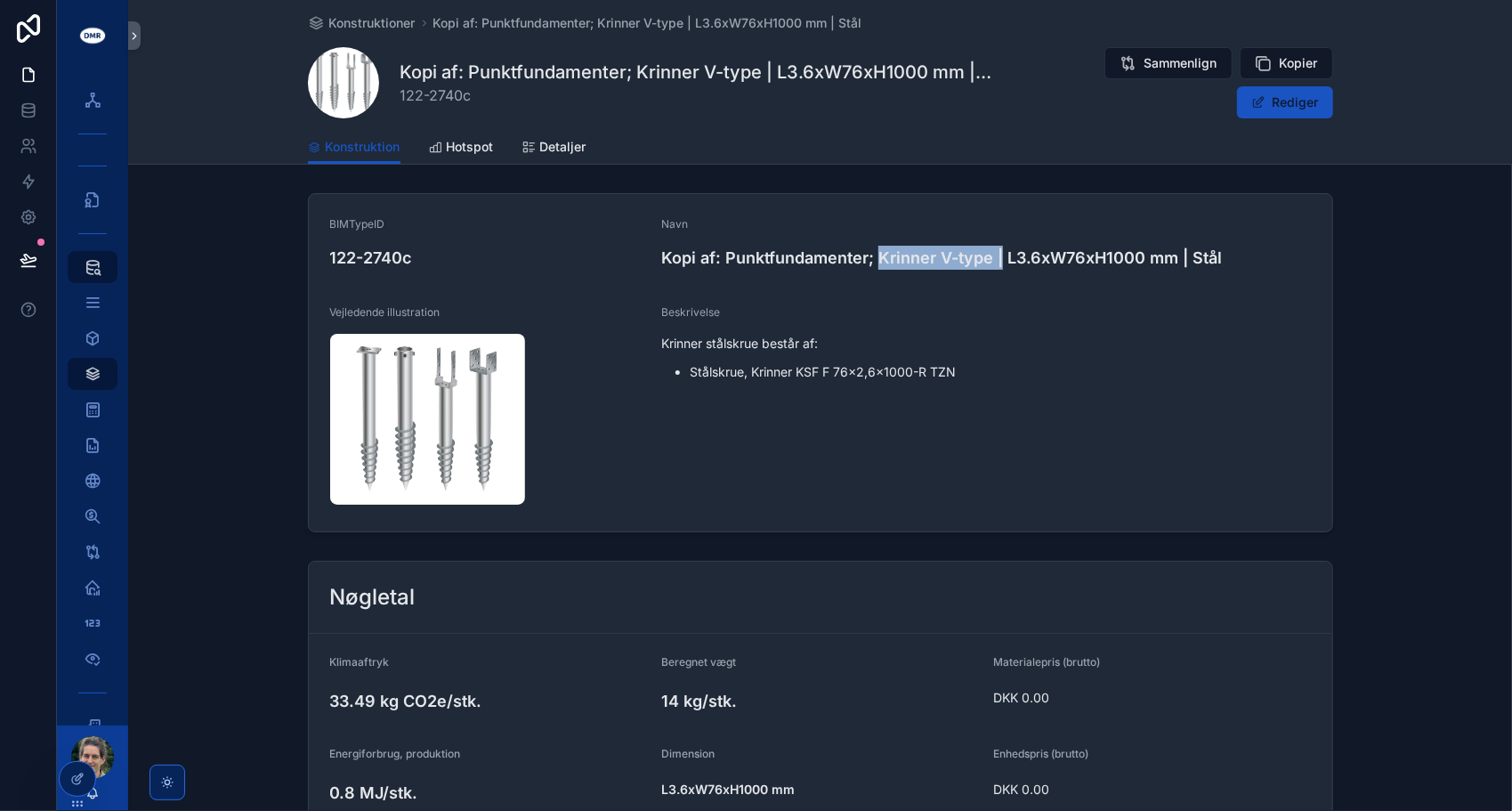
click at [989, 259] on h4 "Kopi af: Punktfundamenter; Krinner V-type | L3.6xW76xH1000 mm | Stål" at bounding box center [985, 258] width 649 height 24
drag, startPoint x: 998, startPoint y: 256, endPoint x: 1015, endPoint y: 275, distance: 25.5
click at [1015, 275] on form "BIMTypeID 122-2740c Navn Kopi af: Punktfundamenter; Krinner V-type | L3.6xW76xH…" at bounding box center [820, 363] width 1023 height 338
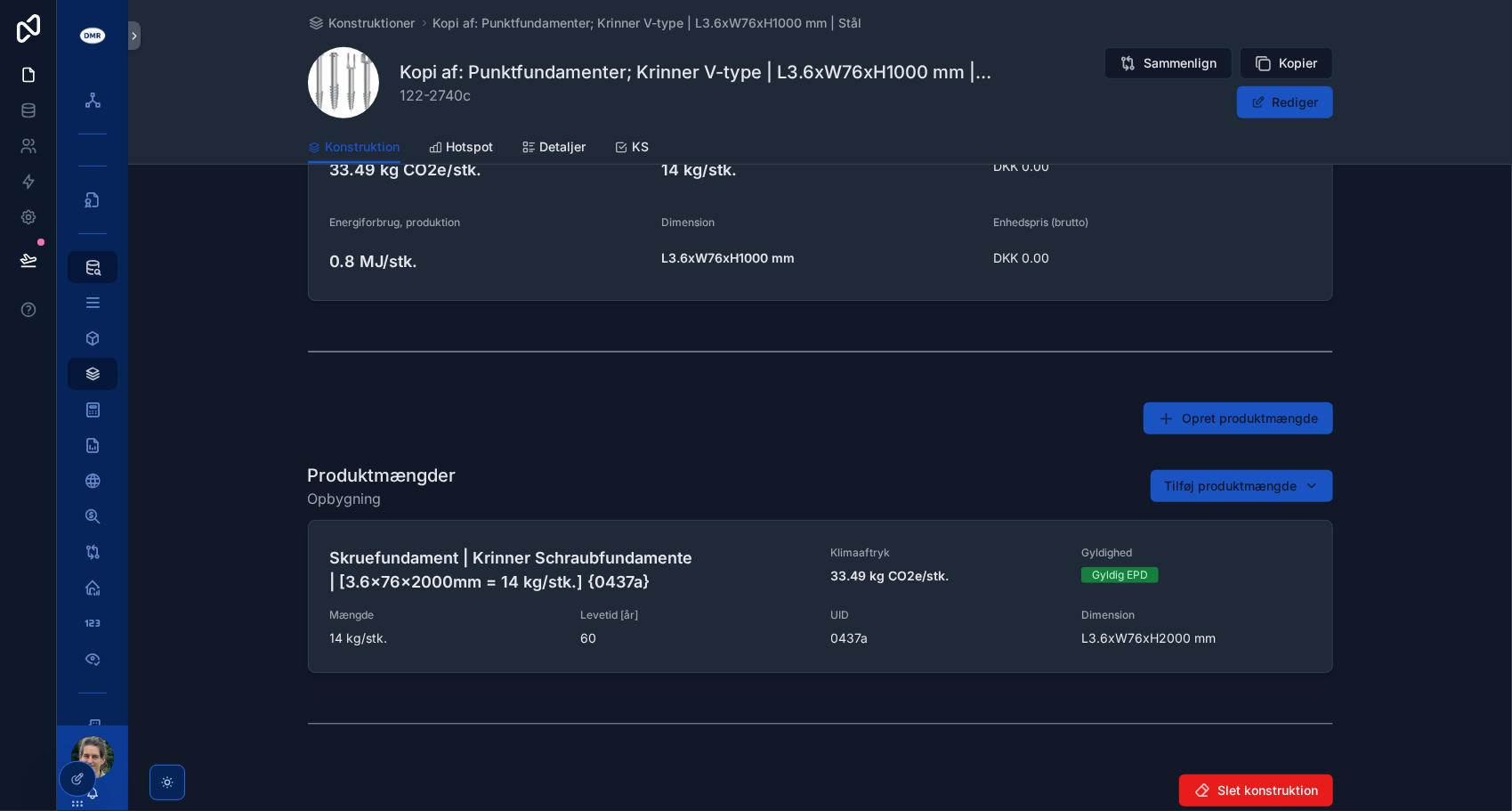
scroll to position [534, 0]
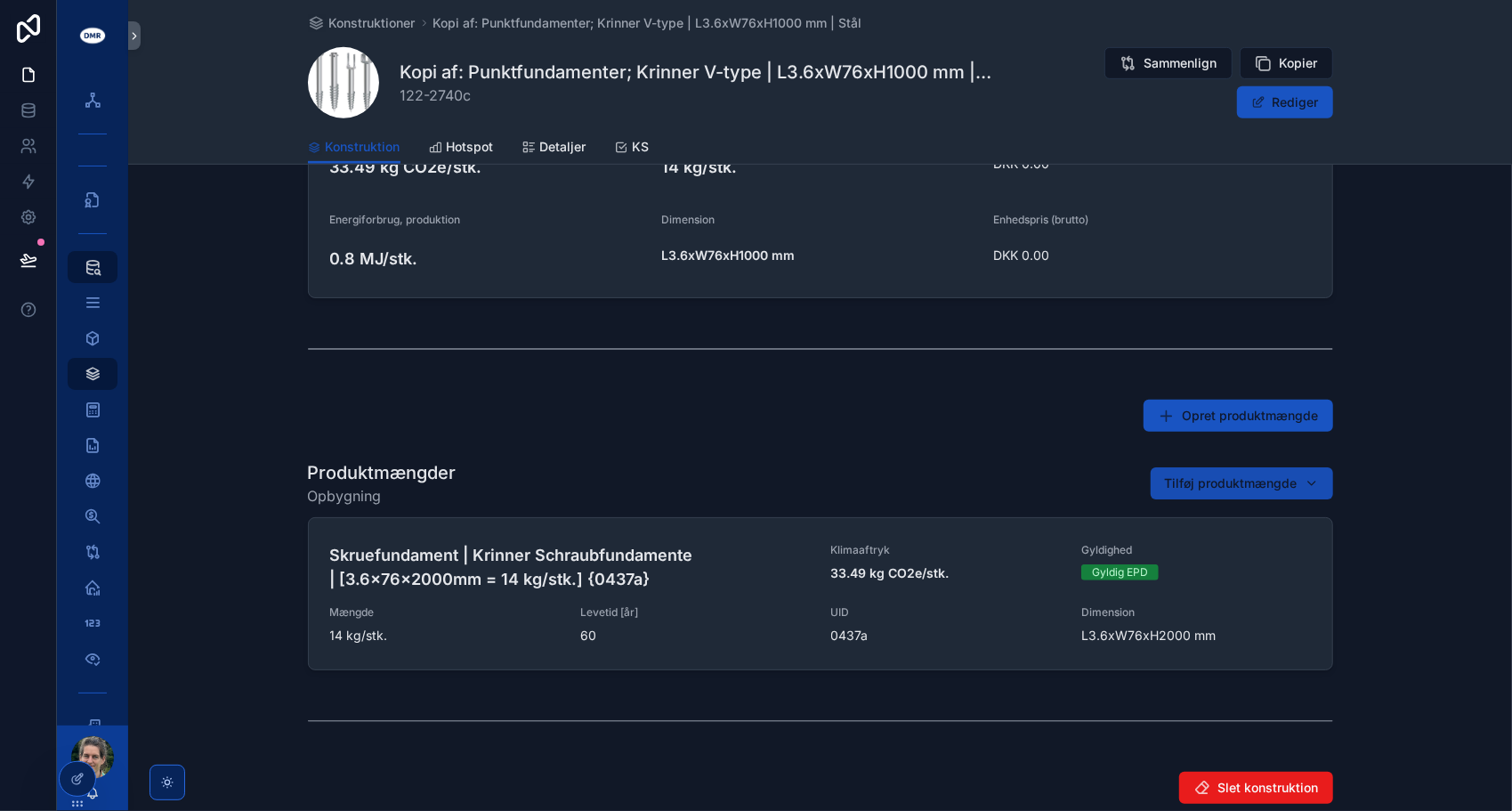
click at [1191, 479] on span "Tilføj produktmængde" at bounding box center [1231, 483] width 133 height 18
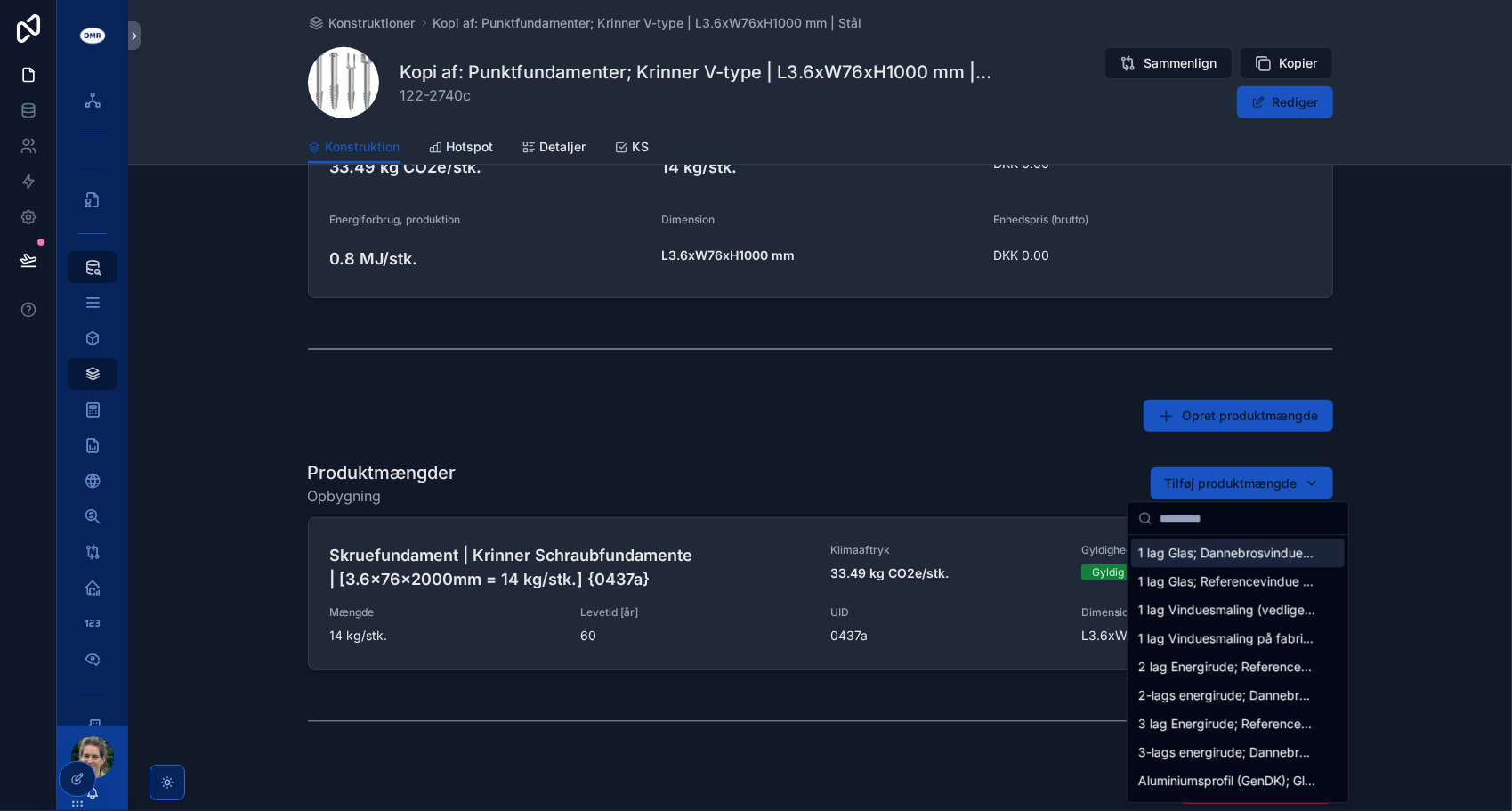
paste input "*****"
type input "*****"
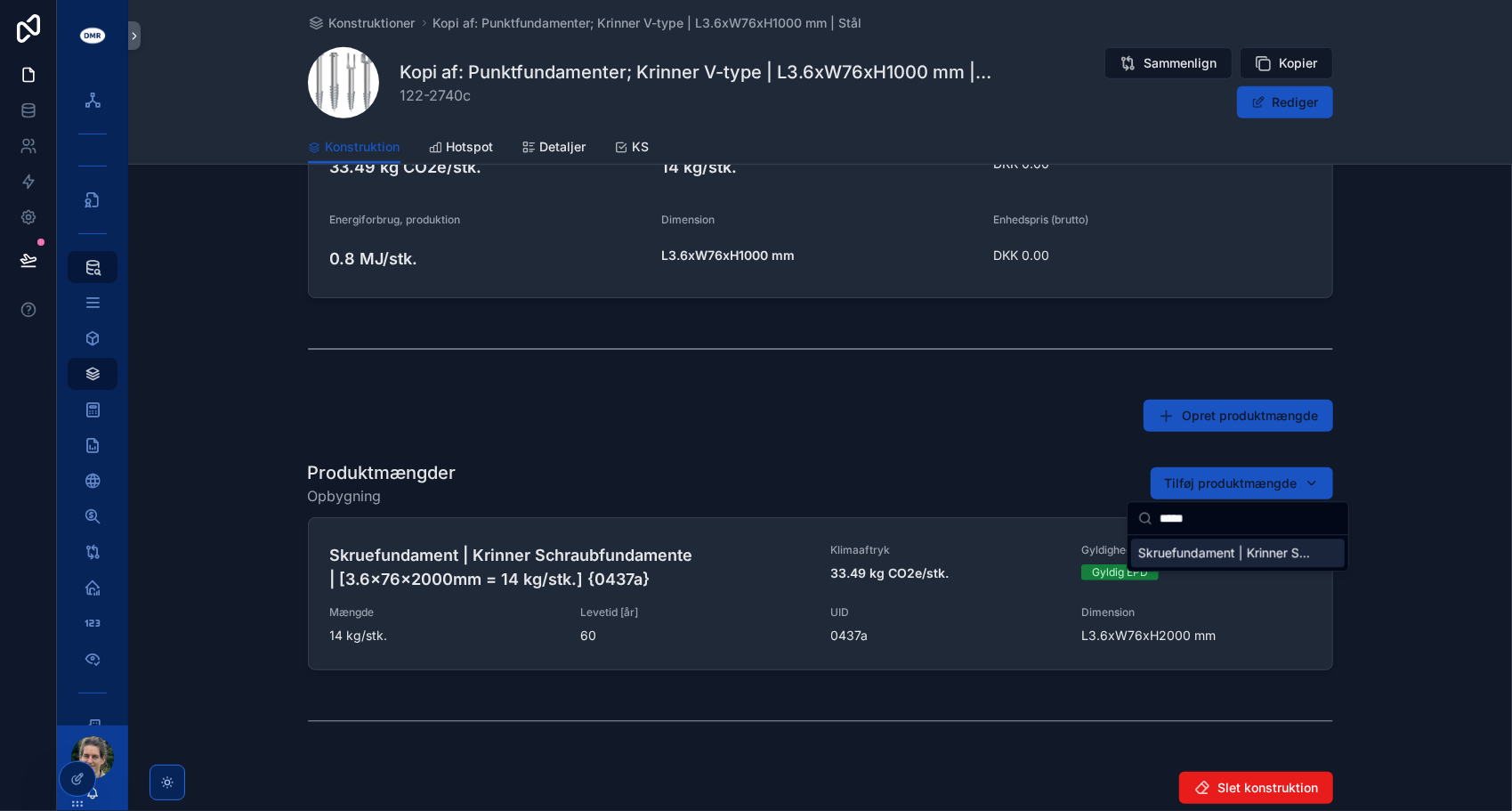
click at [1215, 553] on span "Skruefundament | Krinner Schraubfundamente | [2.6x1000mm = 6 kg/stk.] [Ø 76] {3…" at bounding box center [1227, 552] width 178 height 18
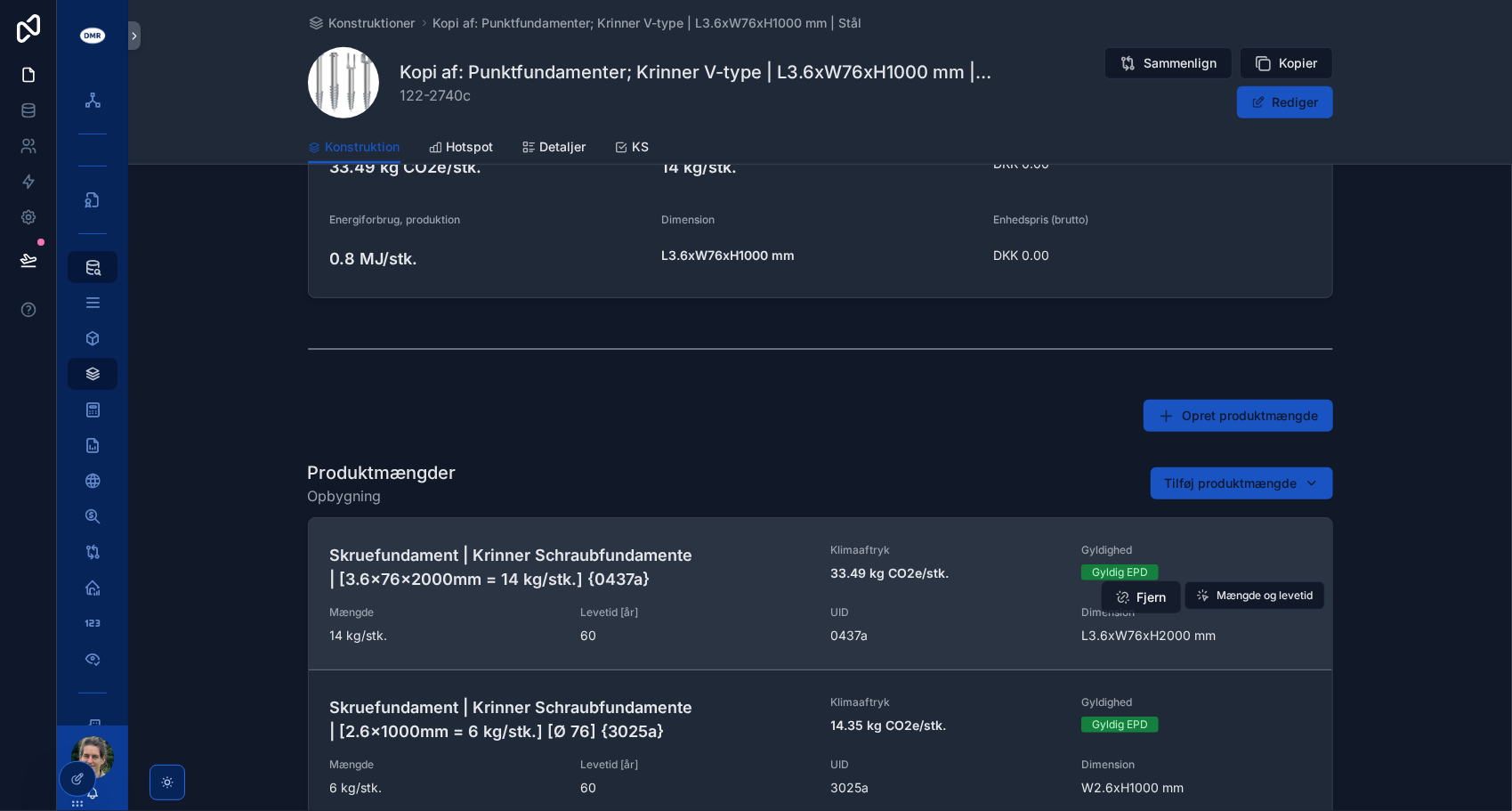
click at [1145, 594] on button "Fjern" at bounding box center [1140, 597] width 79 height 32
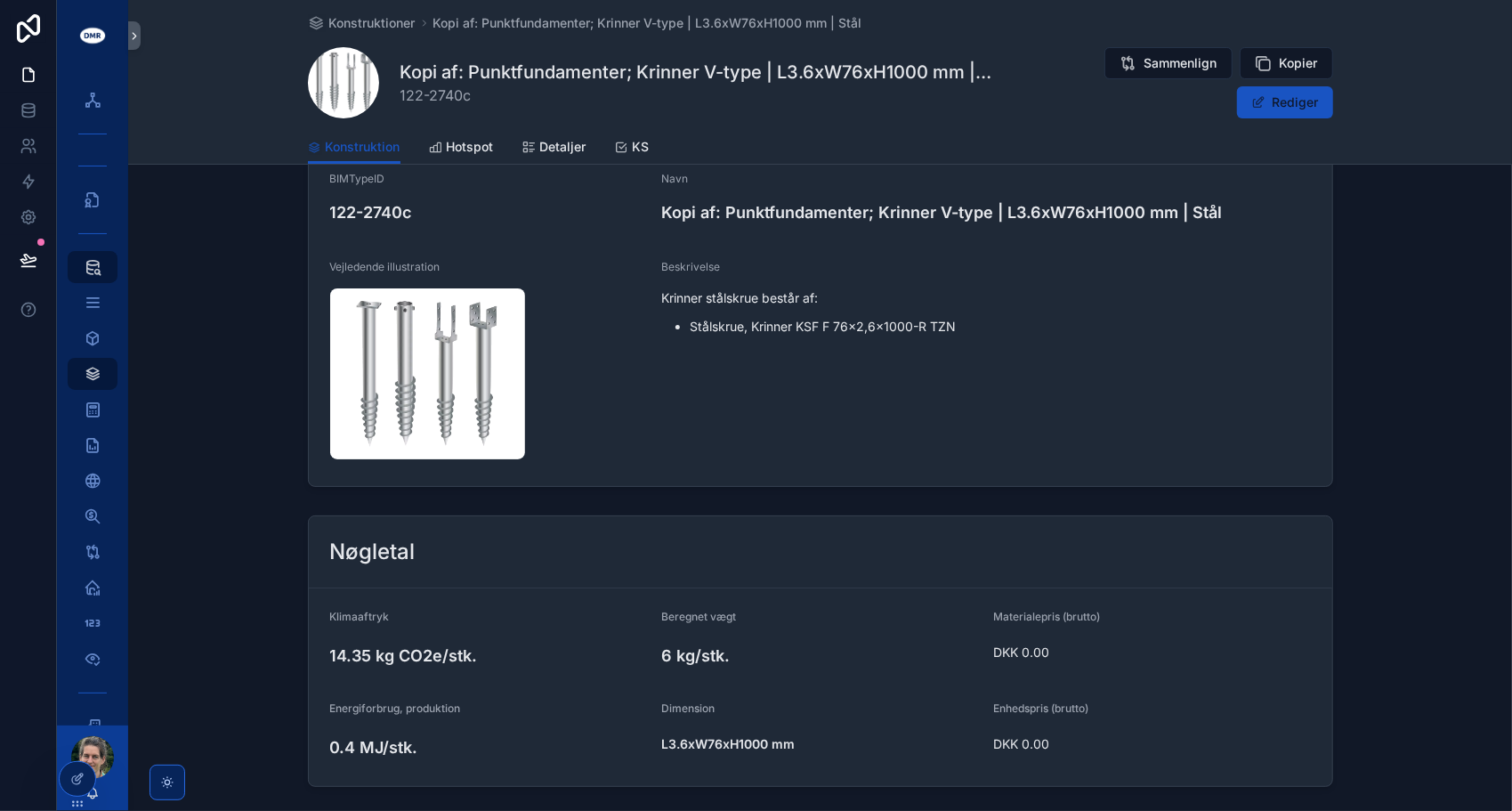
scroll to position [0, 0]
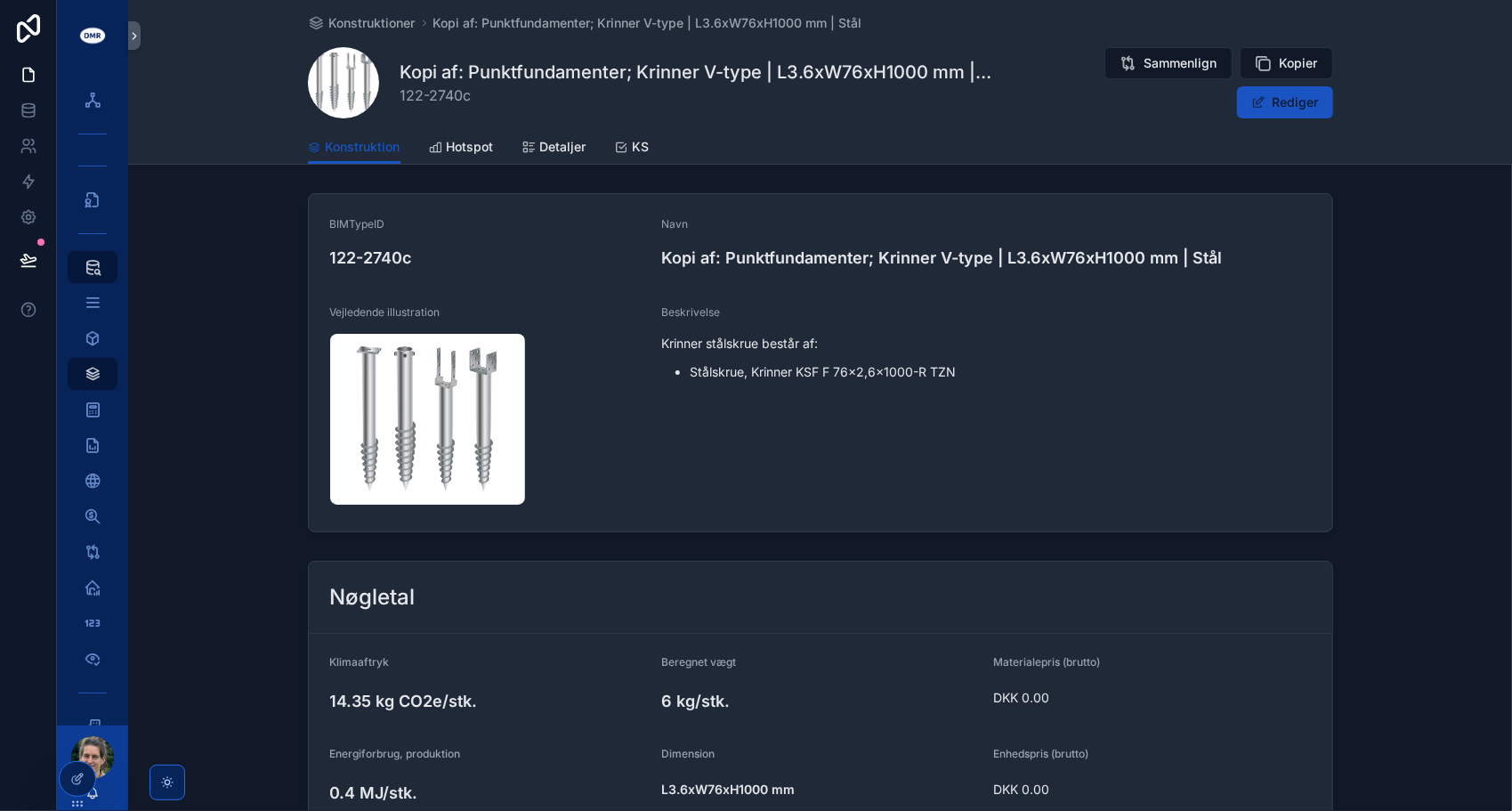
click at [473, 90] on span "122-2740c" at bounding box center [697, 96] width 595 height 21
drag, startPoint x: 479, startPoint y: 98, endPoint x: 393, endPoint y: 99, distance: 86.0
click at [393, 99] on div "Kopi af: Punktfundamenter; Krinner V-type | L3.6xW76xH1000 mm | Stål 122-2740c …" at bounding box center [820, 82] width 1025 height 73
copy span "122-2740c"
click at [1308, 101] on button "Rediger" at bounding box center [1285, 101] width 97 height 32
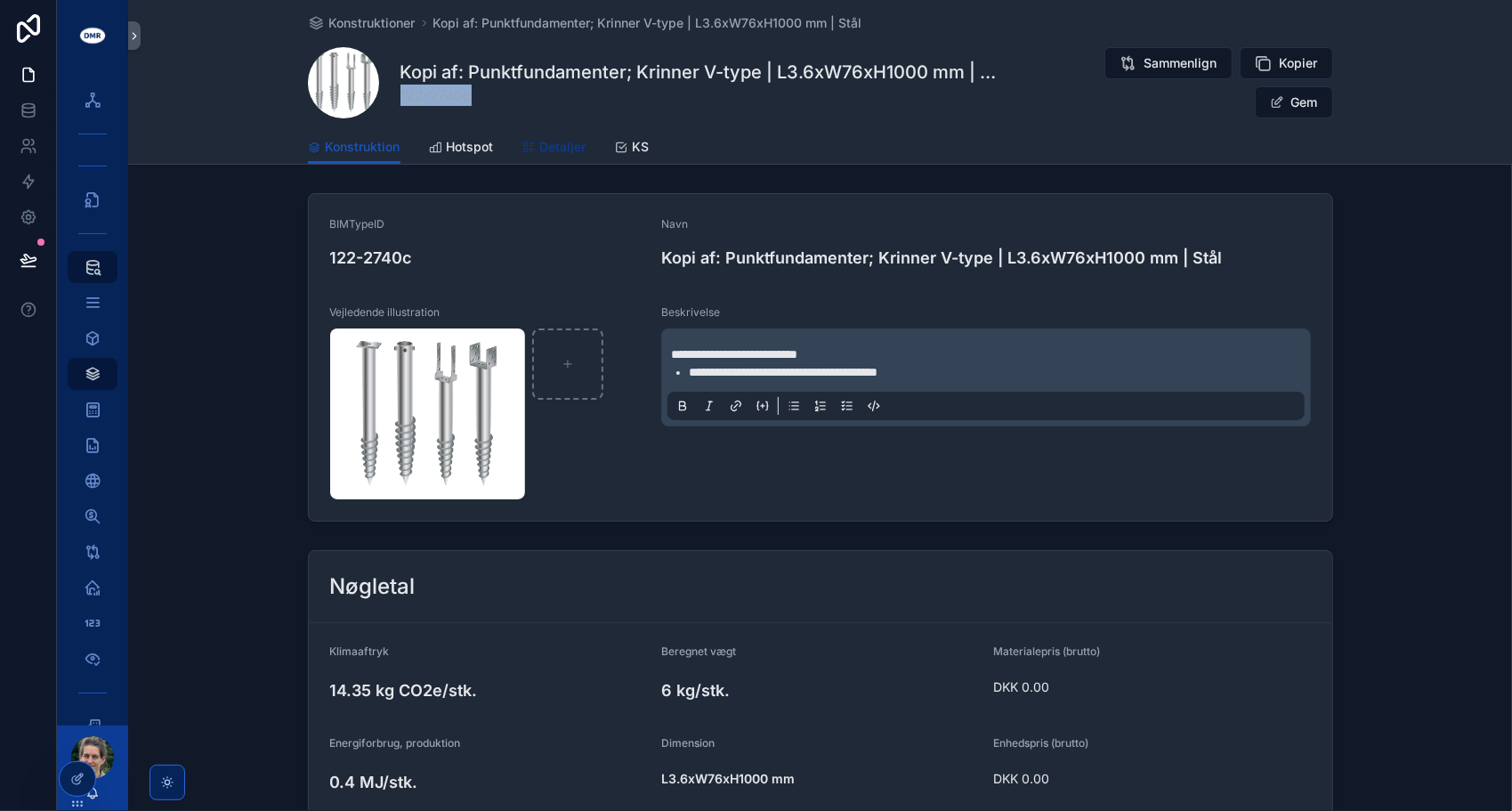
click at [532, 148] on icon "scrollable content" at bounding box center [529, 147] width 15 height 15
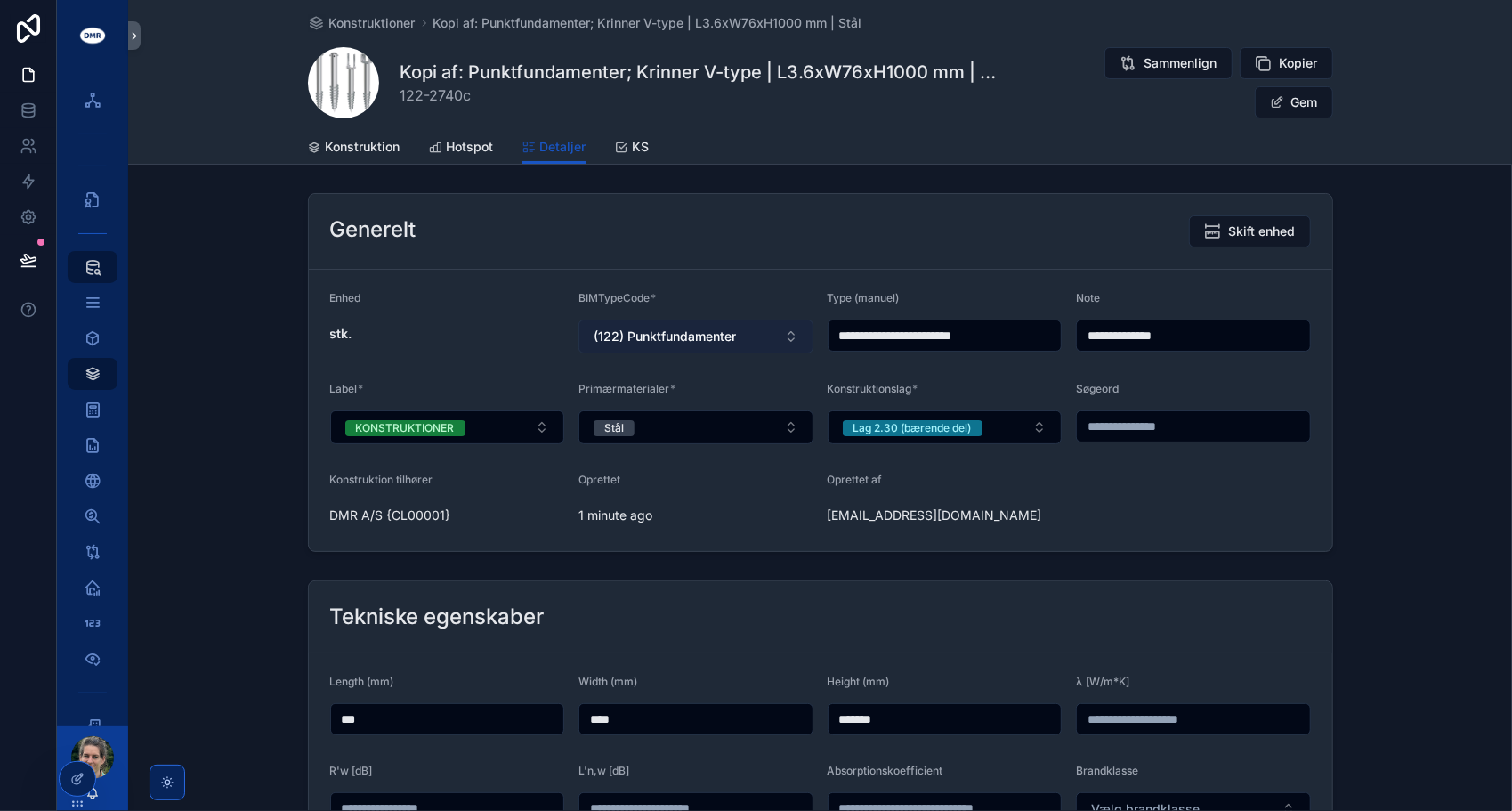
drag, startPoint x: 878, startPoint y: 333, endPoint x: 746, endPoint y: 326, distance: 132.2
click at [746, 326] on form "**********" at bounding box center [820, 410] width 1023 height 281
type input "**********"
click button "KONSTRUKTIONER" at bounding box center [405, 427] width 120 height 18
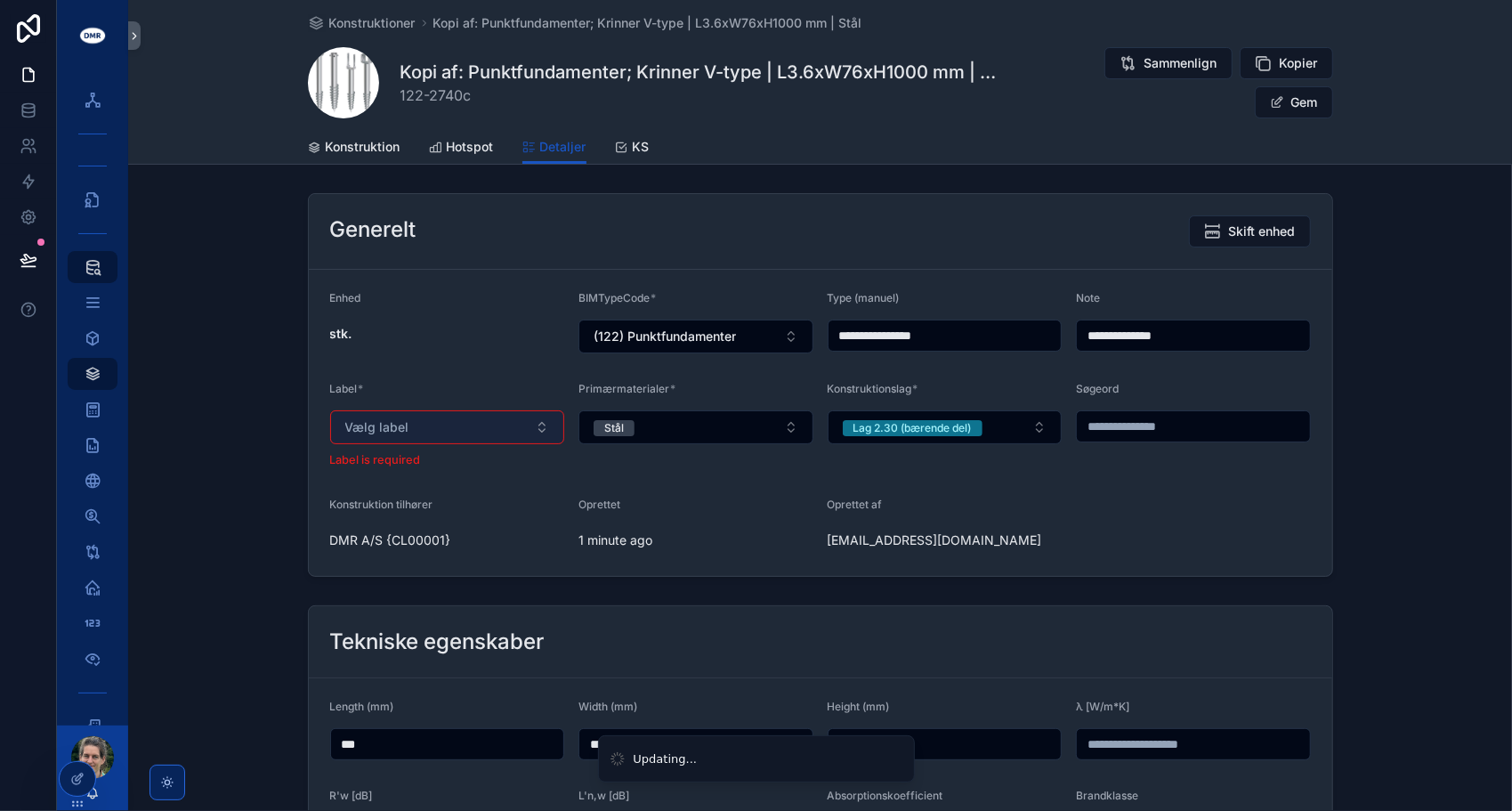
click at [526, 427] on button "Vælg label" at bounding box center [447, 427] width 235 height 34
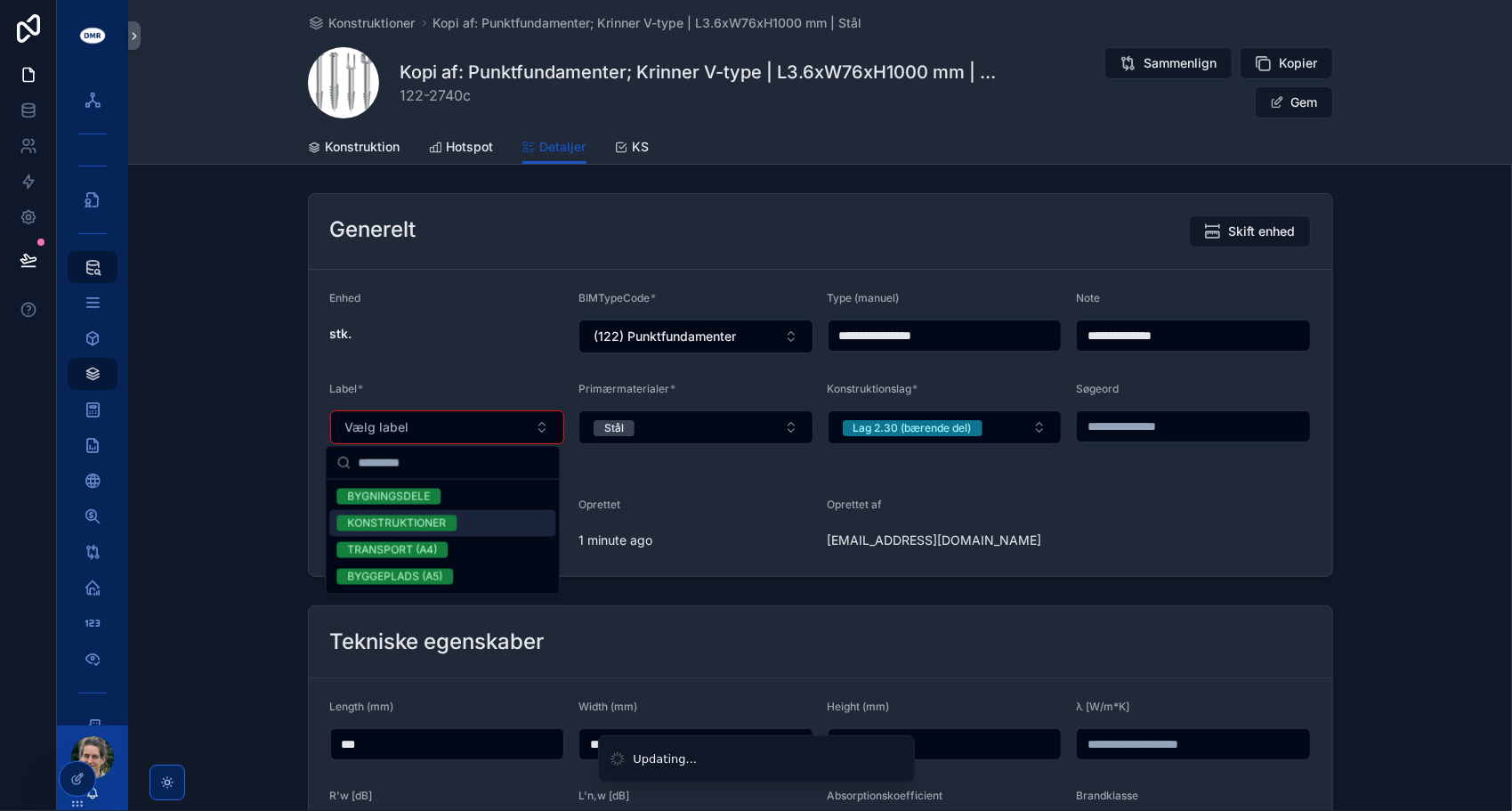
click at [406, 523] on div "KONSTRUKTIONER" at bounding box center [396, 523] width 99 height 16
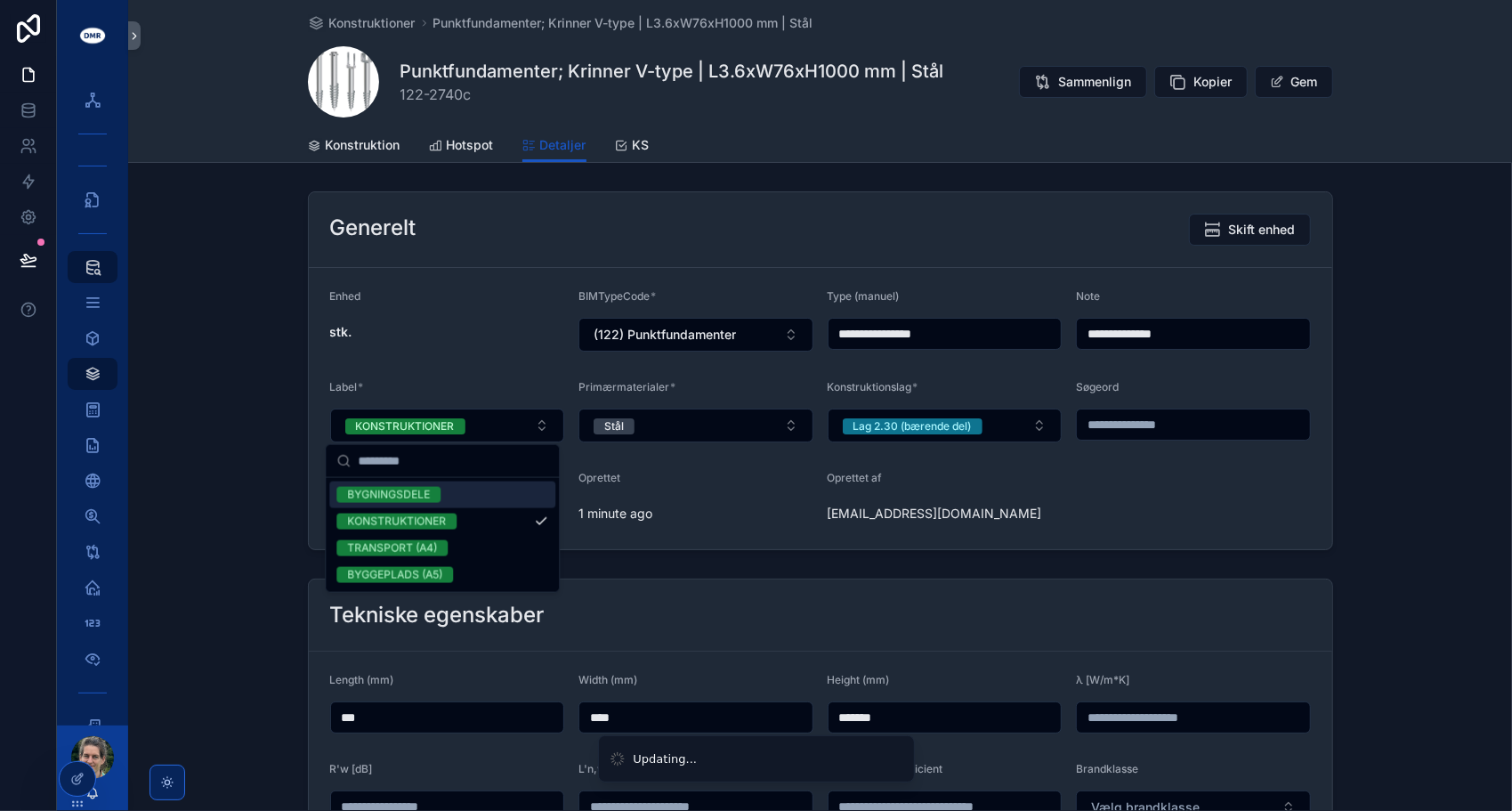
click at [482, 305] on div "Enhed" at bounding box center [447, 300] width 235 height 21
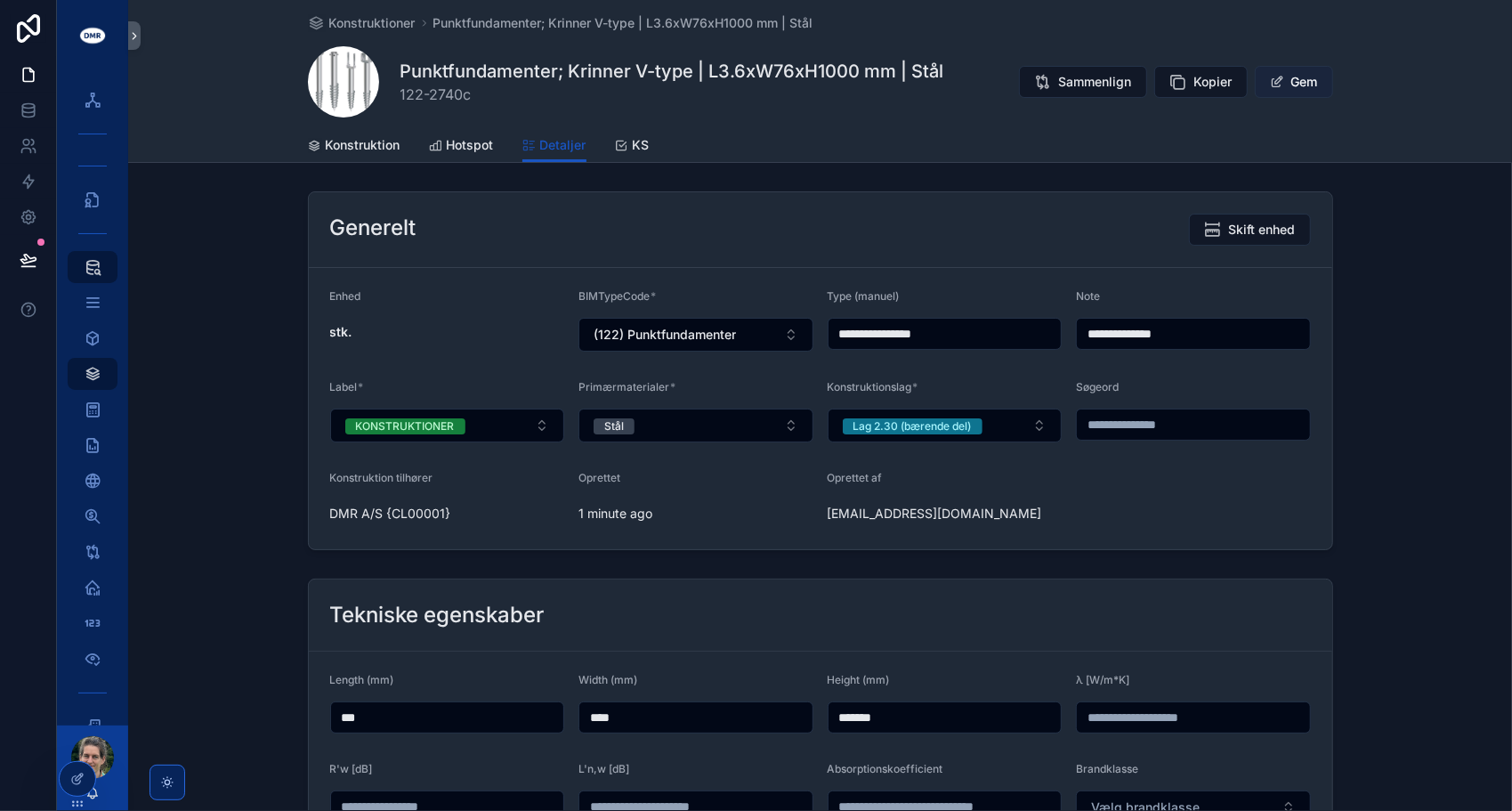
click at [1278, 78] on span "scrollable content" at bounding box center [1277, 82] width 15 height 15
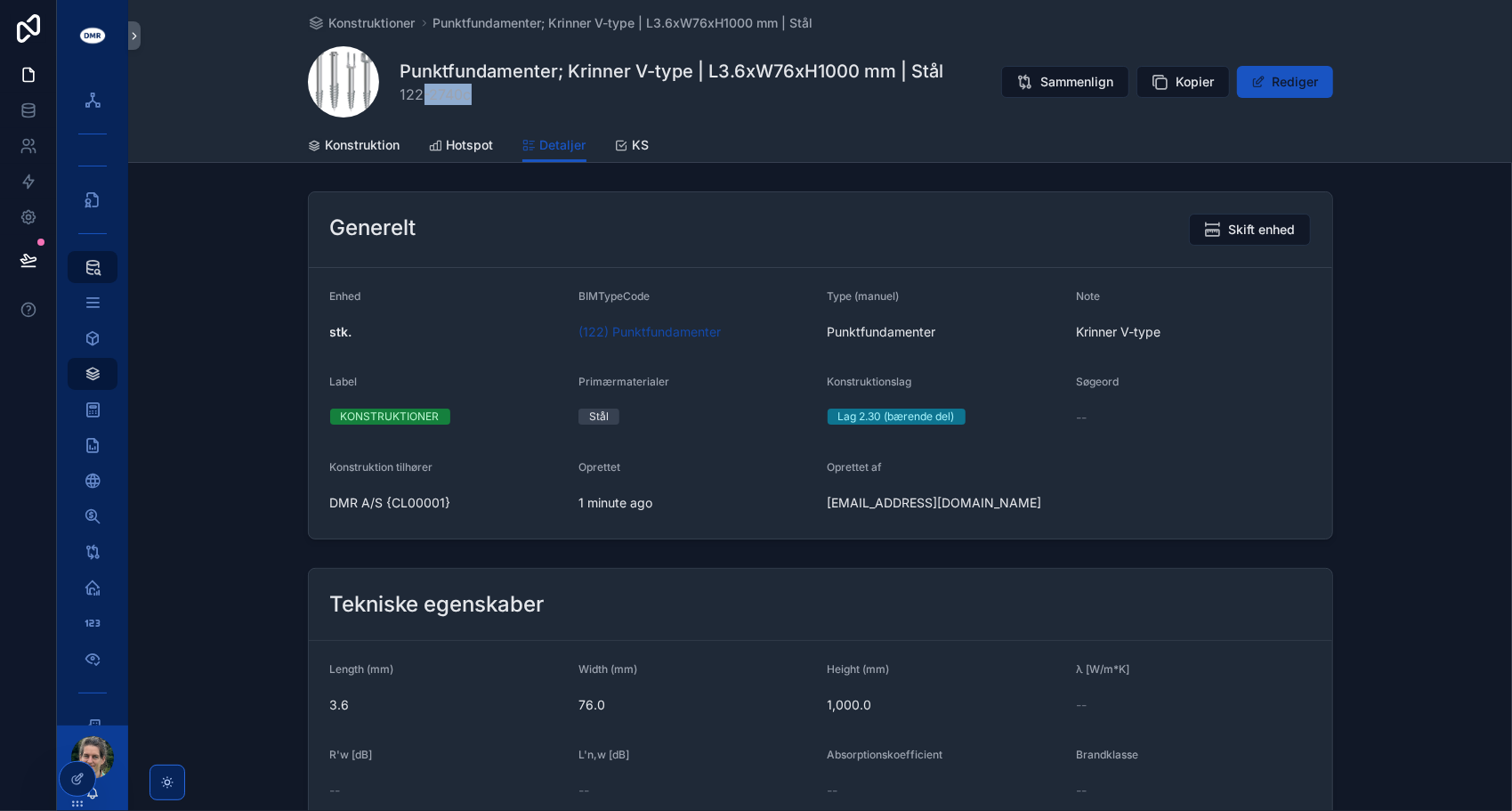
drag, startPoint x: 483, startPoint y: 97, endPoint x: 404, endPoint y: 96, distance: 79.0
click at [404, 96] on span "122-2740c" at bounding box center [671, 95] width 543 height 21
click at [404, 97] on span "122-2740c" at bounding box center [671, 95] width 543 height 21
click at [492, 99] on span "122-2740c" at bounding box center [671, 95] width 543 height 21
drag, startPoint x: 486, startPoint y: 99, endPoint x: 395, endPoint y: 100, distance: 91.0
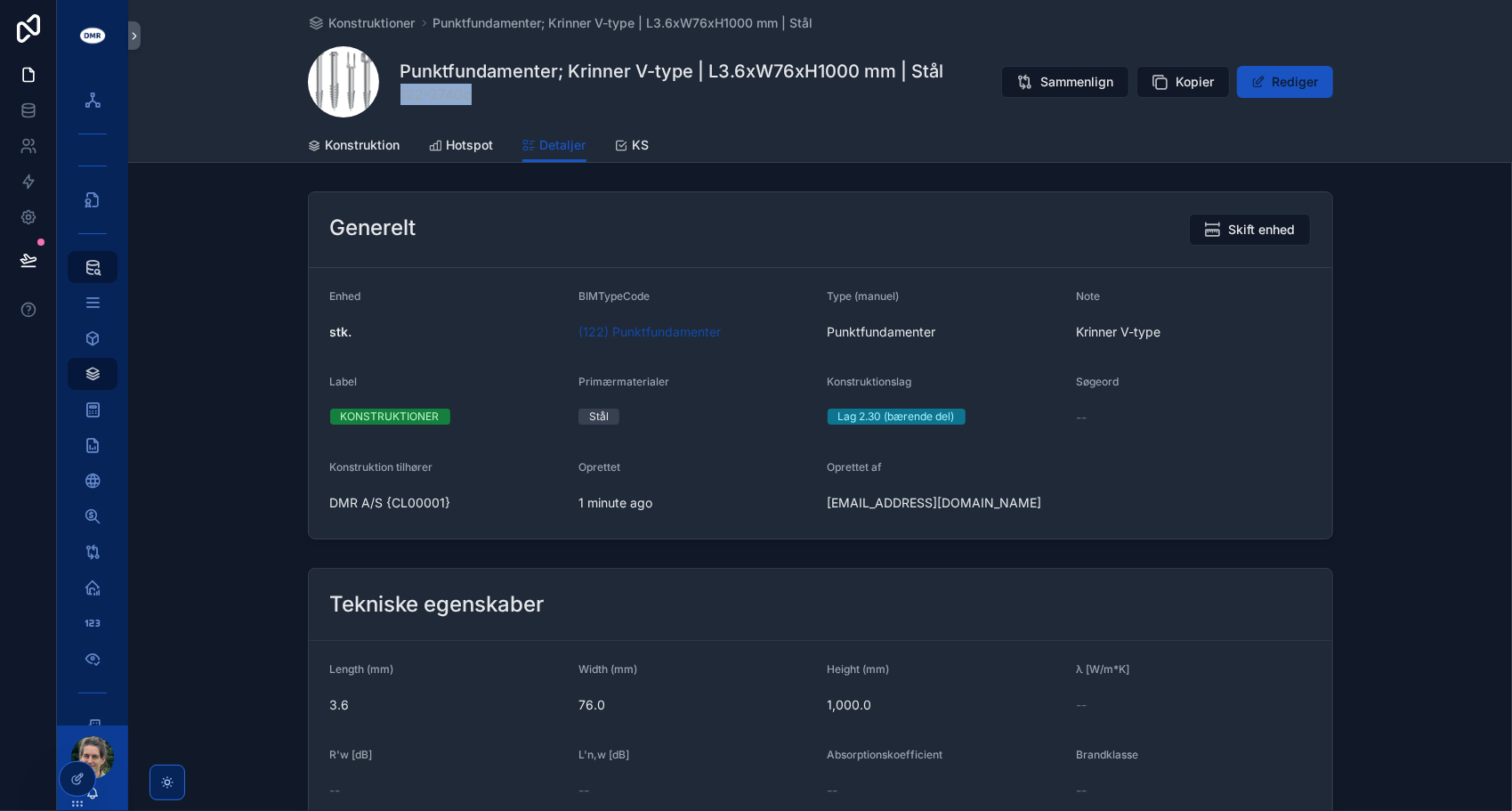
click at [395, 100] on div "Punktfundamenter; Krinner V-type | L3.6xW76xH1000 mm | Stål 122-2740c Sammenlig…" at bounding box center [820, 81] width 1025 height 71
copy span "122-2740c"
click at [441, 223] on div "Generelt Skift enhed" at bounding box center [819, 229] width 980 height 32
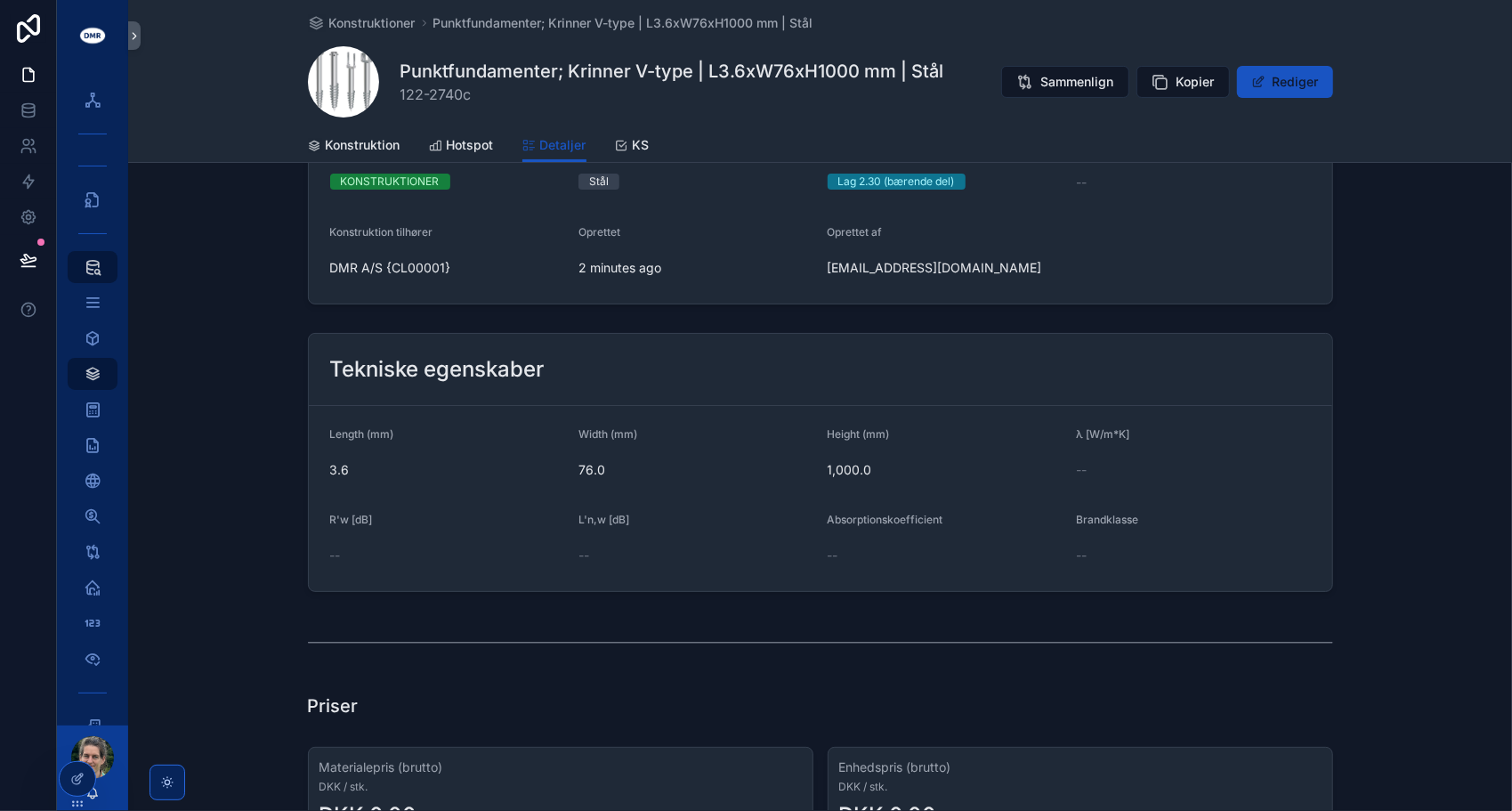
scroll to position [232, 0]
click at [452, 137] on span "Hotspot" at bounding box center [470, 145] width 47 height 18
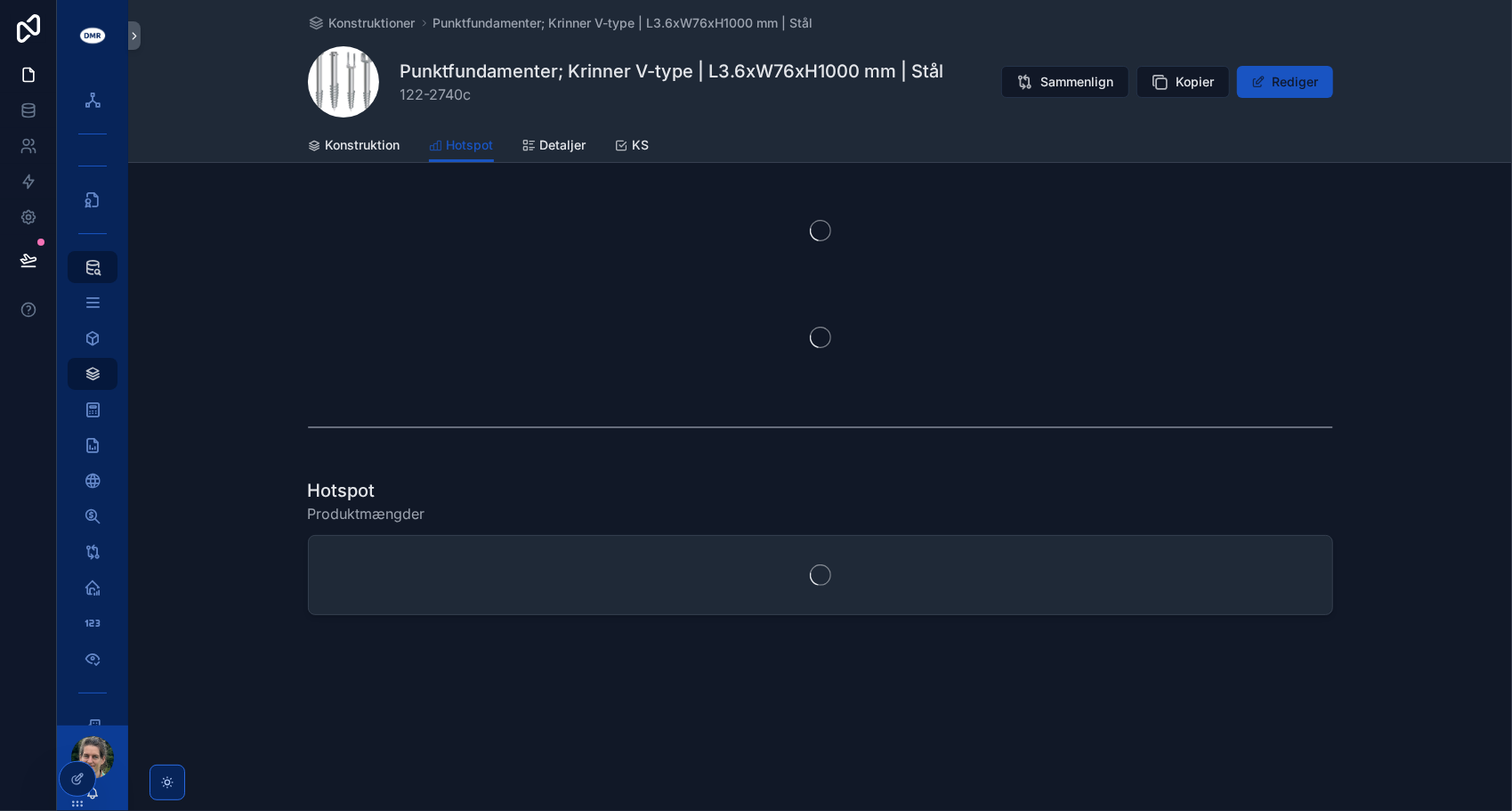
drag, startPoint x: 360, startPoint y: 162, endPoint x: 356, endPoint y: 152, distance: 10.8
click at [360, 162] on div "Konstruktioner Punktfundamenter; Krinner V-type | L3.6xW76xH1000 mm | Stål Punk…" at bounding box center [819, 368] width 1383 height 736
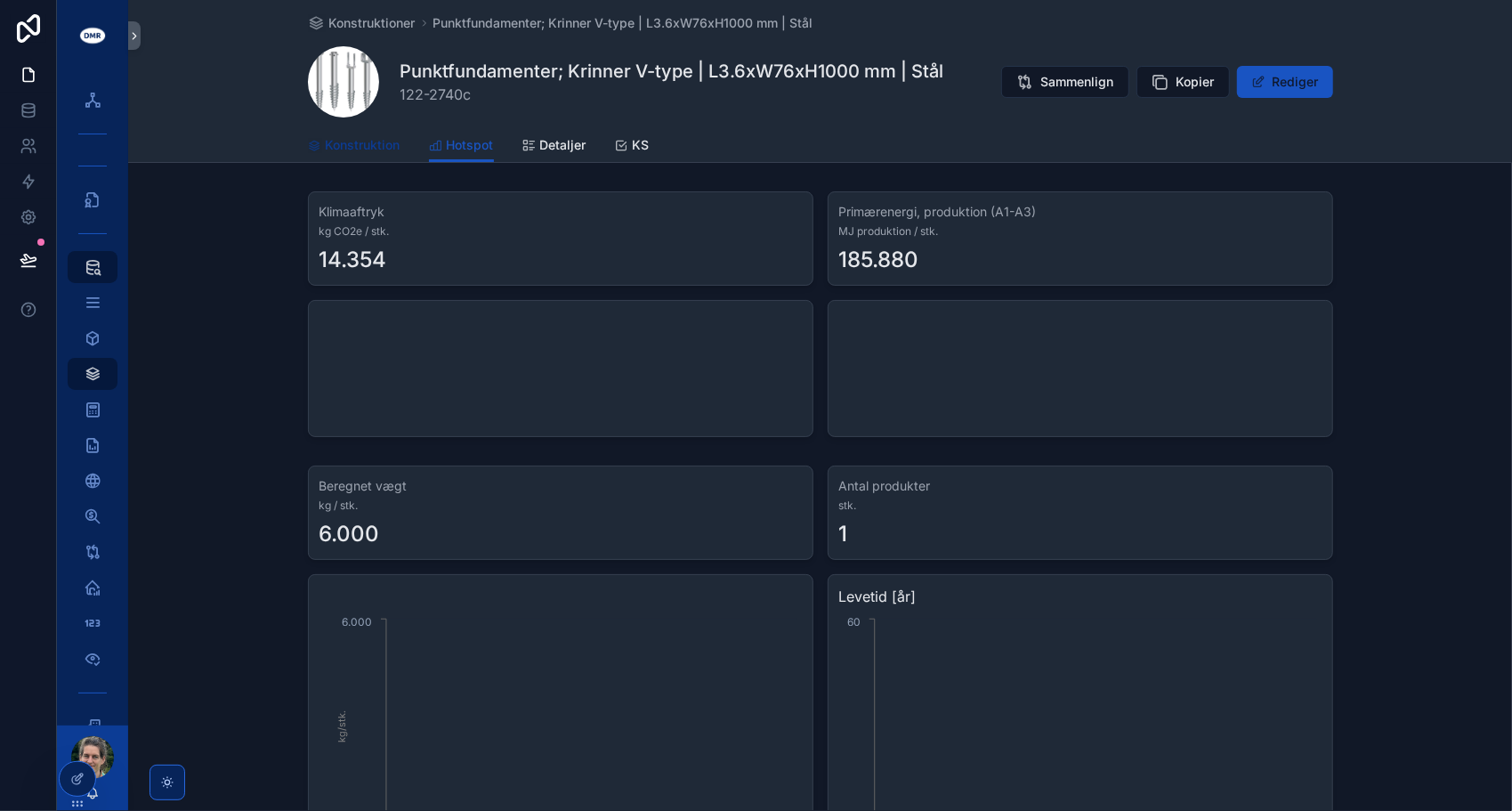
click at [355, 151] on span "Konstruktion" at bounding box center [363, 145] width 75 height 18
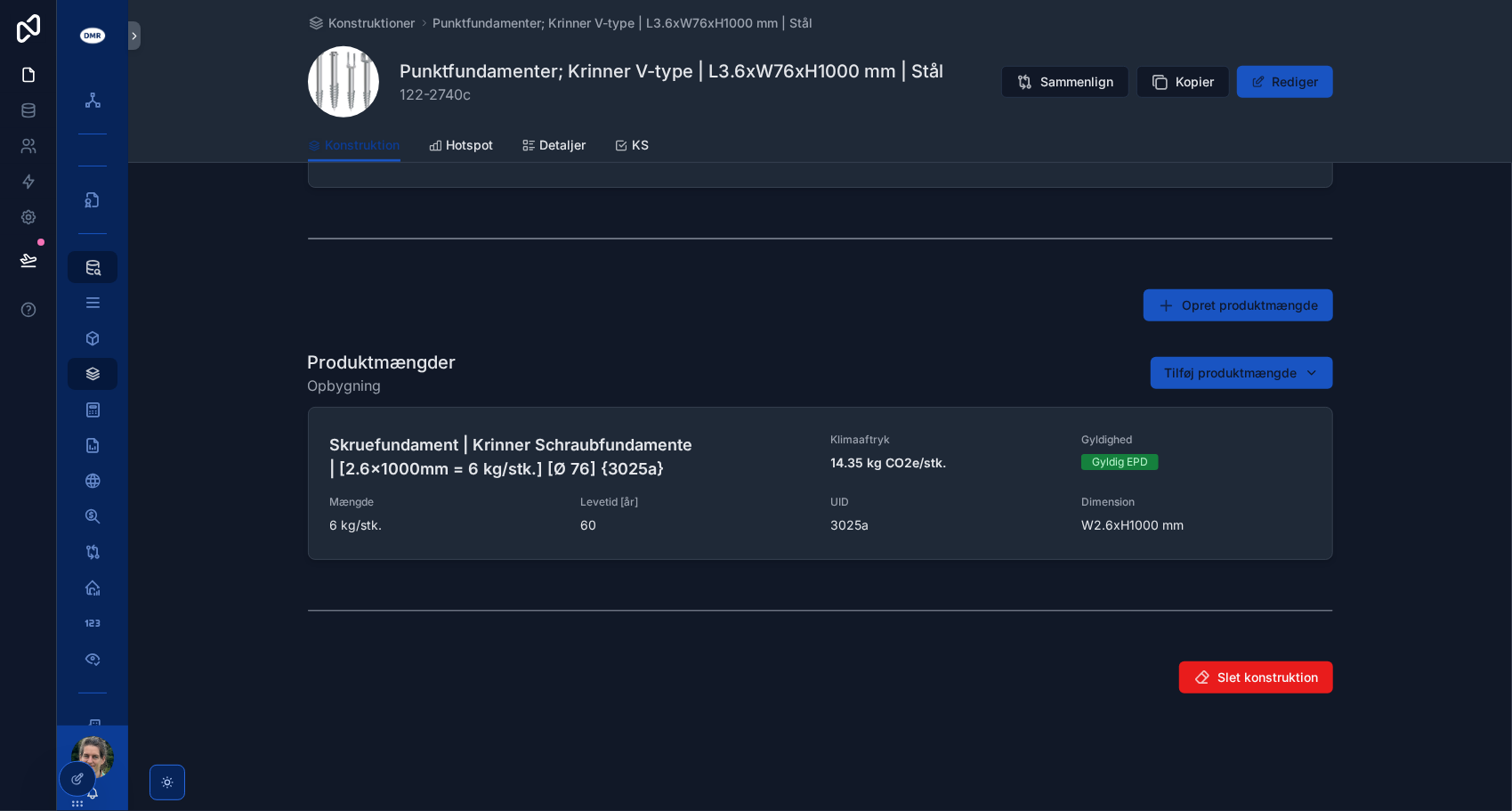
scroll to position [644, 0]
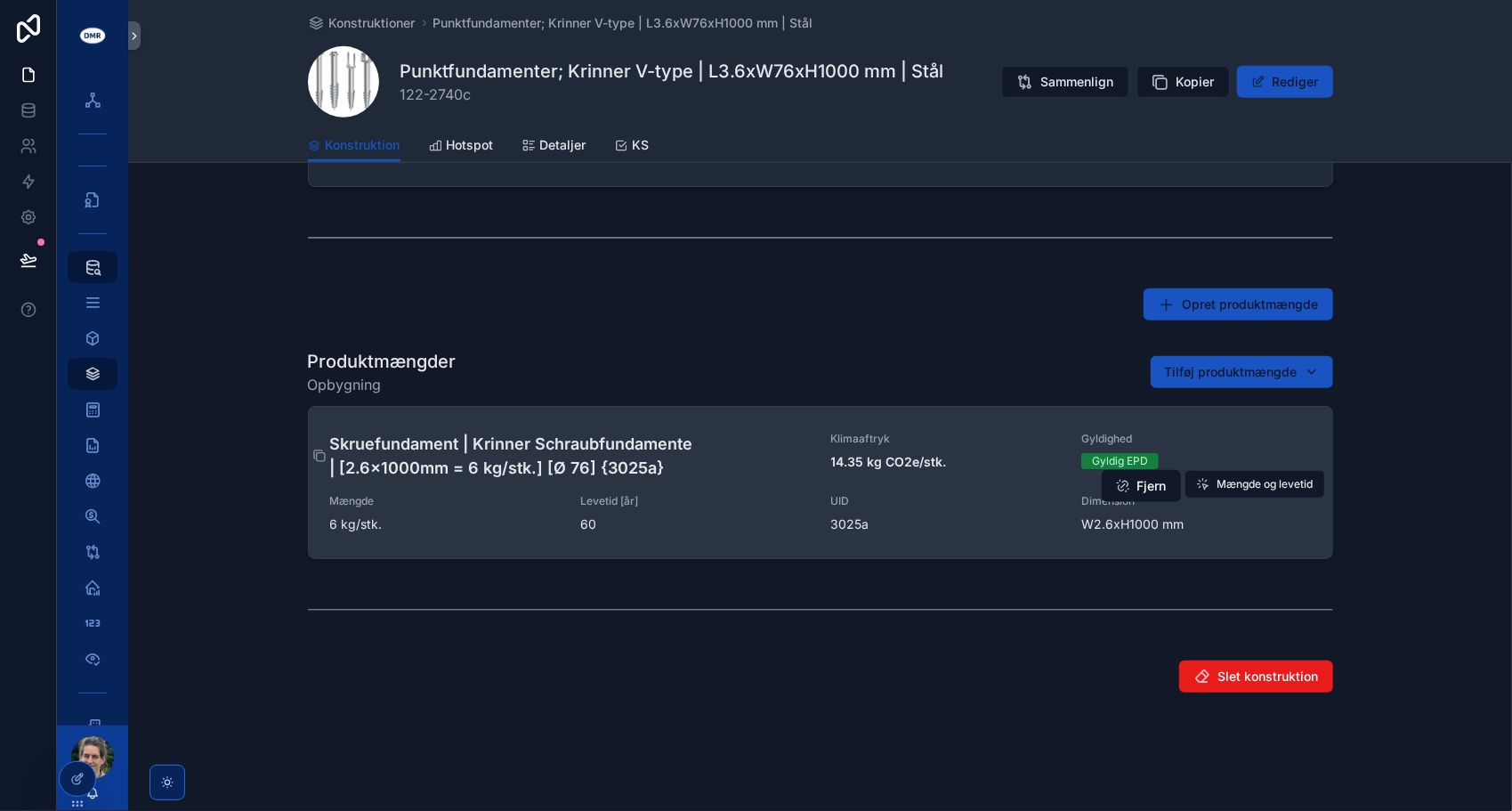
click at [524, 445] on h4 "Skruefundament | Krinner Schraubfundamente | [2.6x1000mm = 6 kg/stk.] [Ø 76] {3…" at bounding box center [570, 455] width 480 height 48
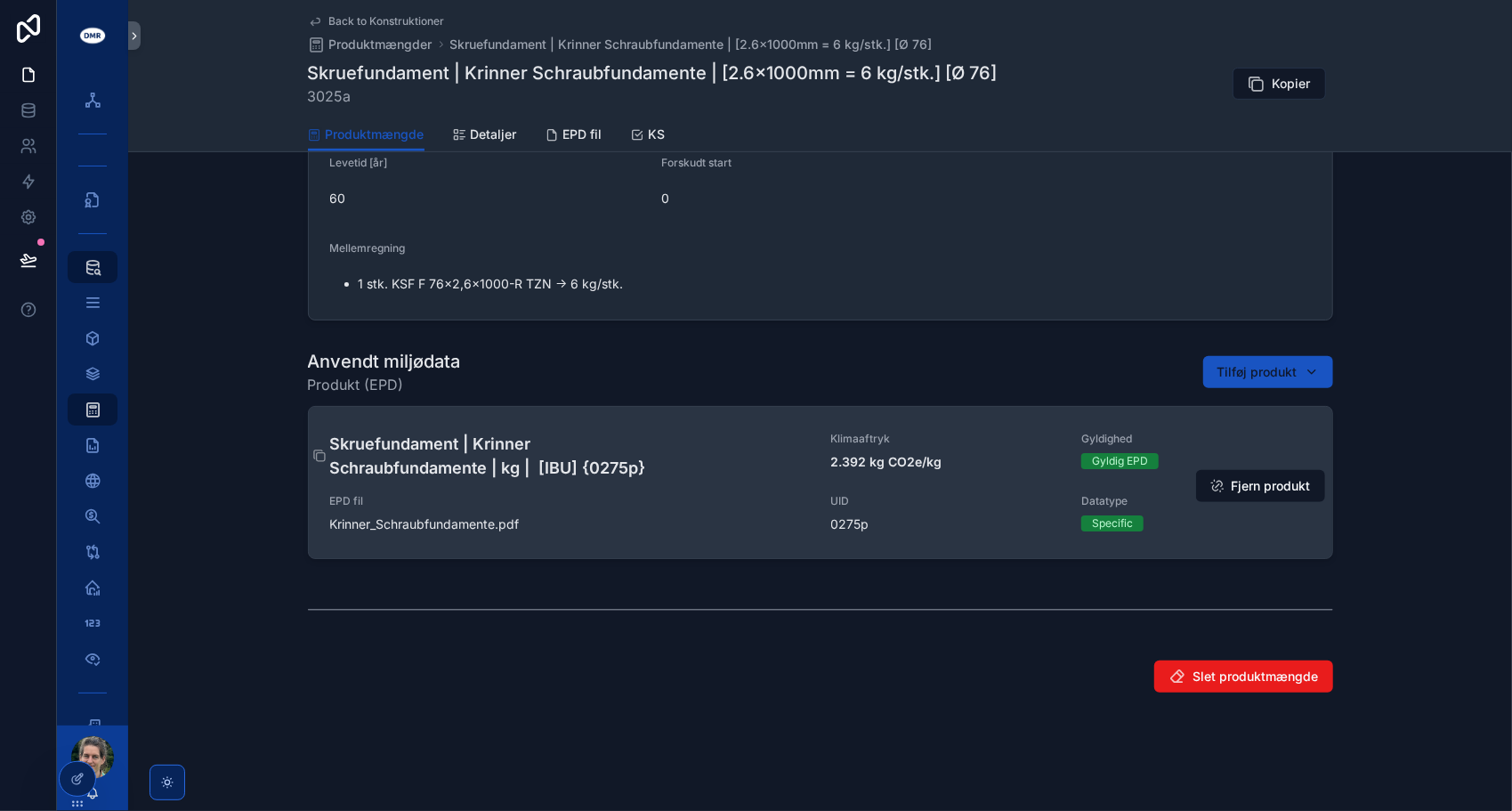
scroll to position [621, 0]
click at [537, 466] on h4 "Skruefundament | Krinner Schraubfundamente | kg | [IBU] {0275p}" at bounding box center [570, 456] width 480 height 48
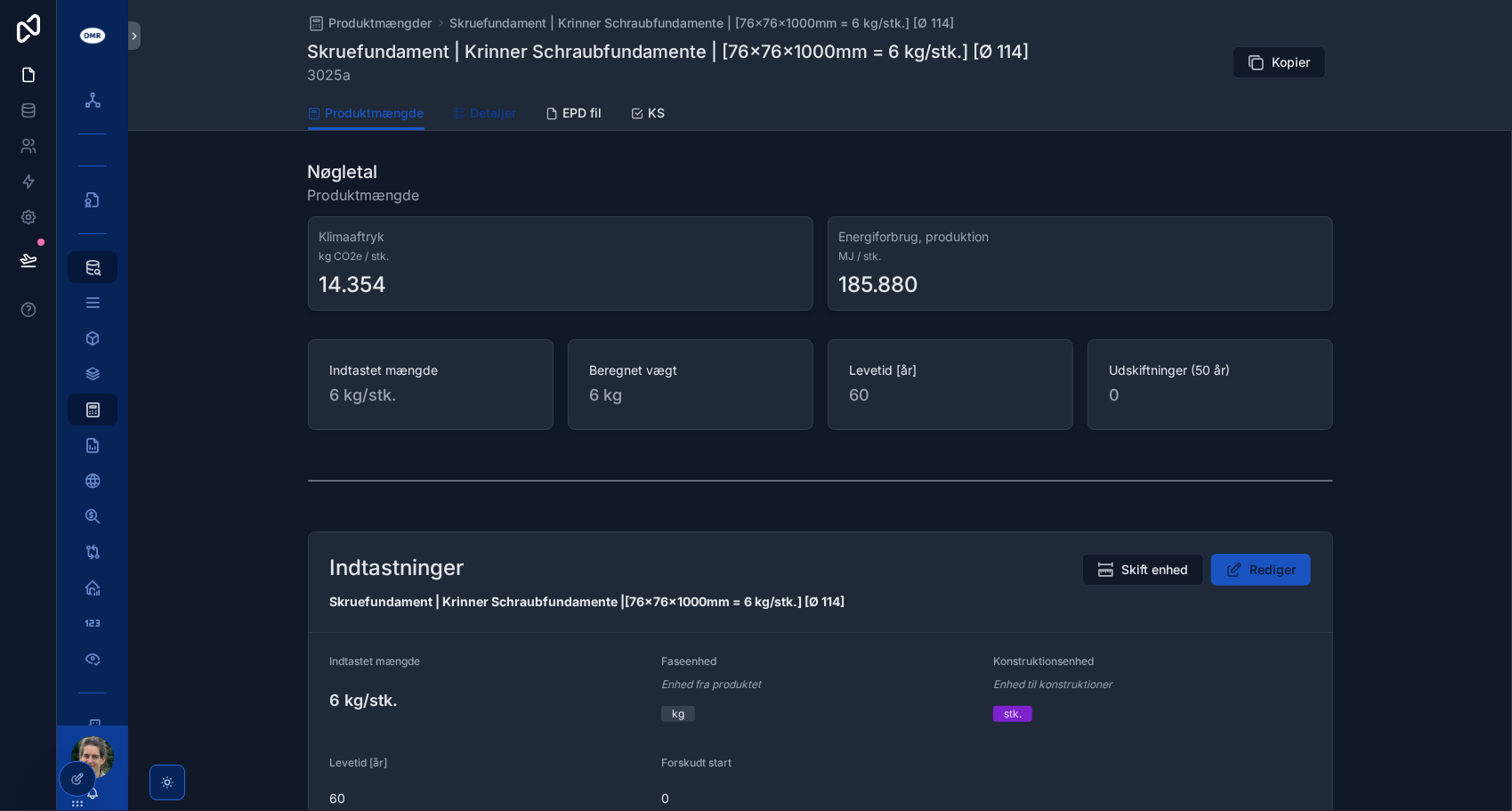
click at [485, 113] on span "Detaljer" at bounding box center [494, 113] width 46 height 18
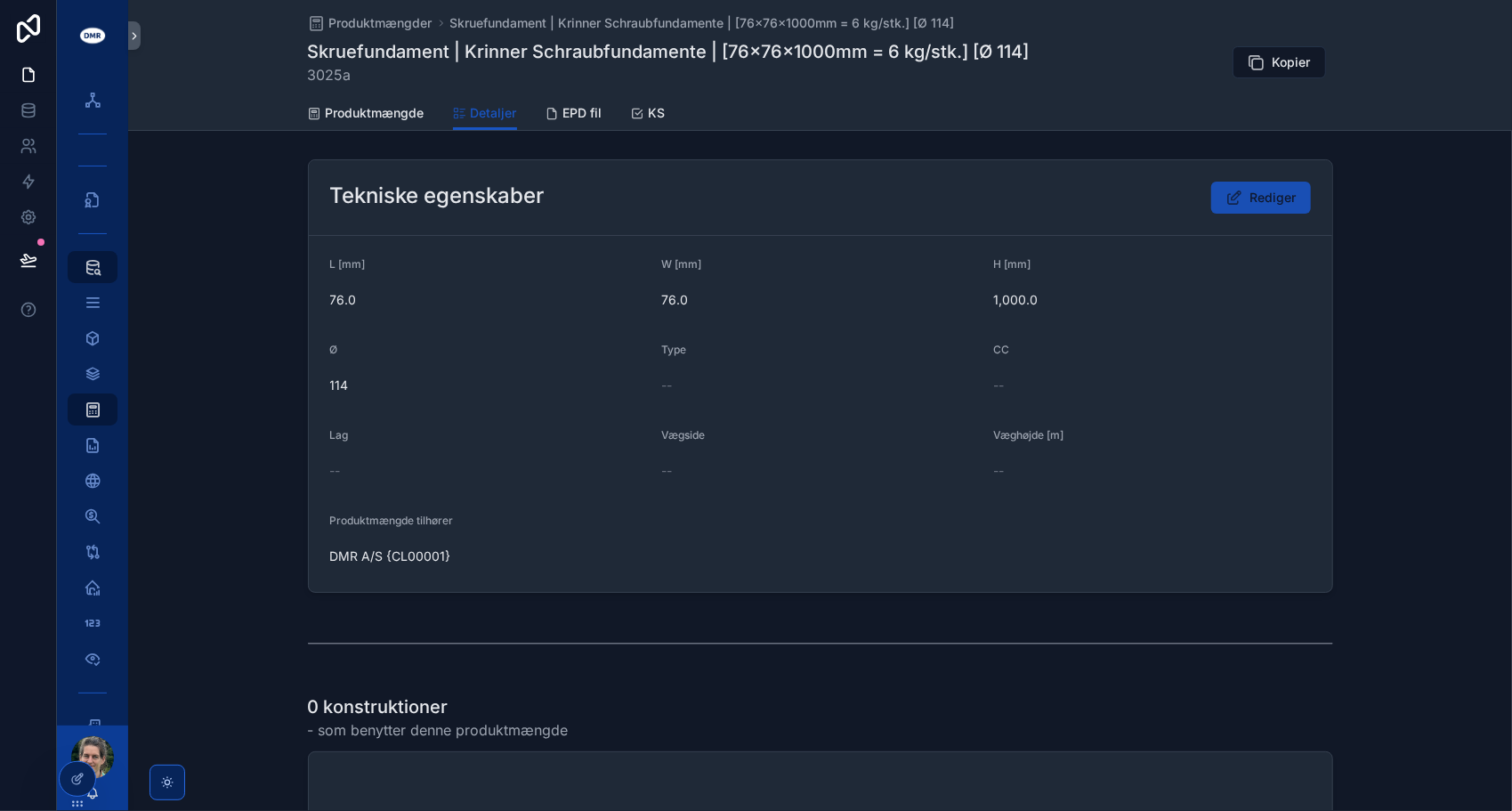
click at [1263, 200] on span "Rediger" at bounding box center [1273, 197] width 46 height 18
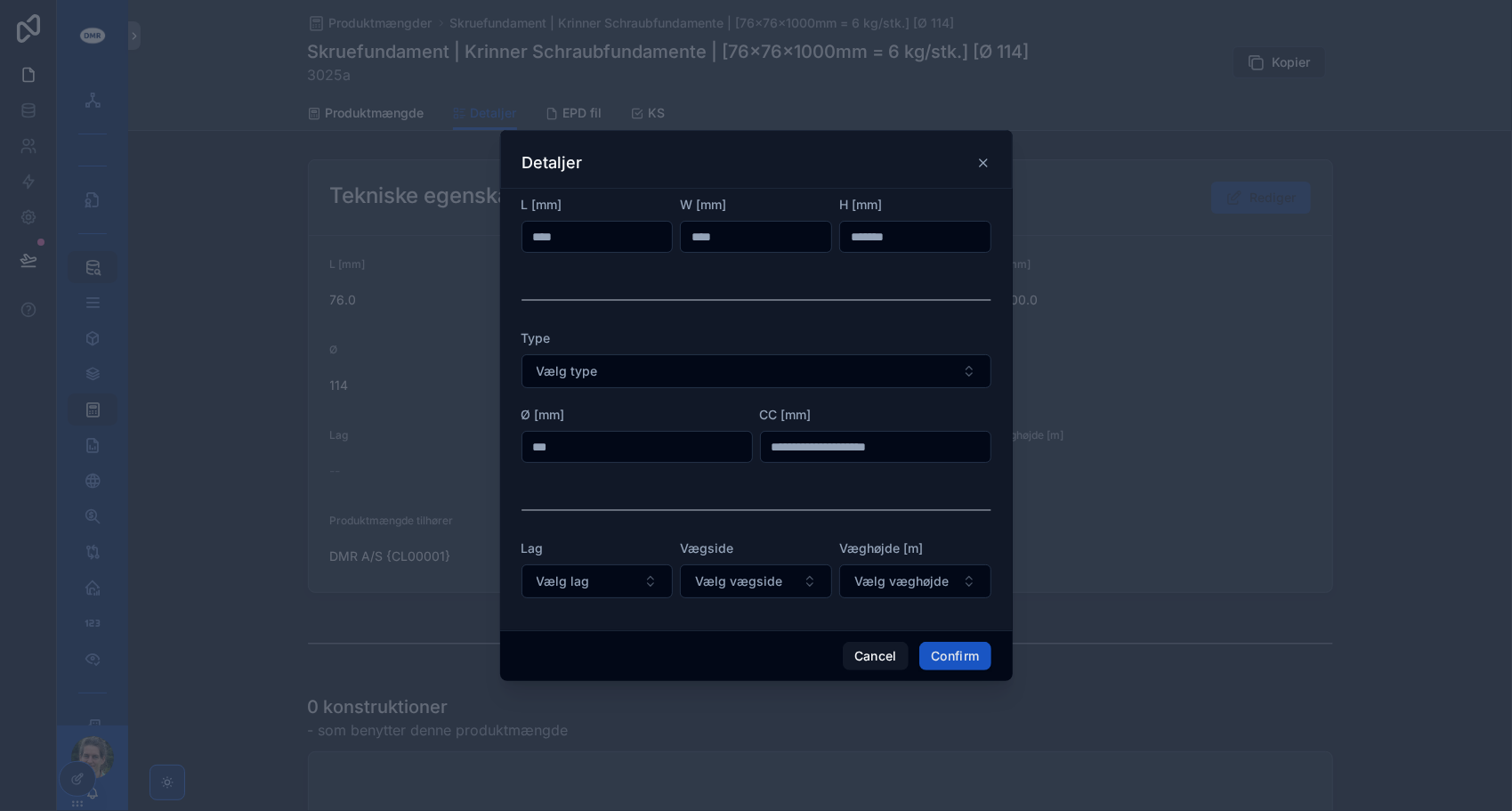
drag, startPoint x: 591, startPoint y: 443, endPoint x: 469, endPoint y: 454, distance: 122.5
click at [469, 454] on div "Detaljer L [mm] **** W [mm] **** H [mm] ******* Type Vælg type Ø [mm] *** CC [m…" at bounding box center [756, 405] width 1512 height 811
type input "**"
click at [838, 501] on div at bounding box center [757, 510] width 470 height 45
click at [952, 659] on button "Confirm" at bounding box center [954, 656] width 71 height 28
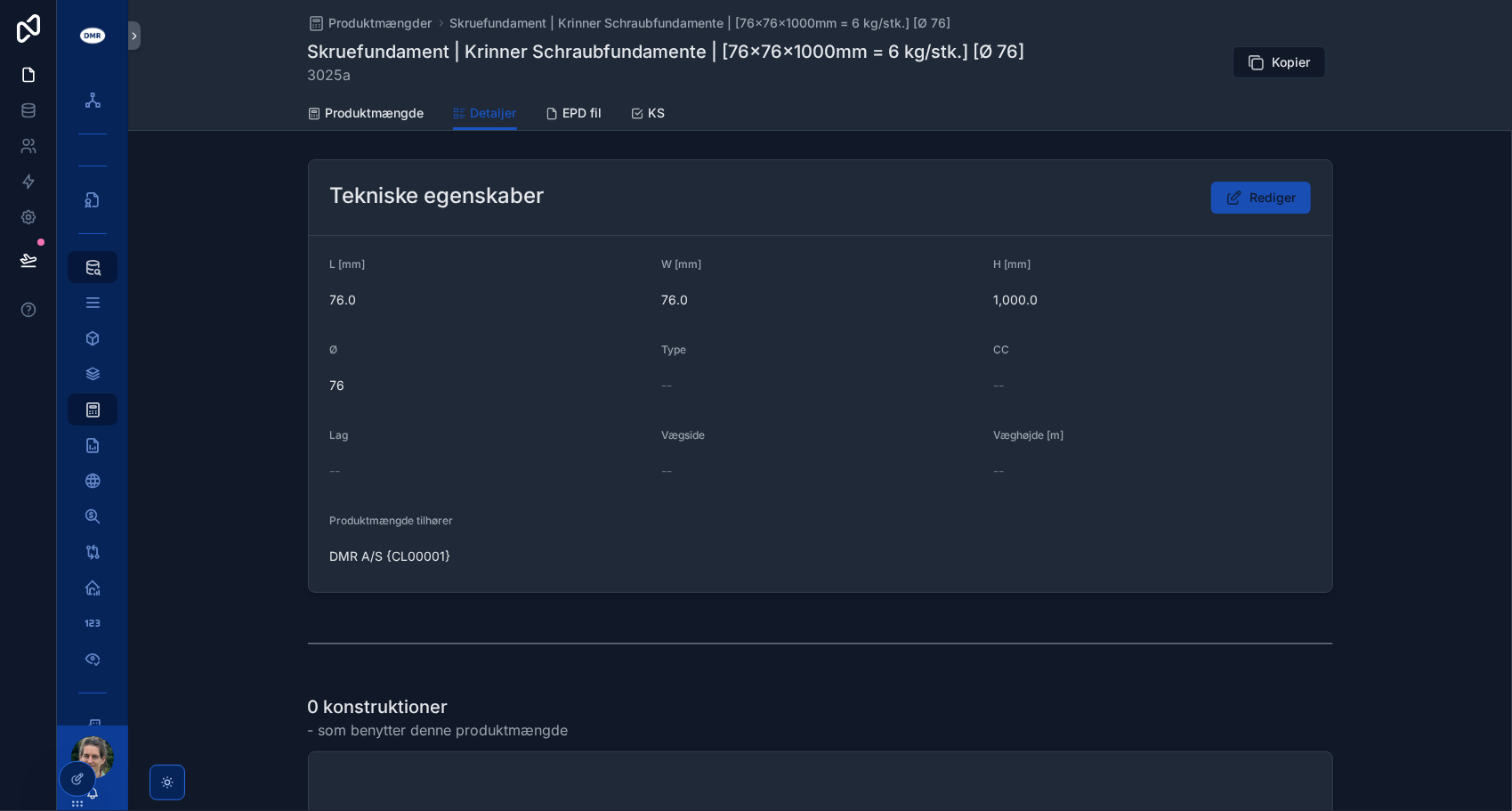
click at [1274, 208] on button "Rediger" at bounding box center [1261, 197] width 99 height 32
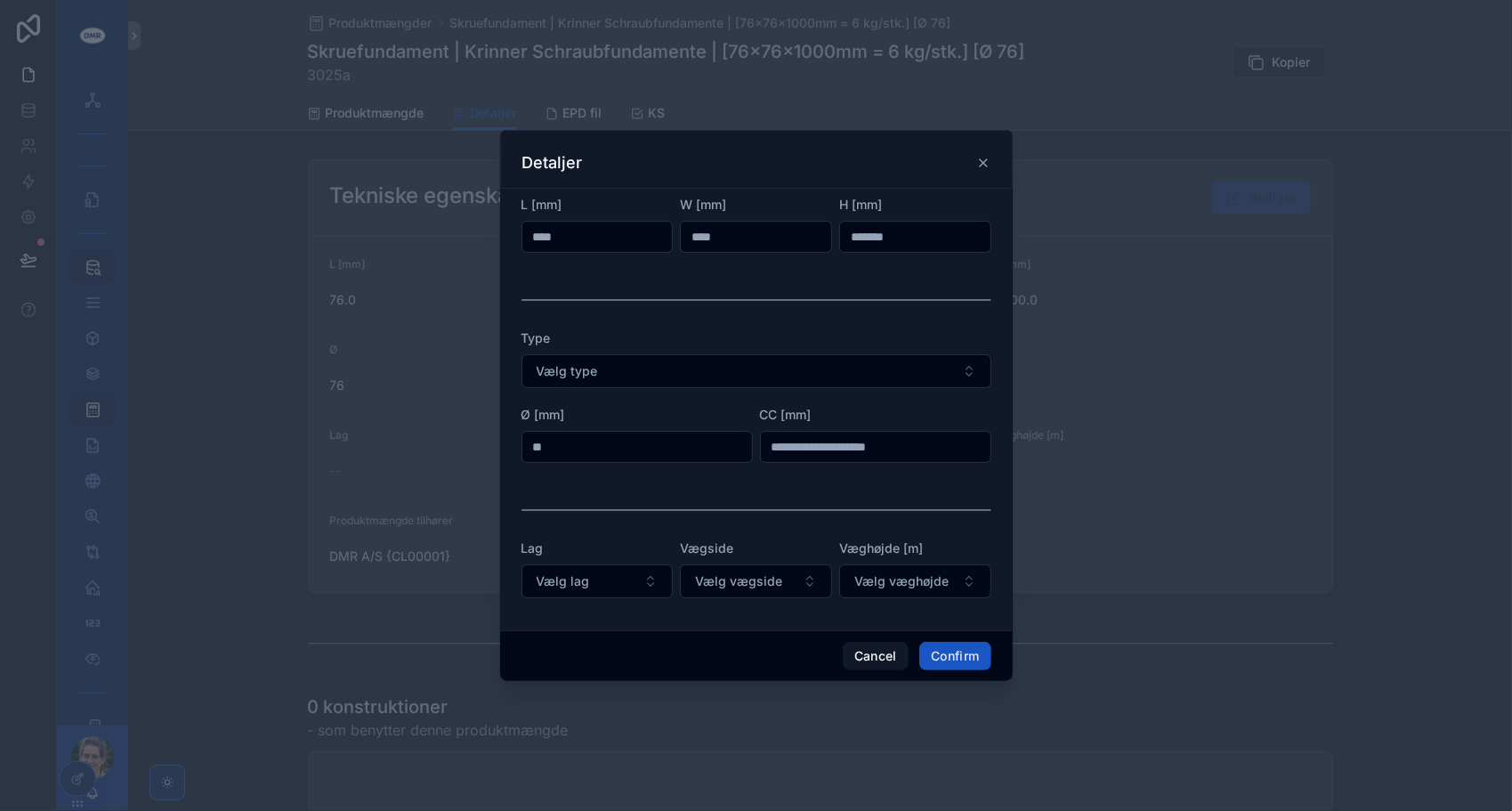
drag, startPoint x: 742, startPoint y: 238, endPoint x: 664, endPoint y: 228, distance: 78.6
click at [664, 228] on form "L [mm] **** W [mm] **** H [mm] ******* Type Vælg type Ø [mm] ** CC [mm] Lag Væl…" at bounding box center [757, 406] width 470 height 421
type input "***"
click at [621, 231] on input "****" at bounding box center [597, 237] width 150 height 25
drag, startPoint x: 626, startPoint y: 231, endPoint x: 508, endPoint y: 238, distance: 118.2
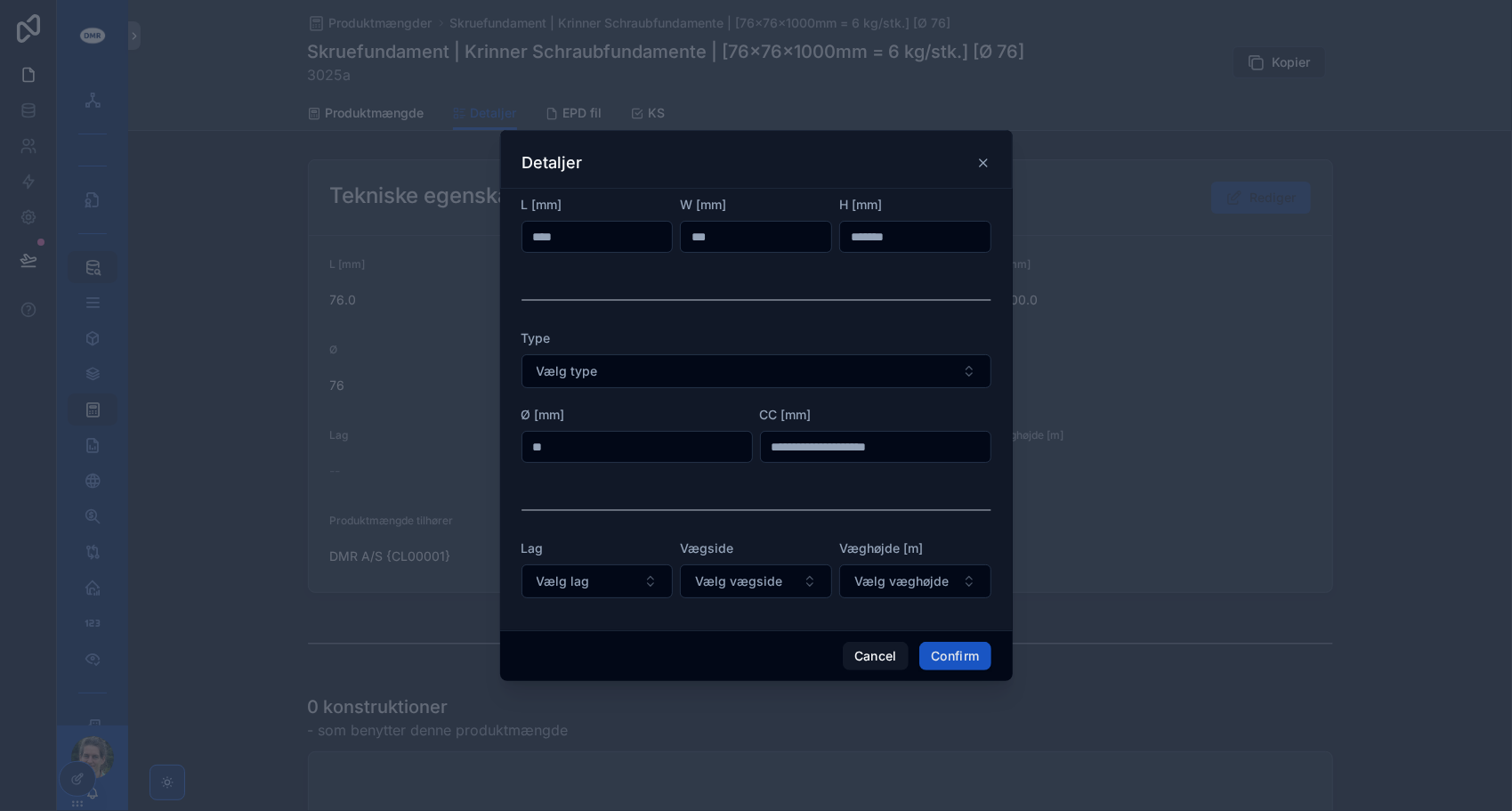
click at [509, 238] on div "L [mm] **** W [mm] *** H [mm] ******* Type Vælg type Ø [mm] ** CC [mm] Lag Vælg…" at bounding box center [756, 409] width 512 height 441
type input "***"
click at [754, 350] on div "Type Vælg type" at bounding box center [757, 359] width 470 height 59
click at [956, 666] on button "Confirm" at bounding box center [954, 656] width 71 height 28
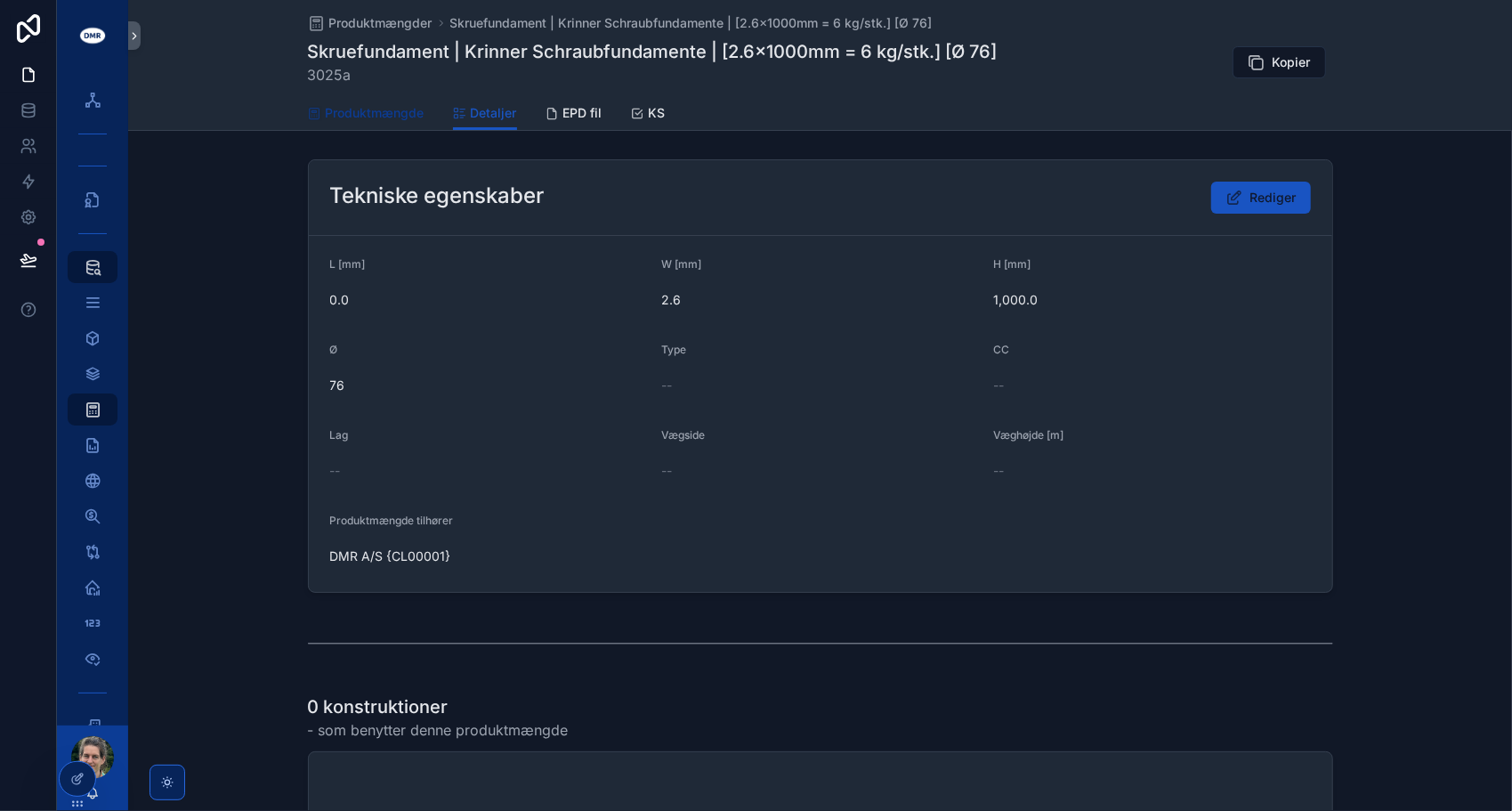
click at [370, 120] on span "Produktmængde" at bounding box center [375, 113] width 99 height 18
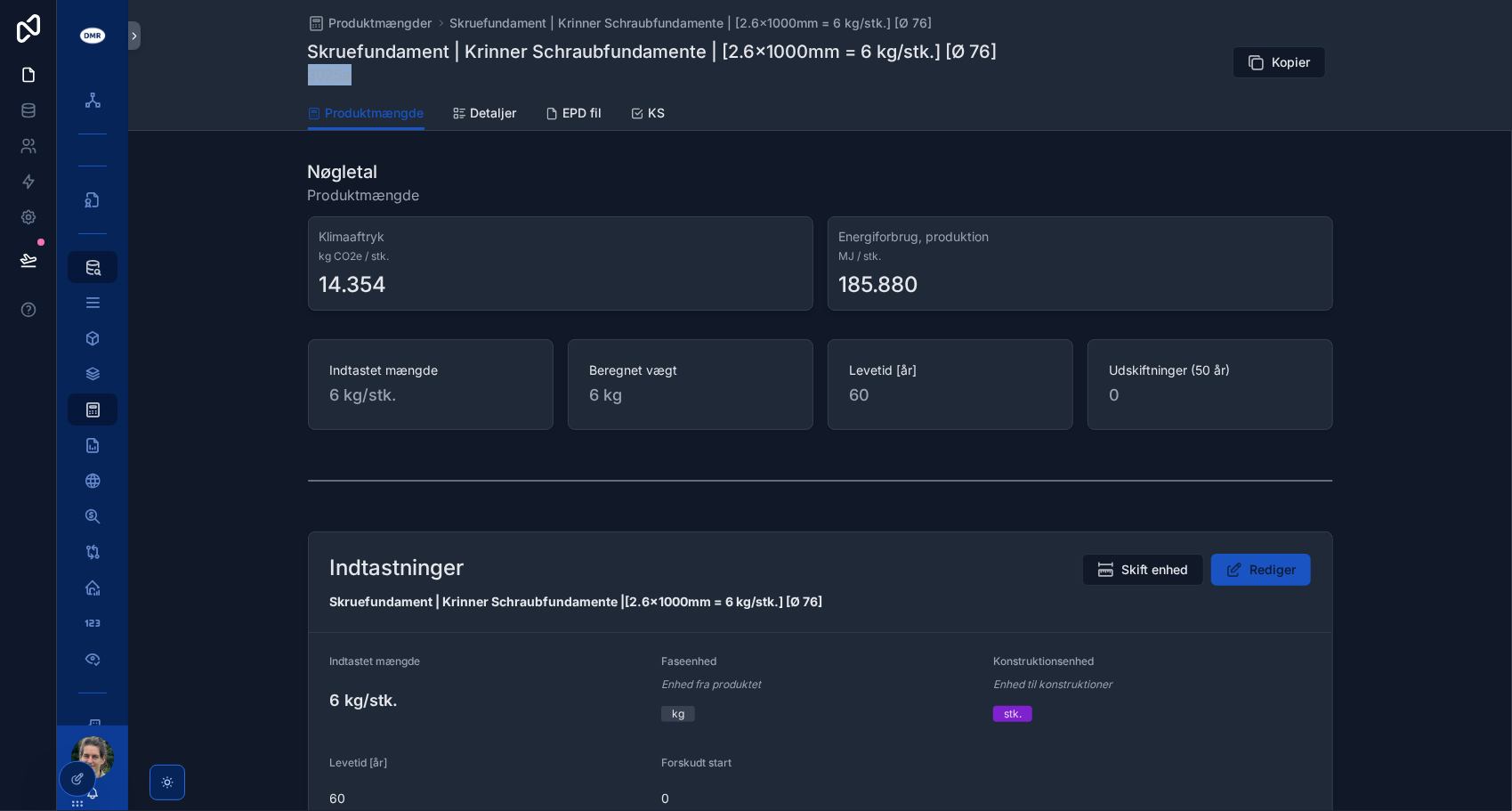
drag, startPoint x: 344, startPoint y: 70, endPoint x: 290, endPoint y: 76, distance: 54.3
click at [290, 76] on div "Produktmængder Skruefundament | Krinner Schraubfundamente | [2.6x1000mm = 6 kg/…" at bounding box center [819, 65] width 1383 height 131
copy span "3025a"
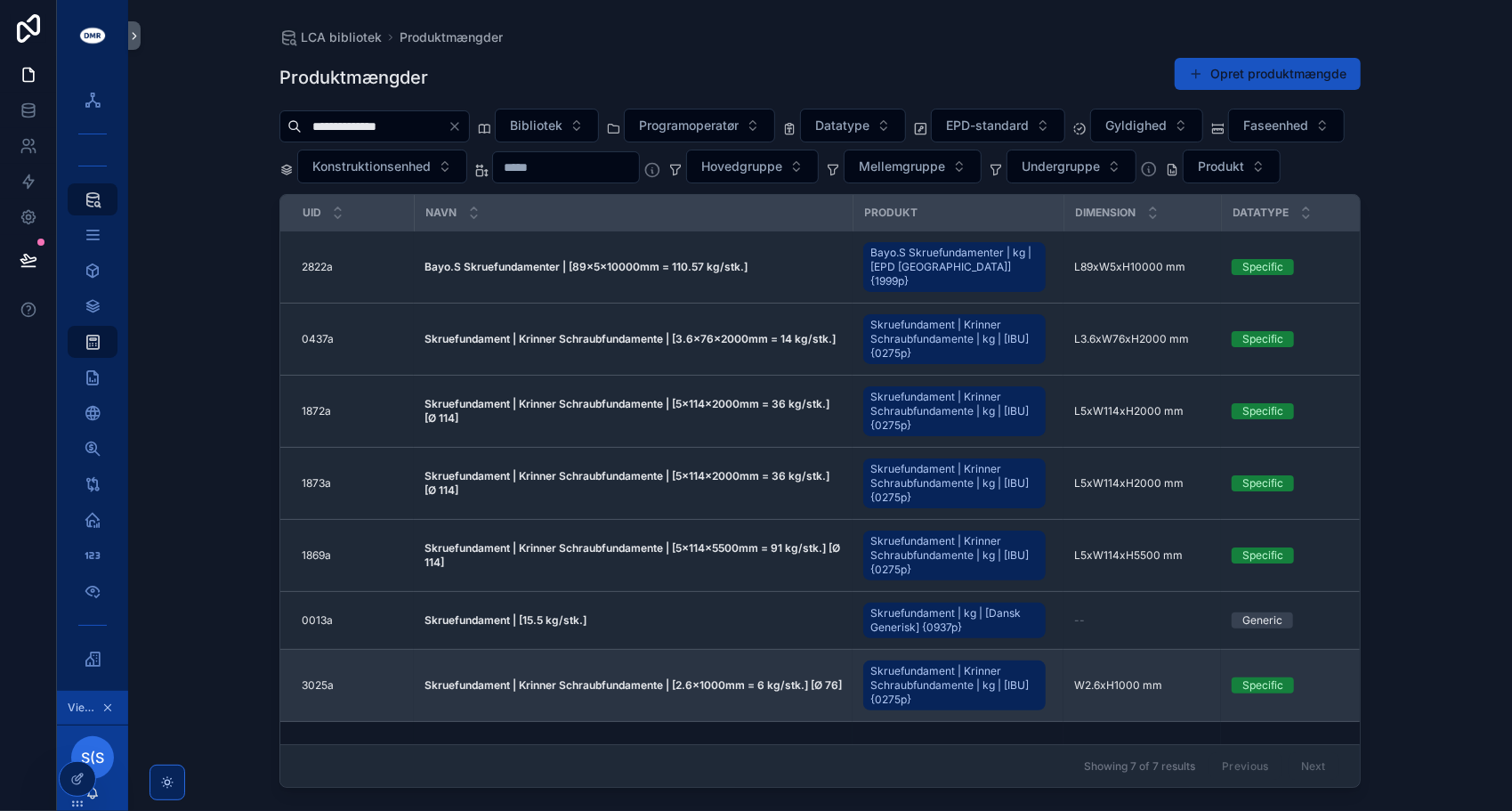
click at [434, 693] on span "Skruefundament | Krinner Schraubfundamente | [2.6x1000mm = 6 kg/stk.] [Ø 76]" at bounding box center [633, 685] width 418 height 15
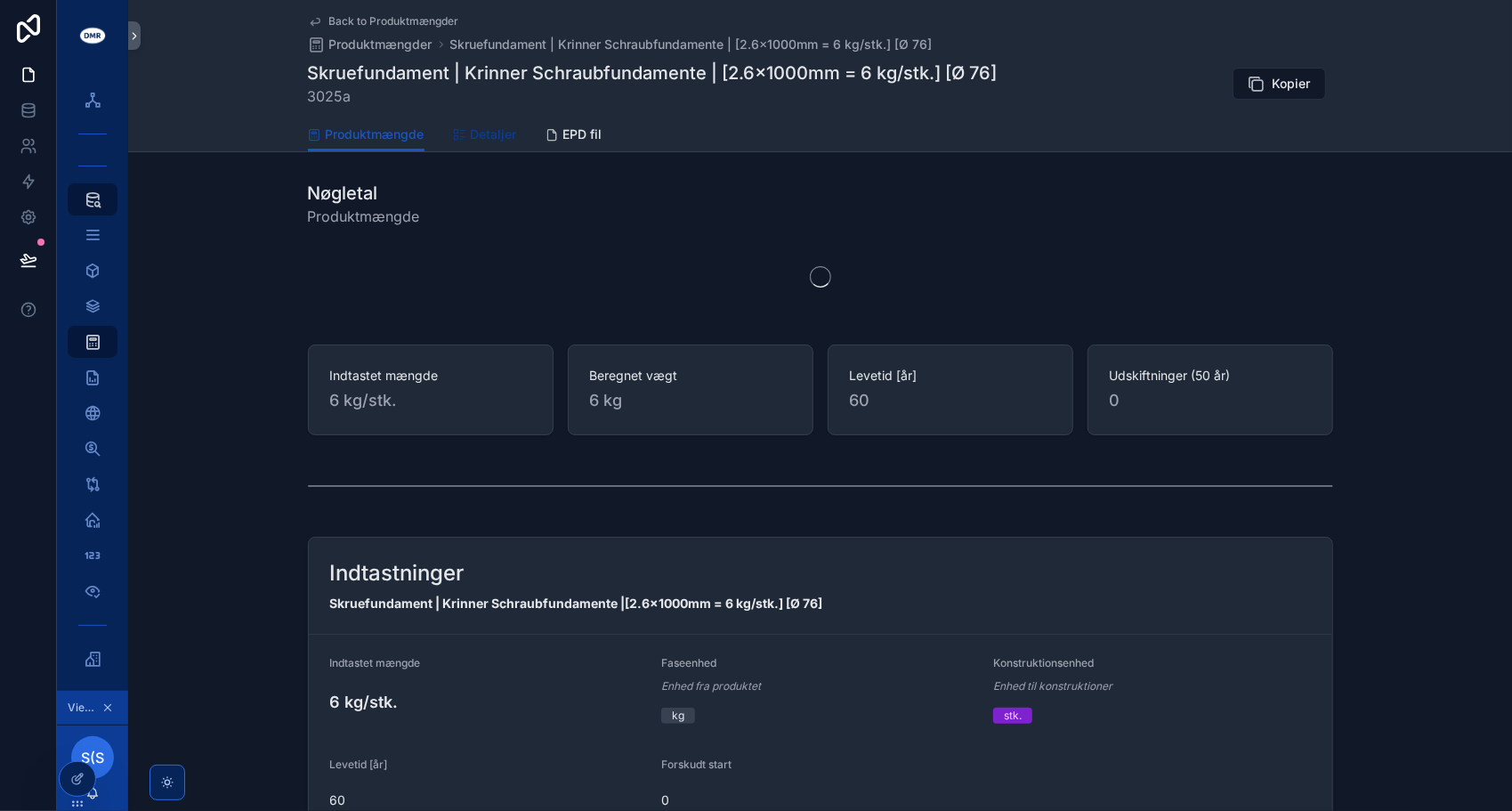
click at [491, 134] on span "Detaljer" at bounding box center [494, 135] width 46 height 18
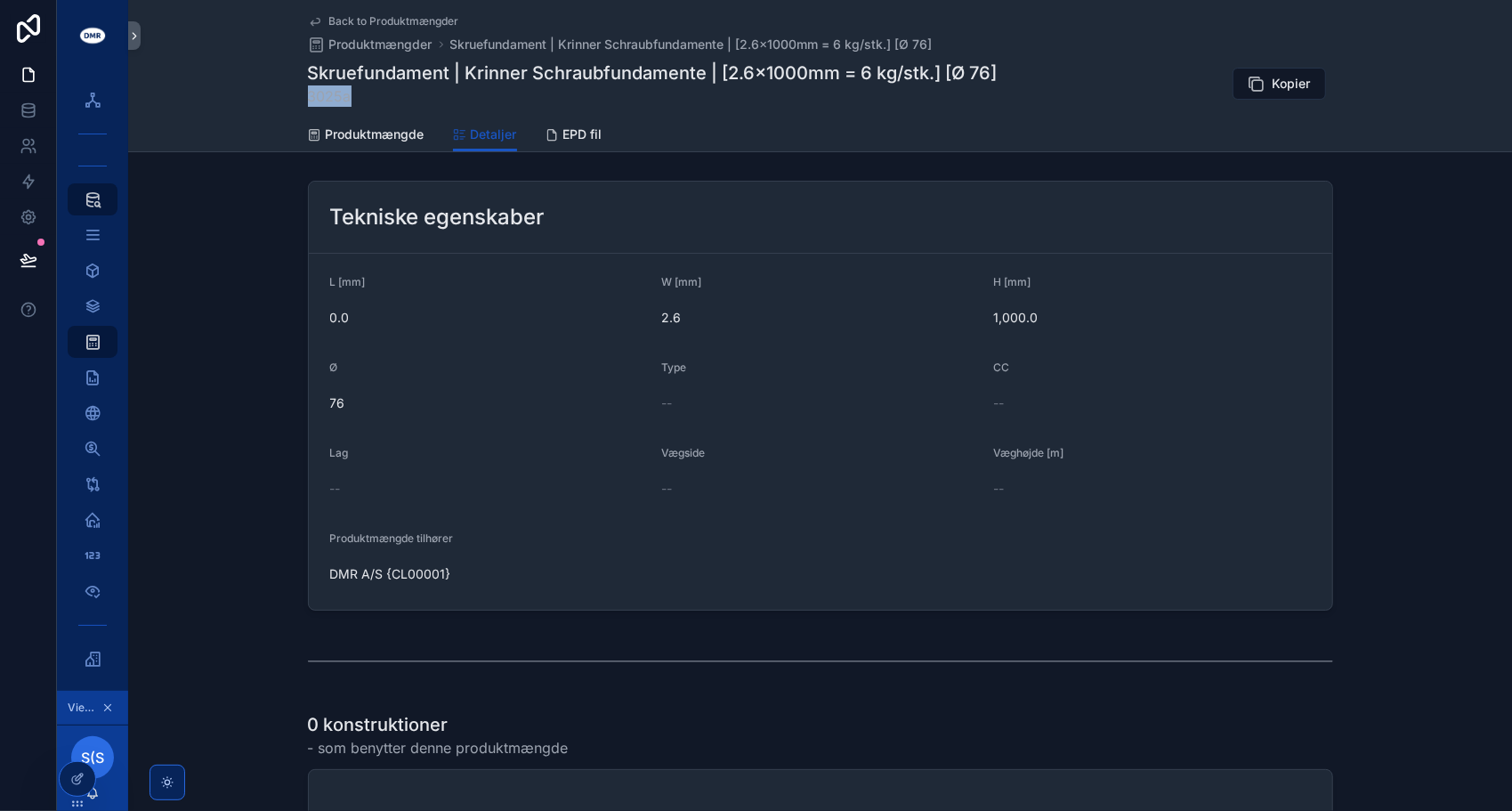
drag, startPoint x: 339, startPoint y: 98, endPoint x: 298, endPoint y: 100, distance: 41.0
click at [298, 100] on div "Back to Produktmængder Produktmængder Skruefundament | Krinner Schraubfundament…" at bounding box center [819, 76] width 1383 height 152
click at [376, 23] on span "Back to Produktmængder" at bounding box center [394, 21] width 130 height 15
